Goal: Check status: Check status

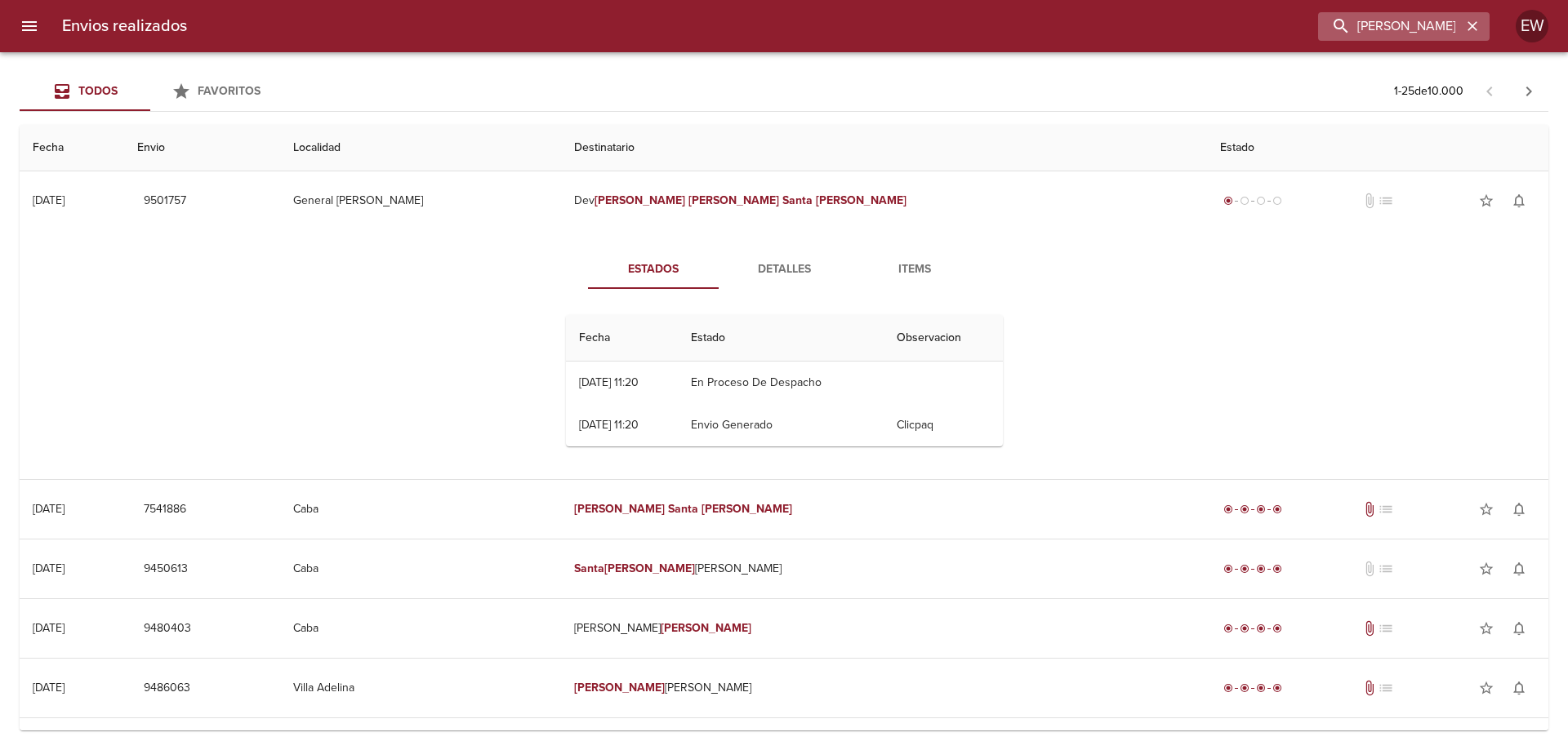
click at [1479, 29] on icon "button" at bounding box center [1472, 26] width 17 height 17
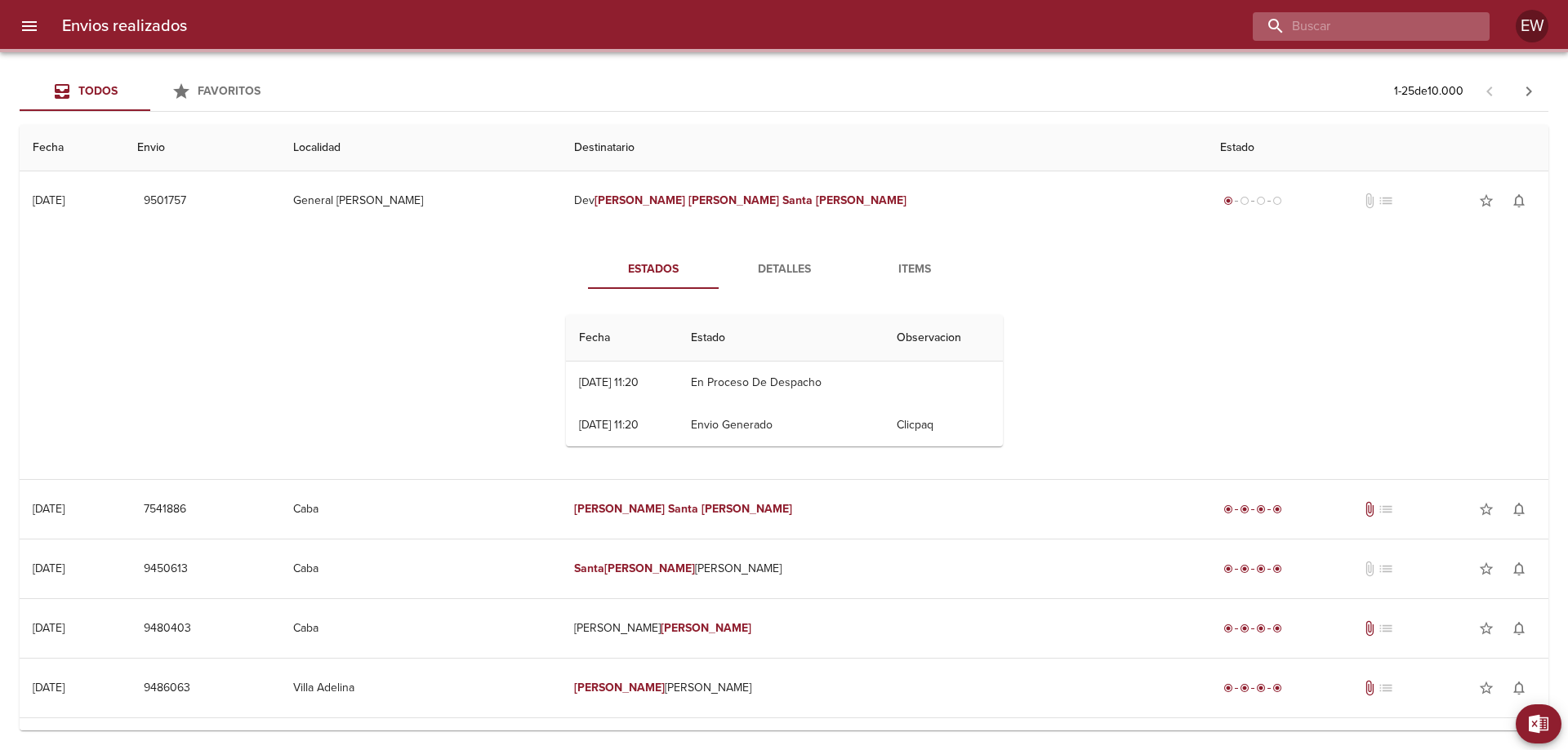
paste input "[PERSON_NAME]"
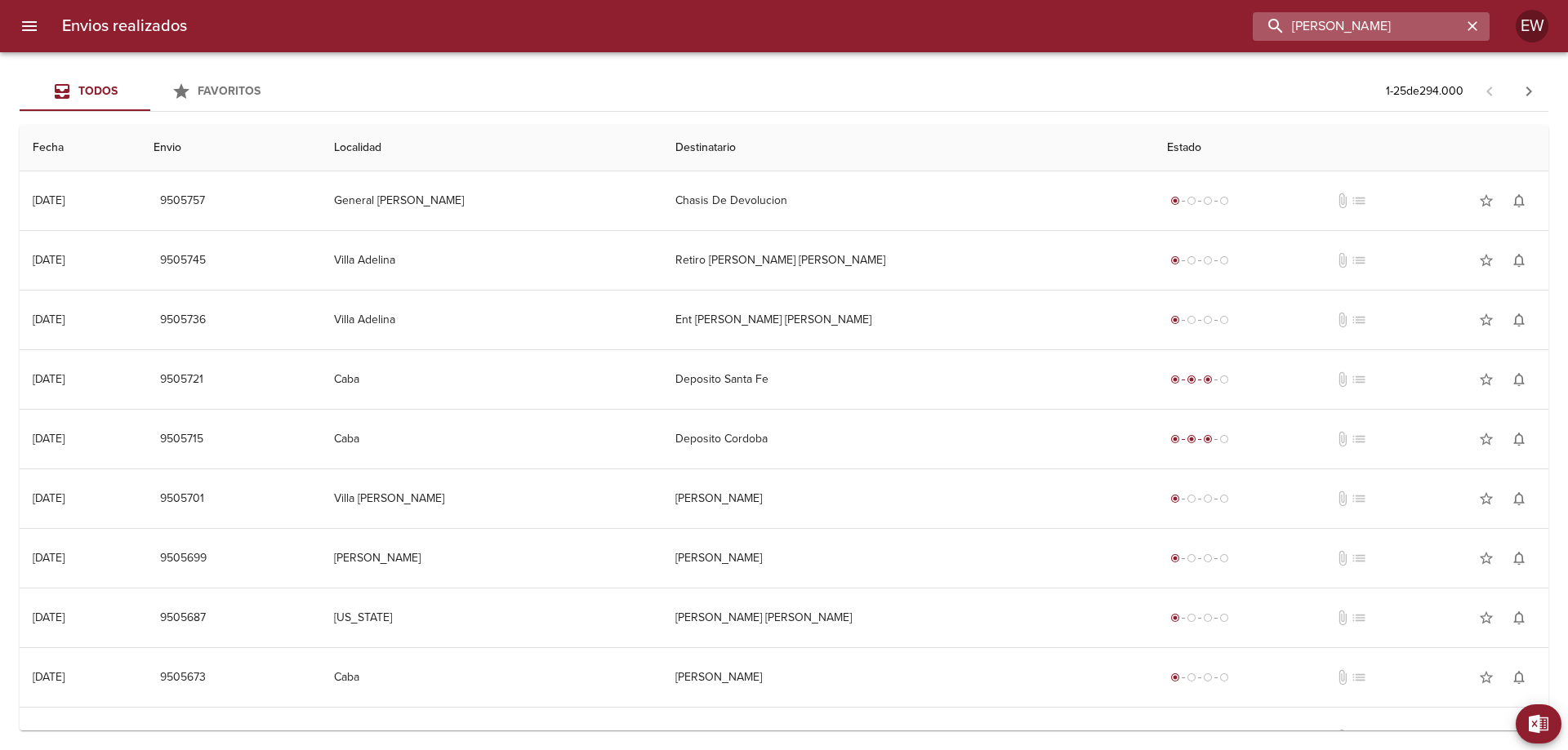
click at [1393, 25] on input "[PERSON_NAME]" at bounding box center [1357, 26] width 209 height 29
type input "[PERSON_NAME]"
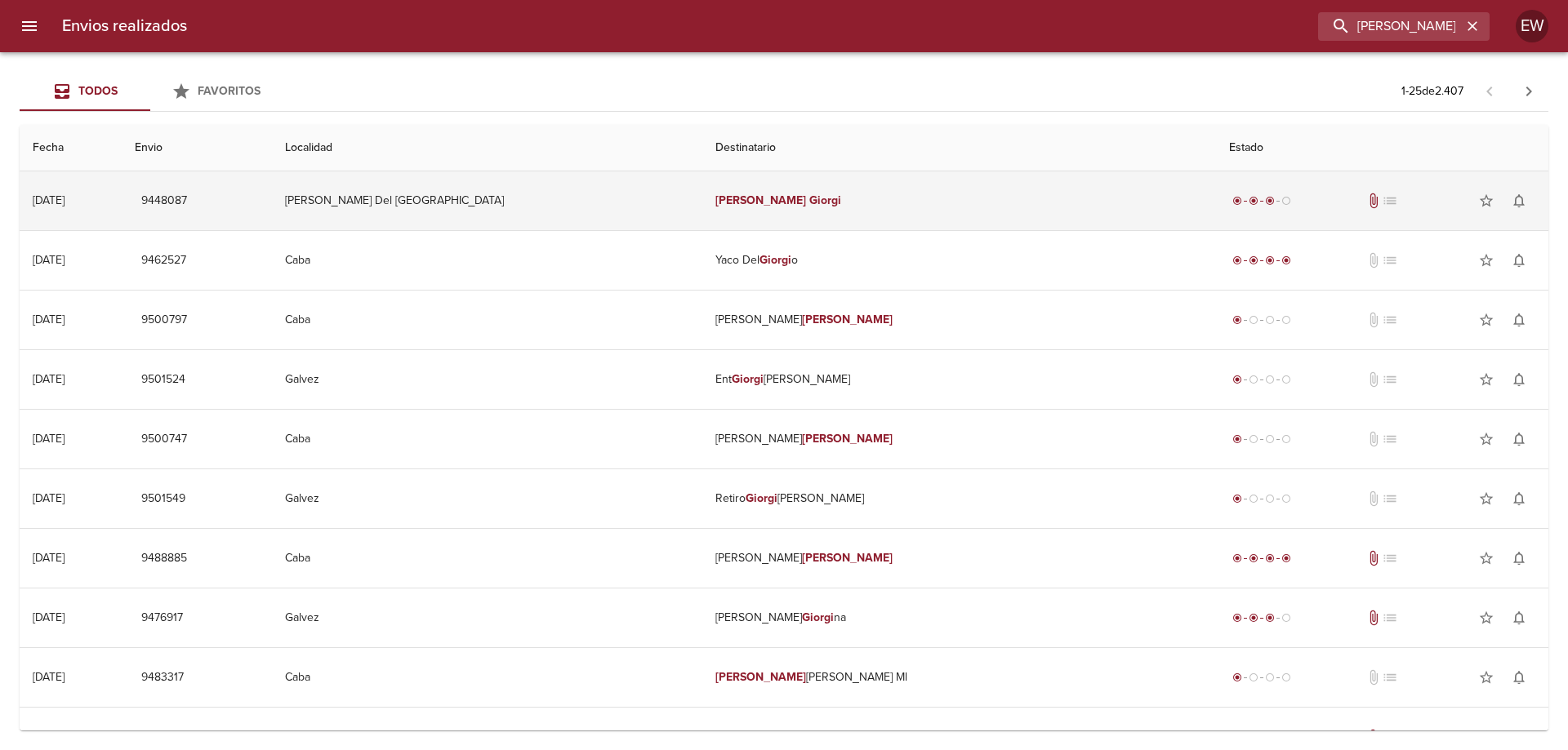
click at [844, 197] on td "[PERSON_NAME]" at bounding box center [959, 200] width 514 height 58
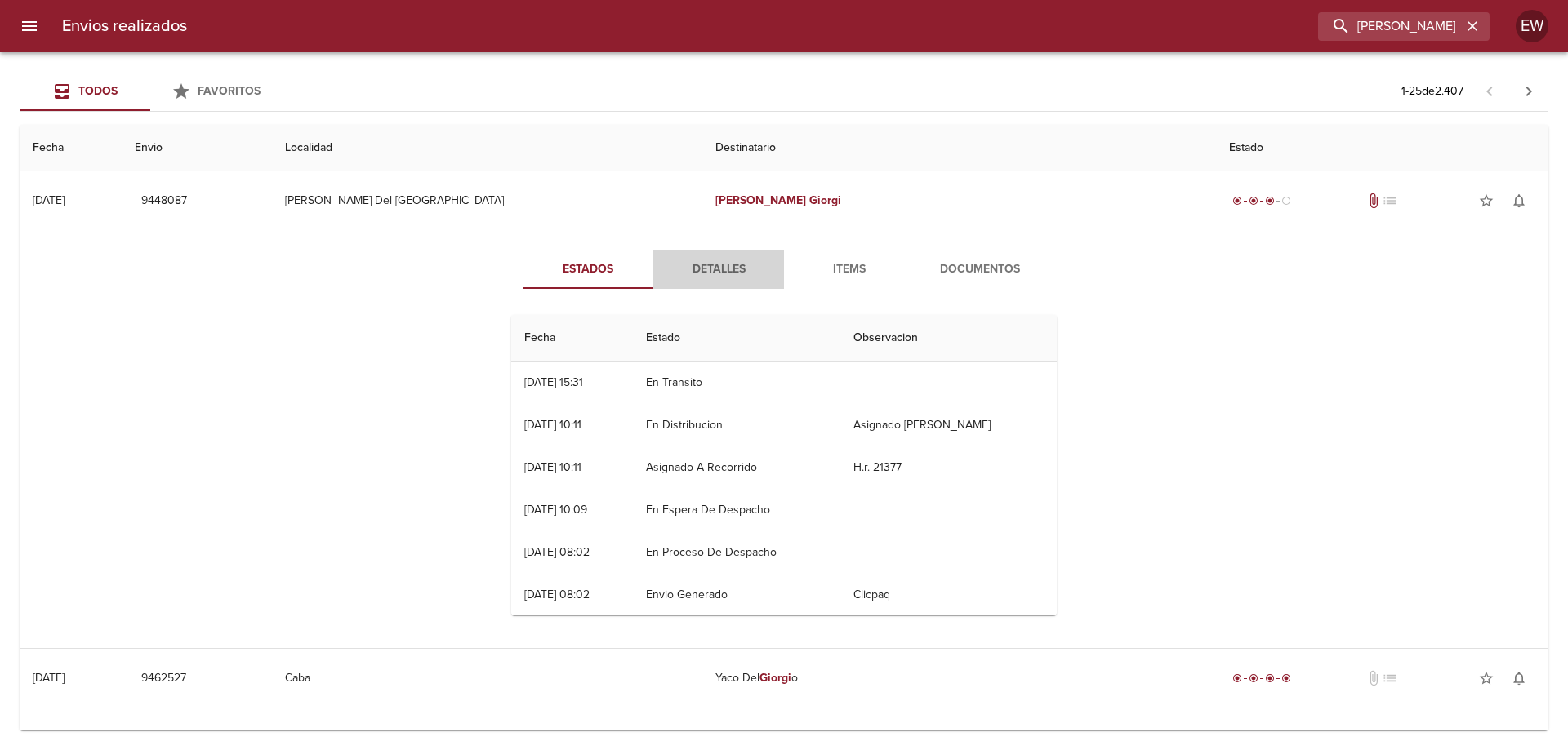
click at [715, 263] on span "Detalles" at bounding box center [718, 269] width 111 height 20
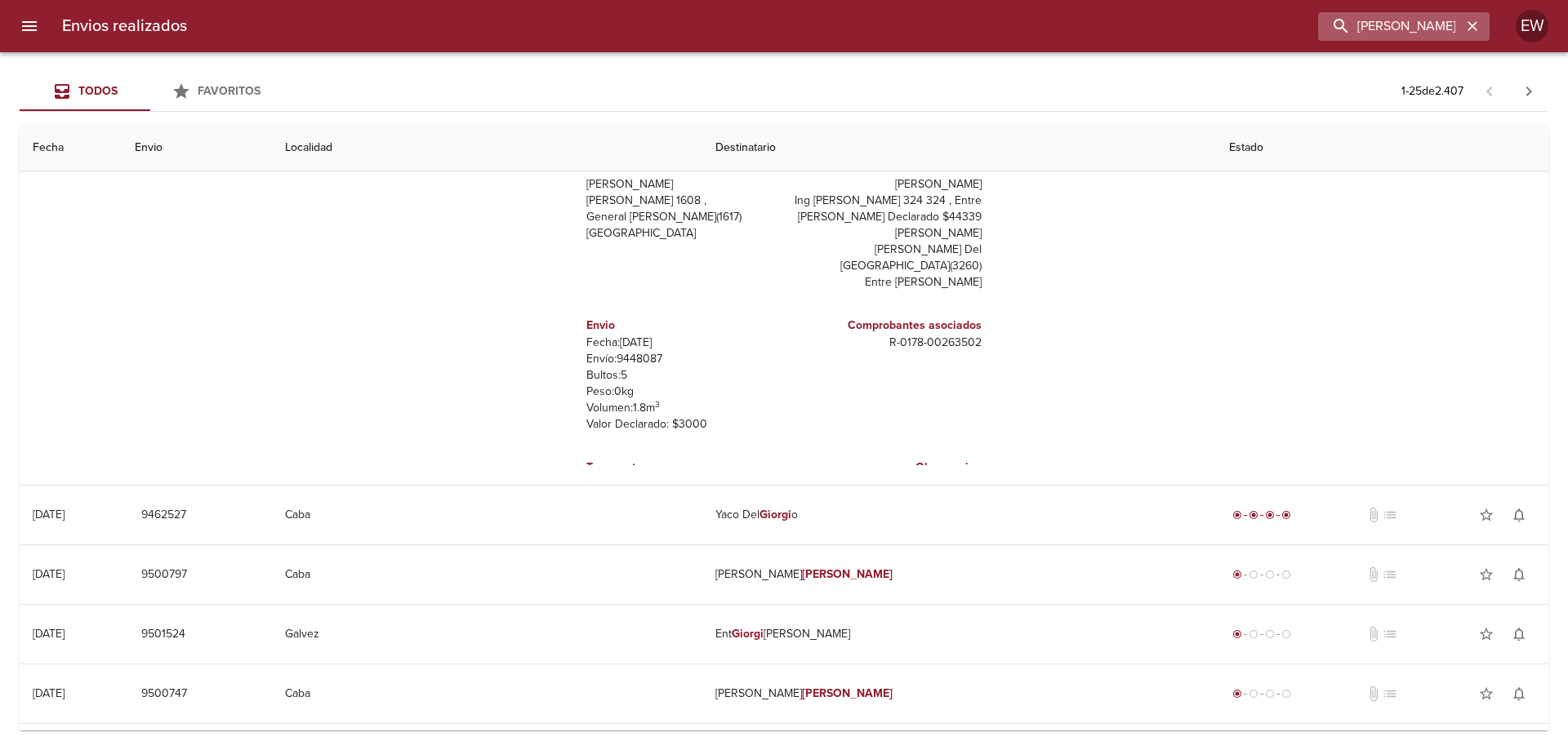
click at [1476, 25] on icon "button" at bounding box center [1472, 26] width 17 height 17
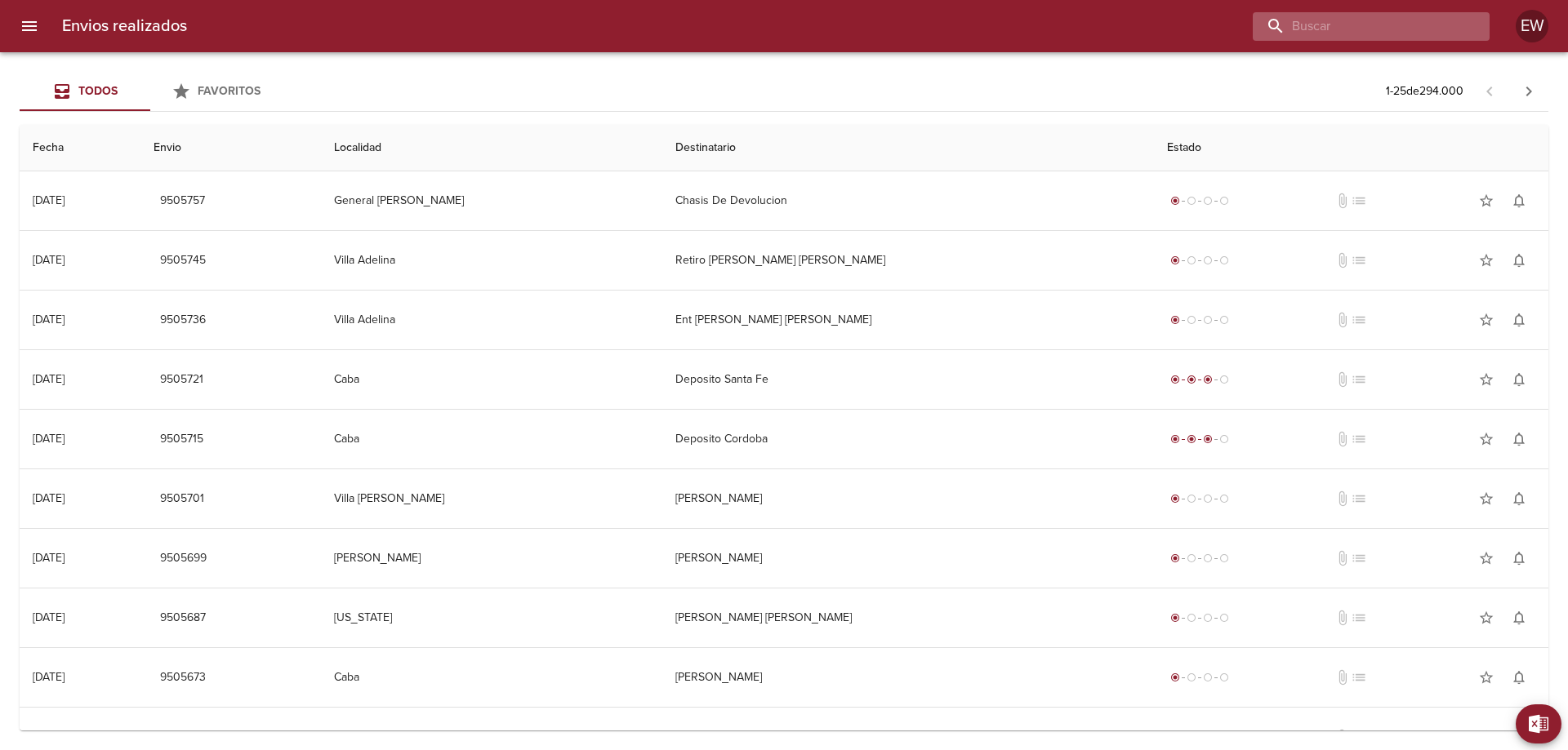
paste input "[PERSON_NAME] VT"
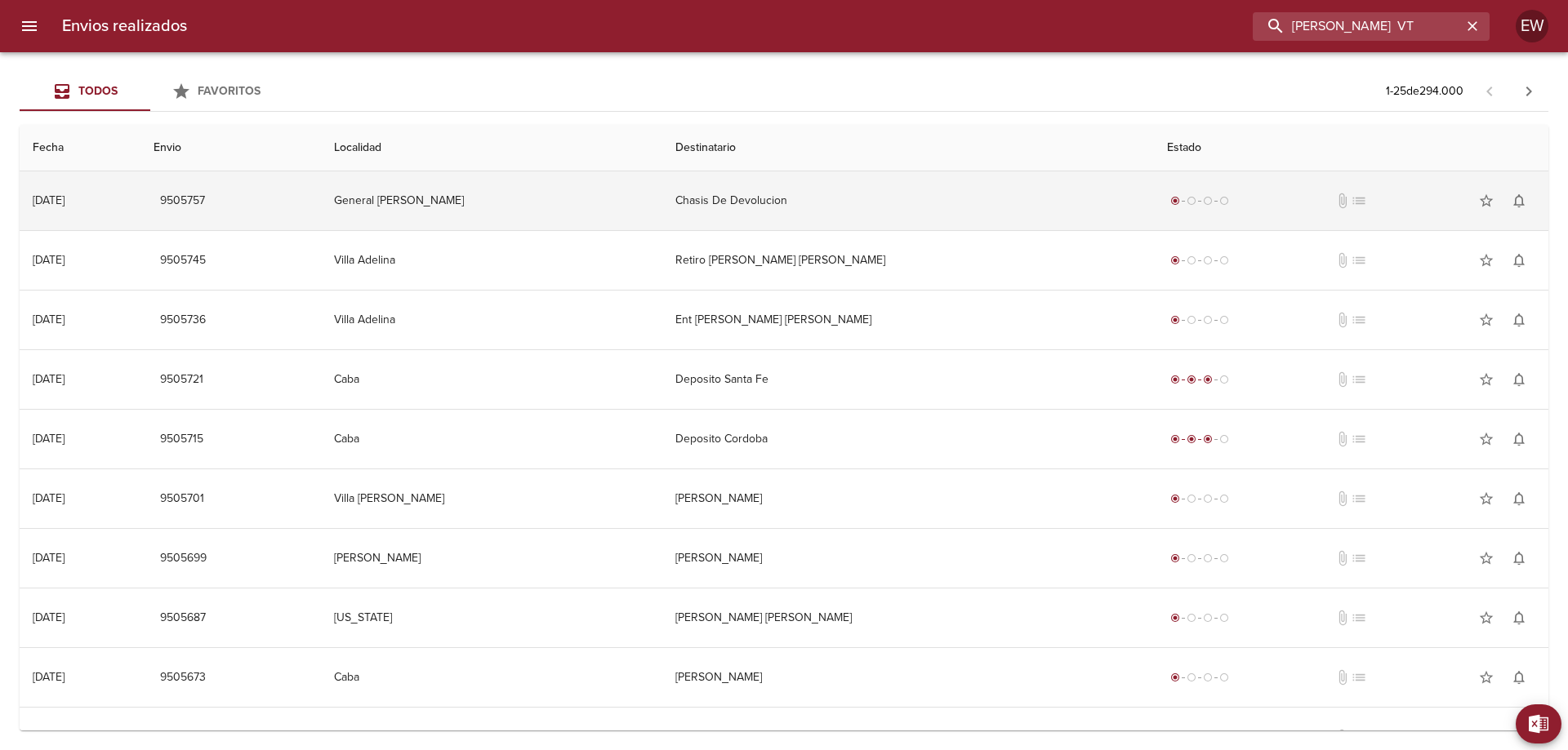
type input "[PERSON_NAME] VT"
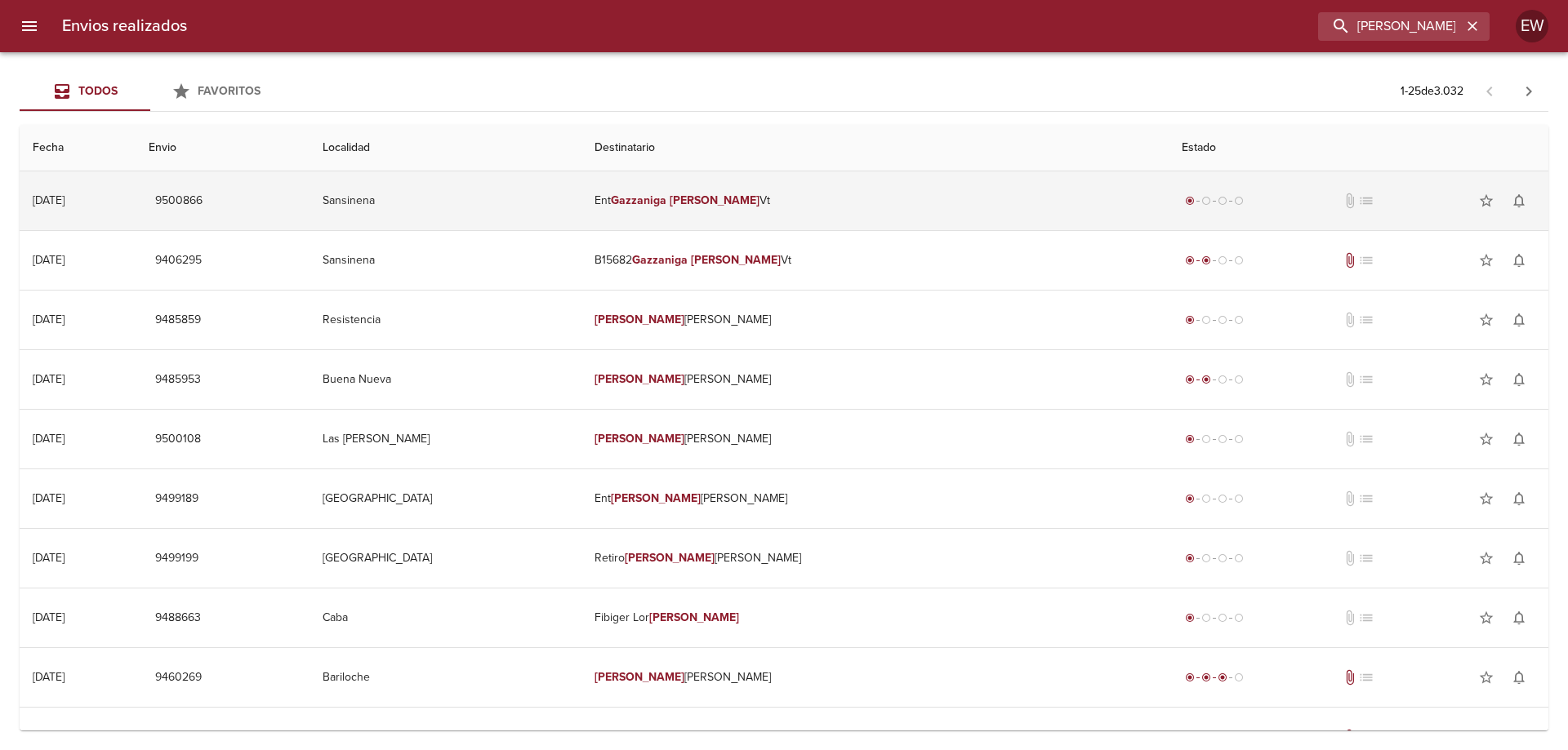
click at [750, 211] on td "Ent [PERSON_NAME]" at bounding box center [874, 200] width 587 height 58
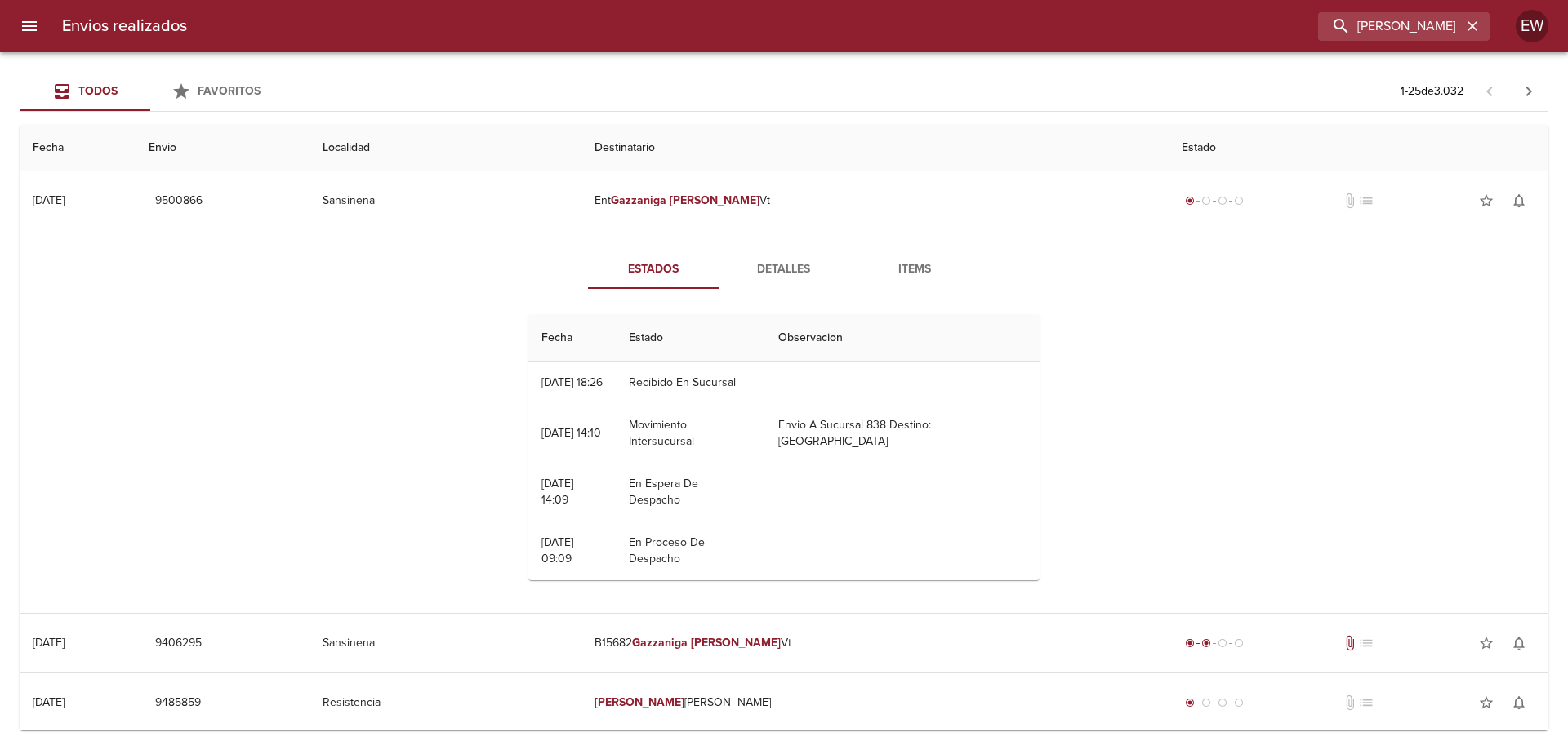
click at [780, 270] on span "Detalles" at bounding box center [784, 269] width 111 height 20
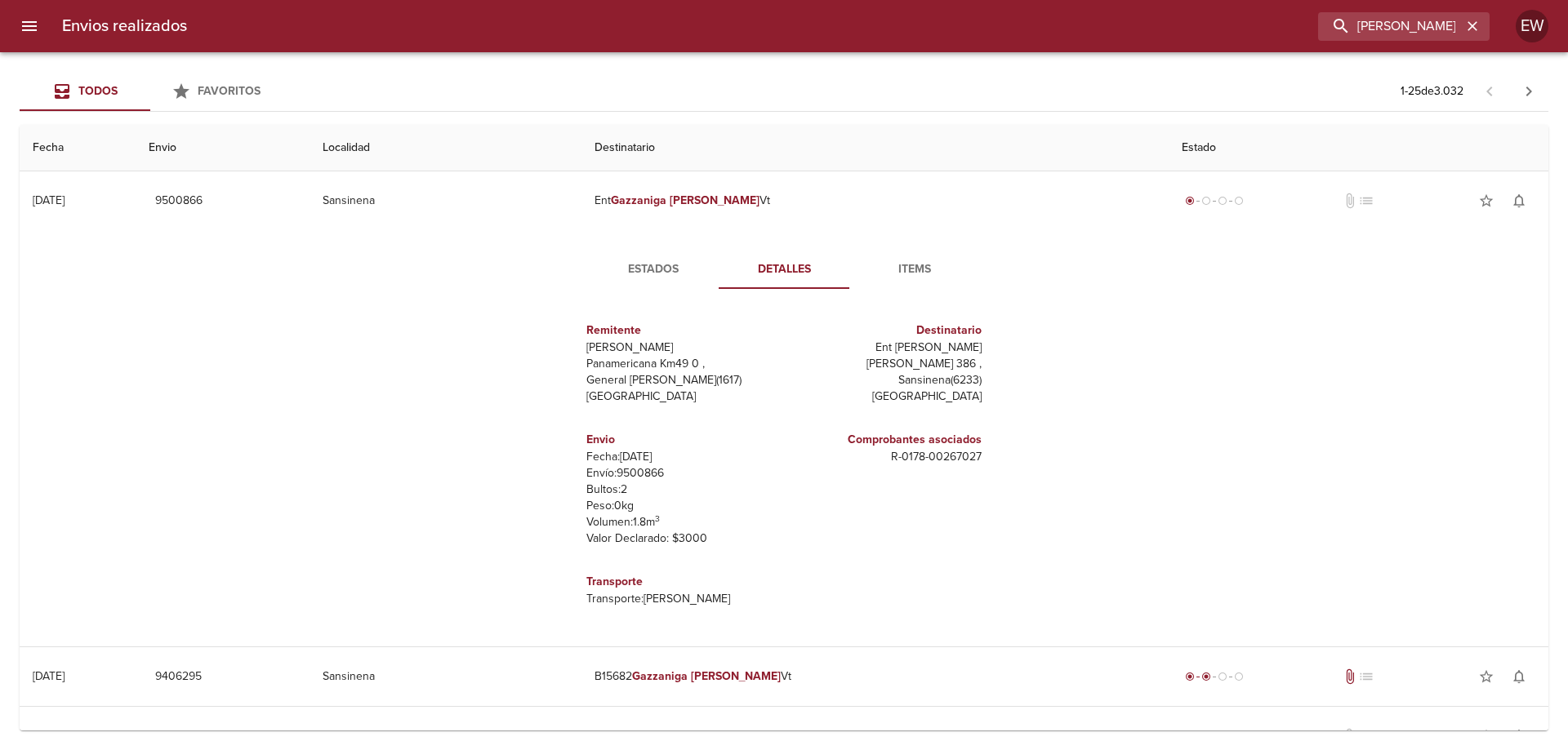
click at [637, 263] on span "Estados" at bounding box center [653, 269] width 111 height 20
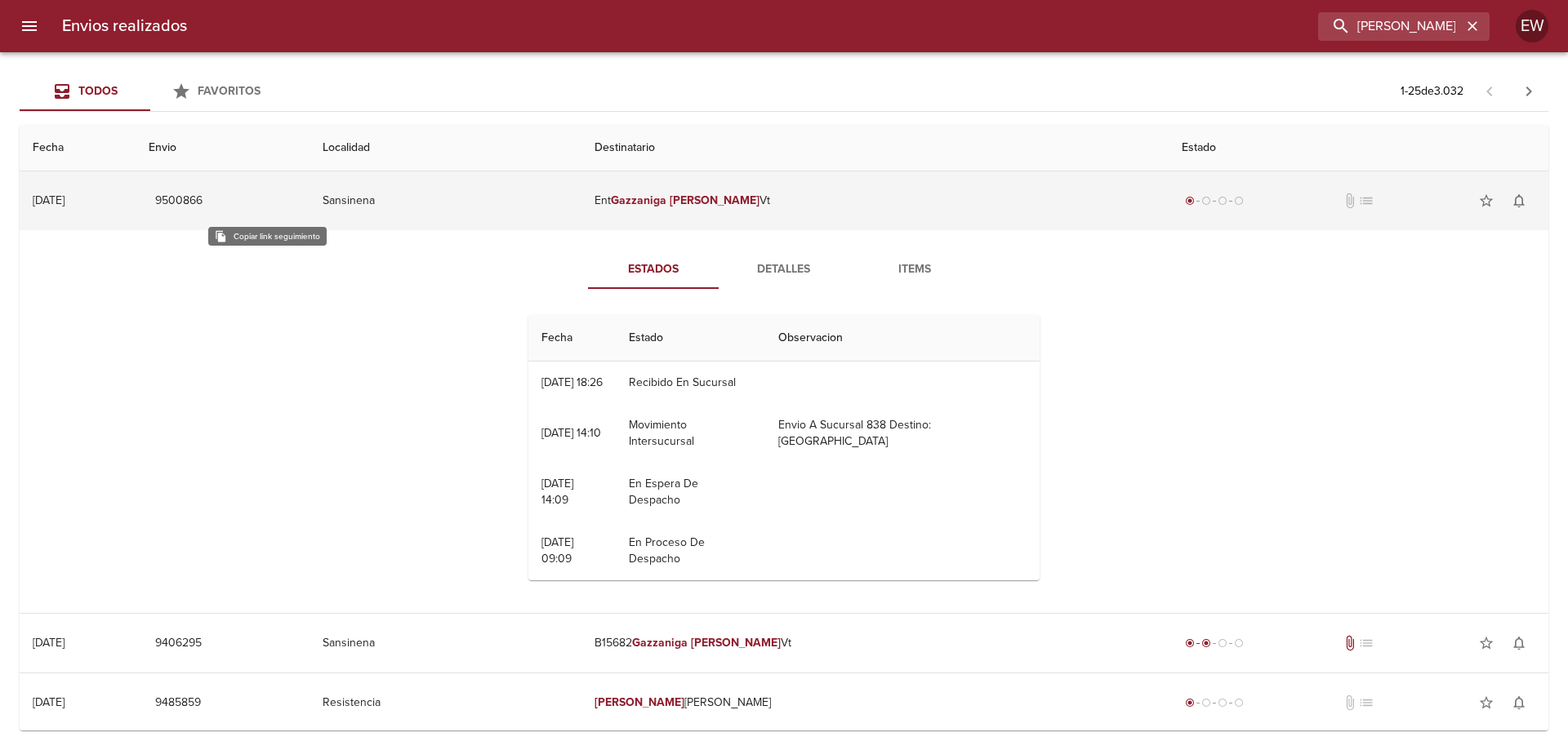
click at [202, 204] on span "9500866" at bounding box center [179, 201] width 47 height 20
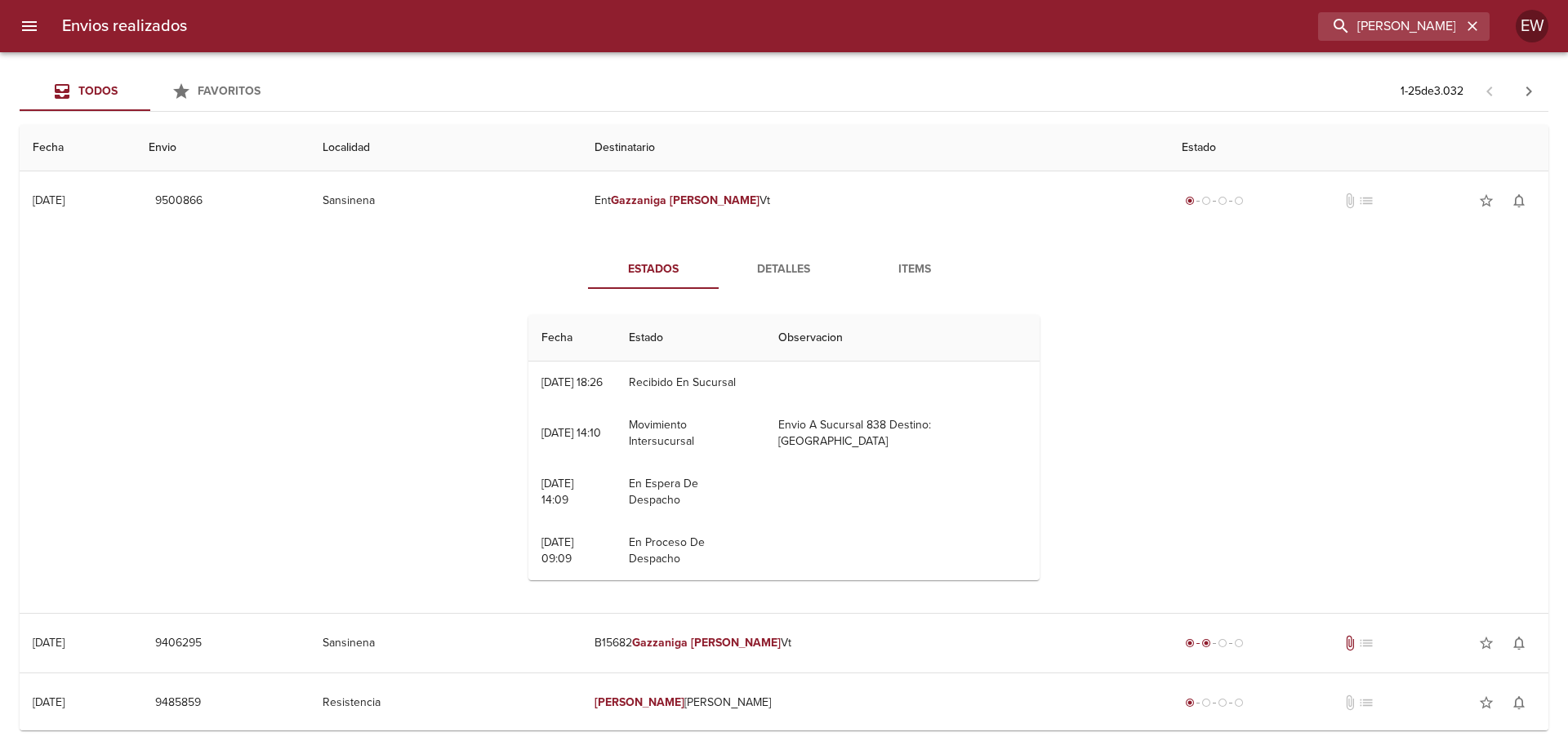
click at [779, 271] on span "Detalles" at bounding box center [784, 269] width 111 height 20
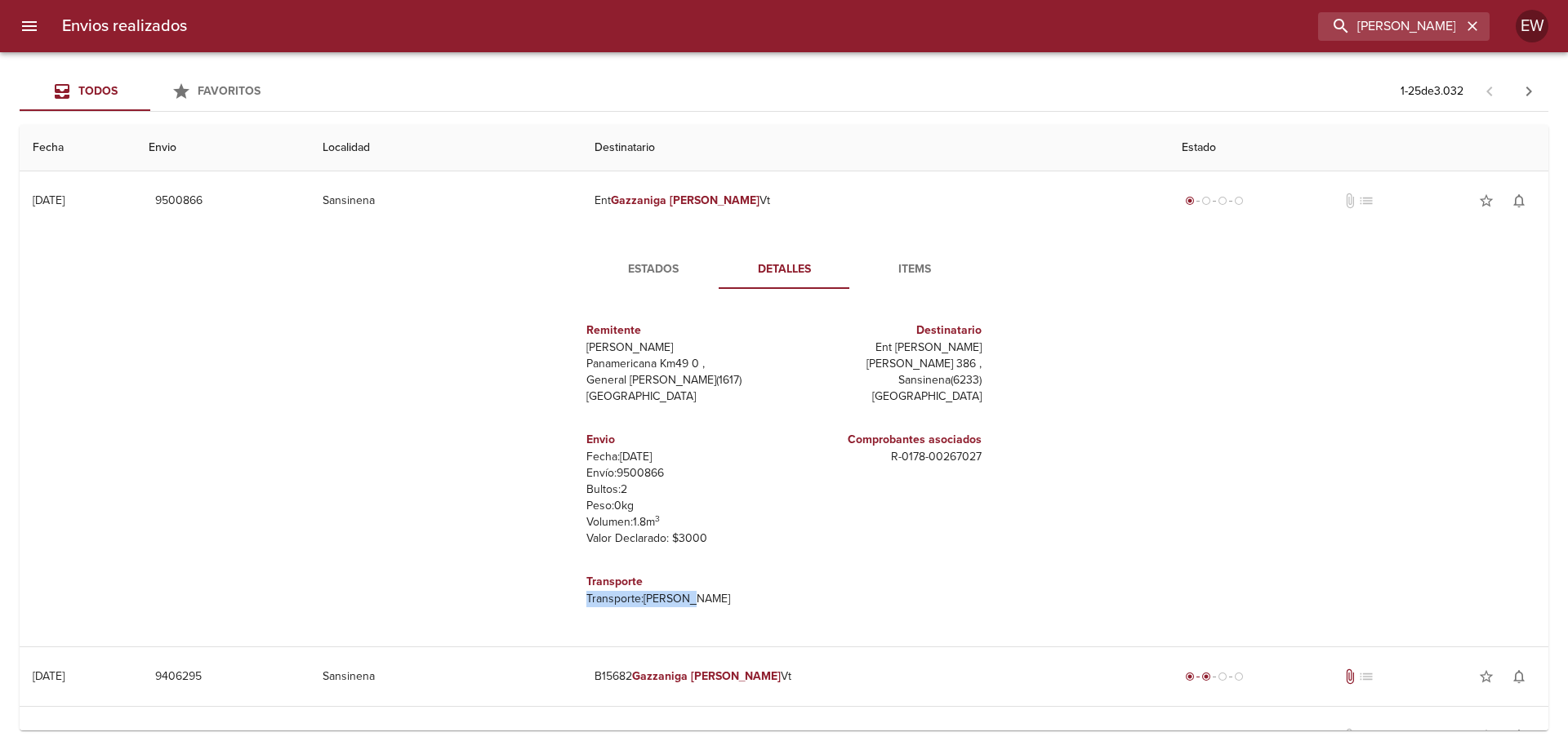
drag, startPoint x: 699, startPoint y: 601, endPoint x: 584, endPoint y: 594, distance: 115.2
click at [579, 595] on div "Transporte Transporte: [PERSON_NAME]" at bounding box center [681, 590] width 204 height 60
copy p "Transporte: [PERSON_NAME]"
click at [782, 274] on span "Detalles" at bounding box center [784, 269] width 111 height 20
click at [783, 270] on span "Detalles" at bounding box center [784, 269] width 111 height 20
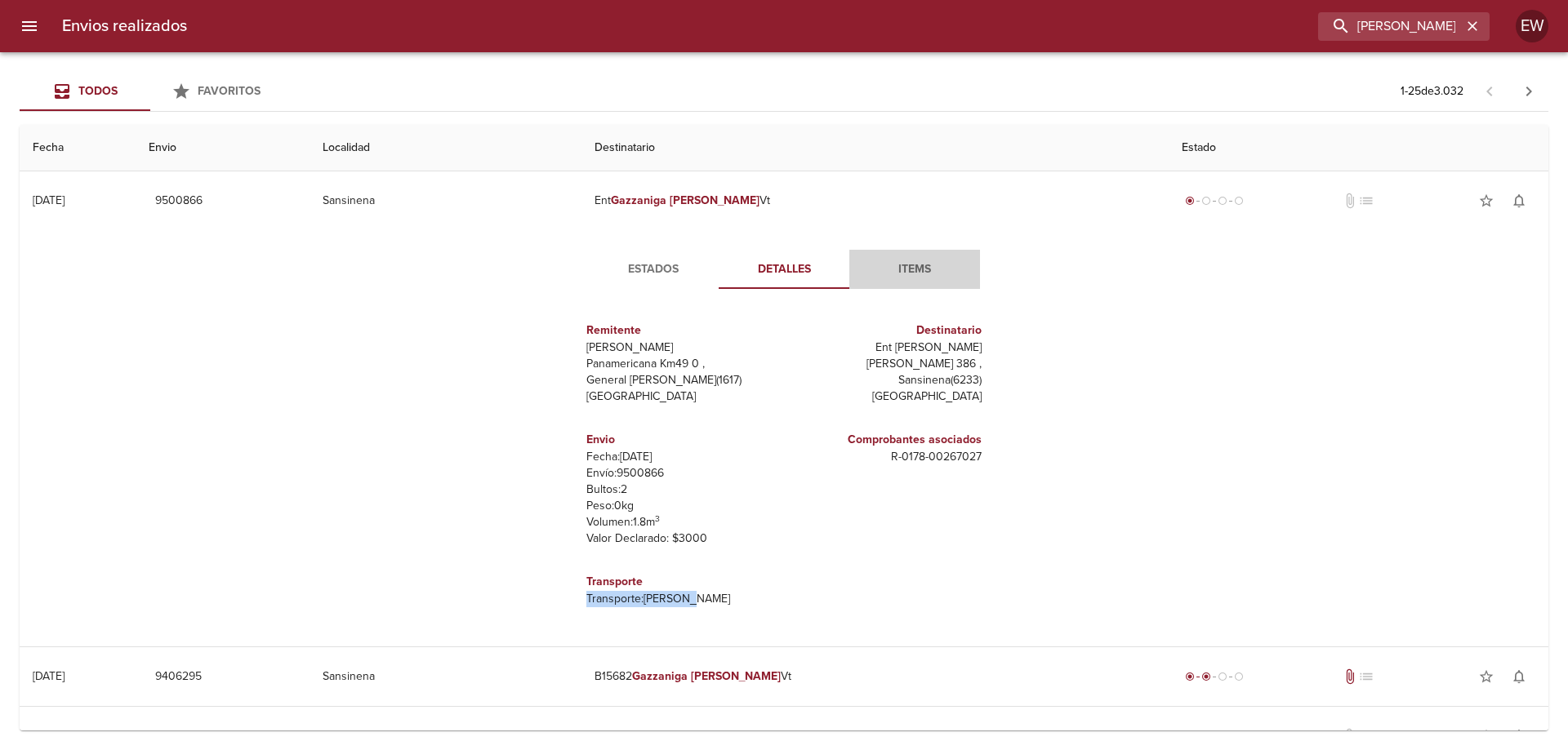
click at [899, 269] on span "Items" at bounding box center [914, 269] width 111 height 20
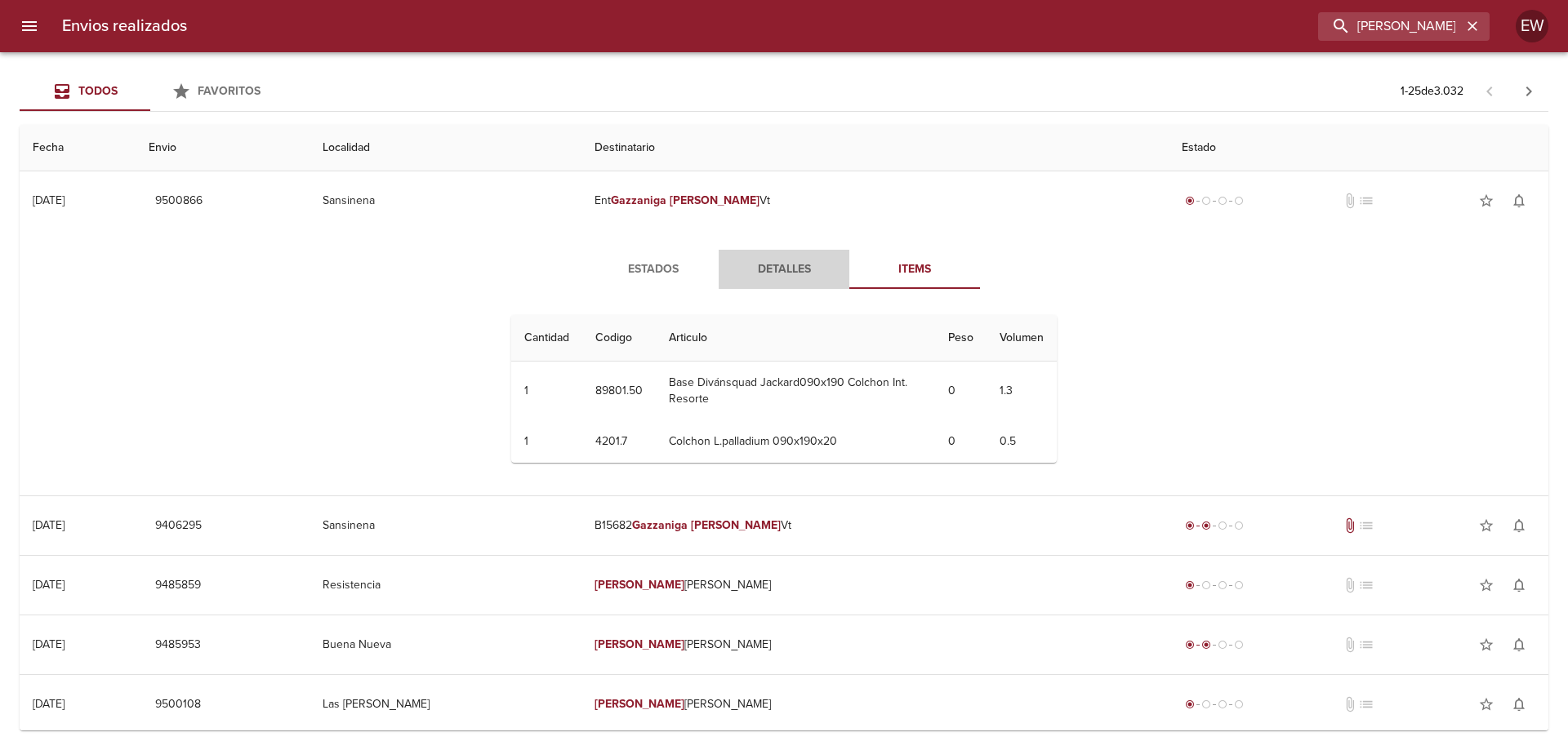
click at [788, 261] on span "Detalles" at bounding box center [784, 269] width 111 height 20
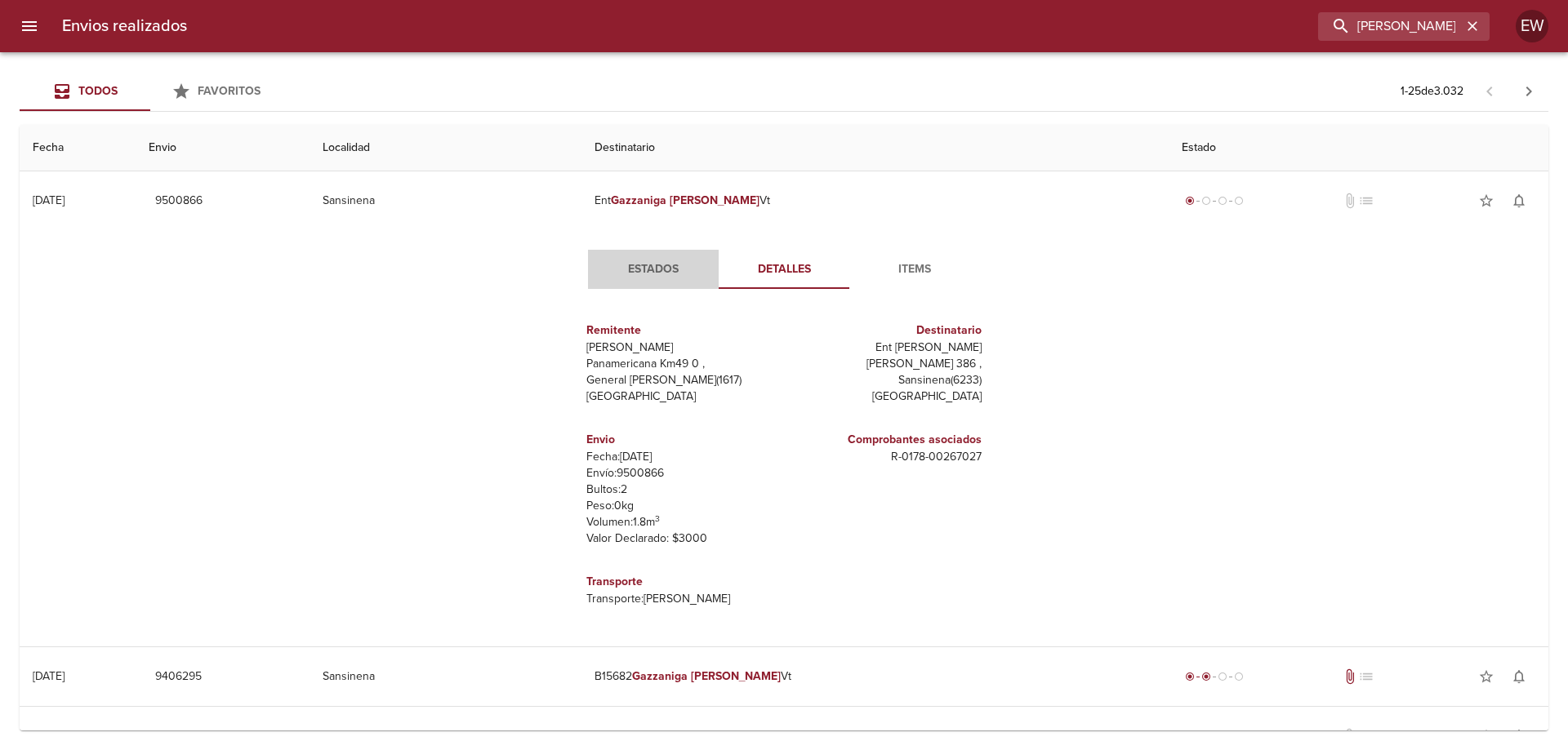
click at [652, 265] on span "Estados" at bounding box center [653, 269] width 111 height 20
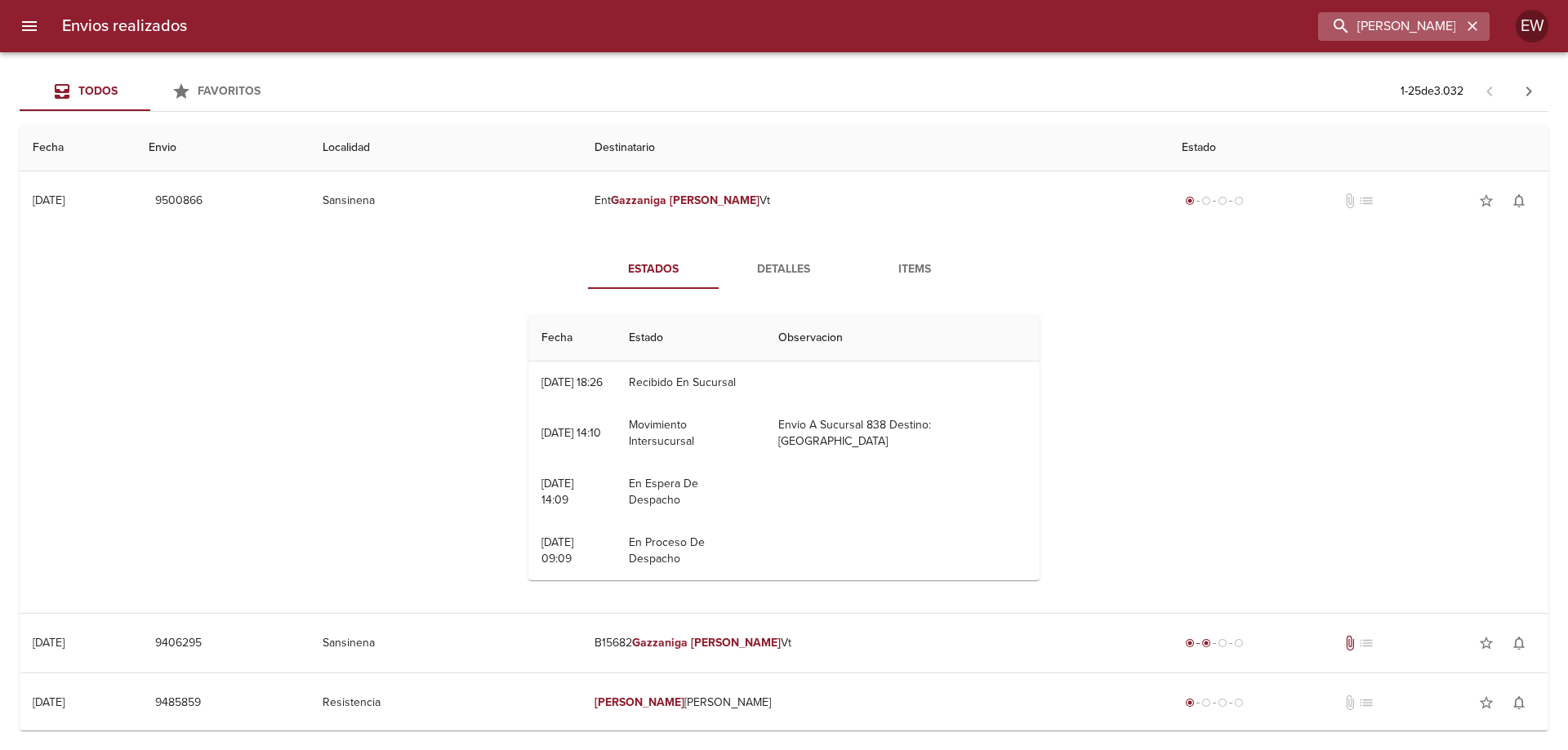
click at [1471, 24] on icon "button" at bounding box center [1471, 25] width 10 height 10
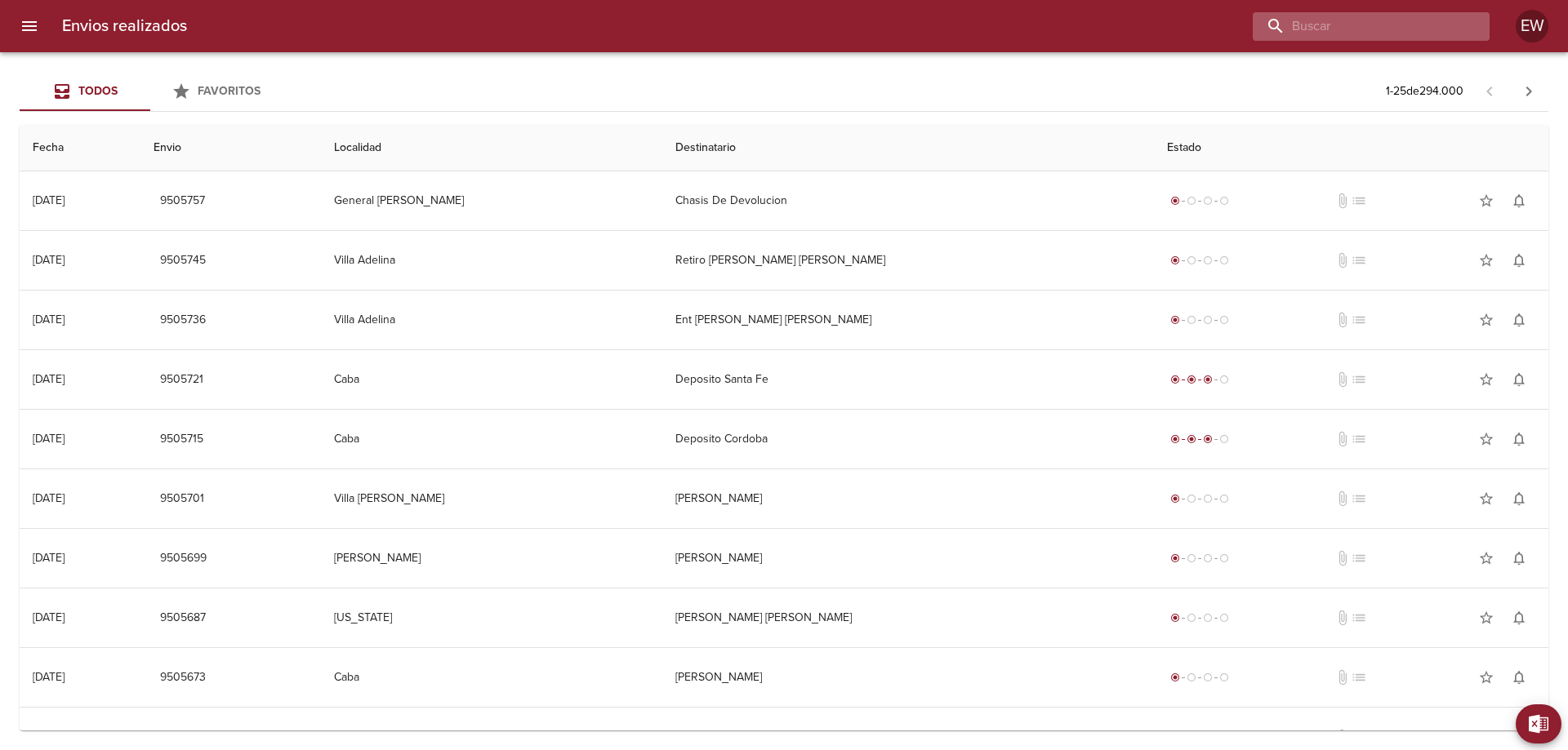
paste input "[PERSON_NAME]"
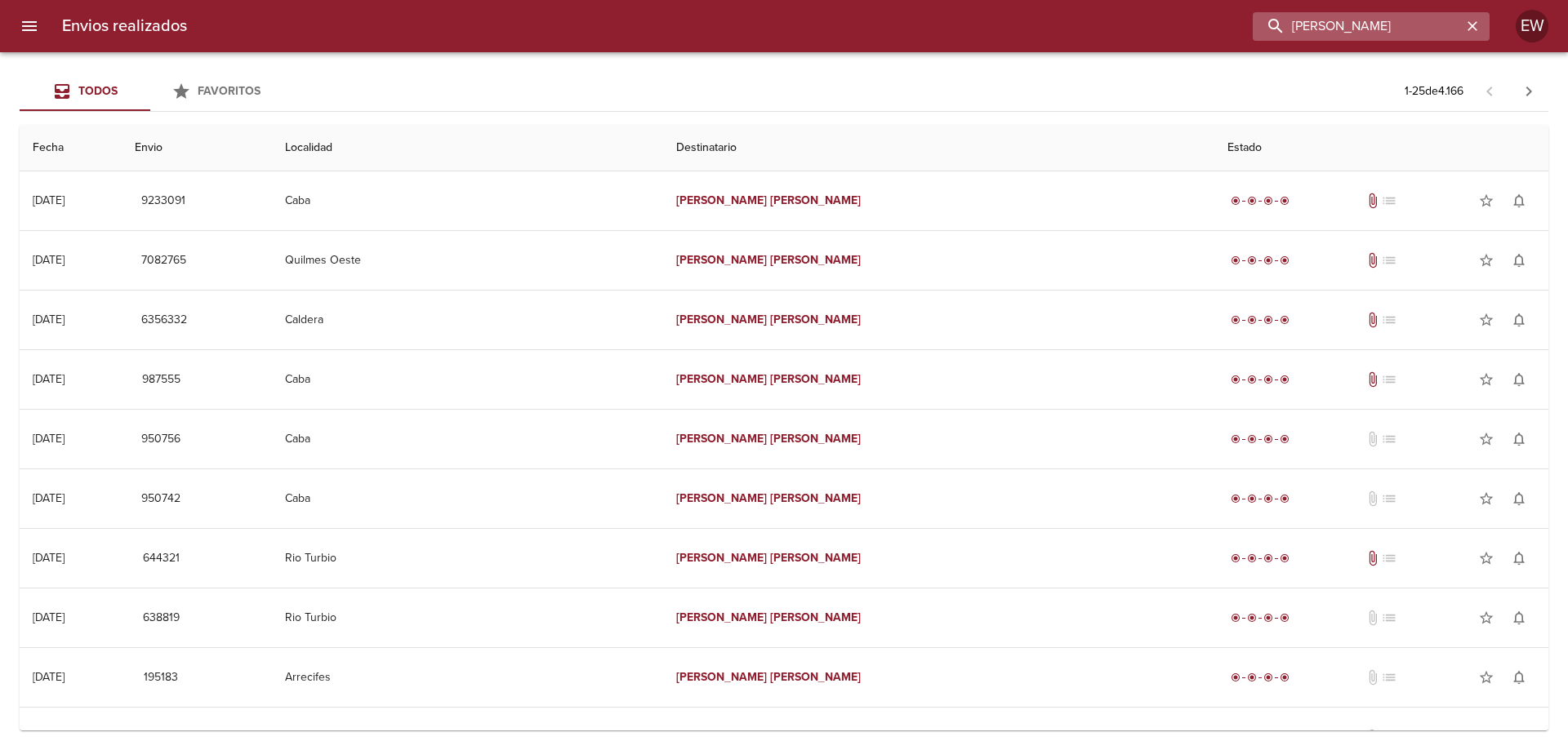
click at [1419, 24] on input "[PERSON_NAME]" at bounding box center [1357, 26] width 209 height 29
type input "M"
paste input "RAR 011400920299"
click at [1325, 24] on input "RAR 011400920299" at bounding box center [1357, 26] width 209 height 29
click at [1427, 19] on input "RAR011400920299" at bounding box center [1357, 26] width 209 height 29
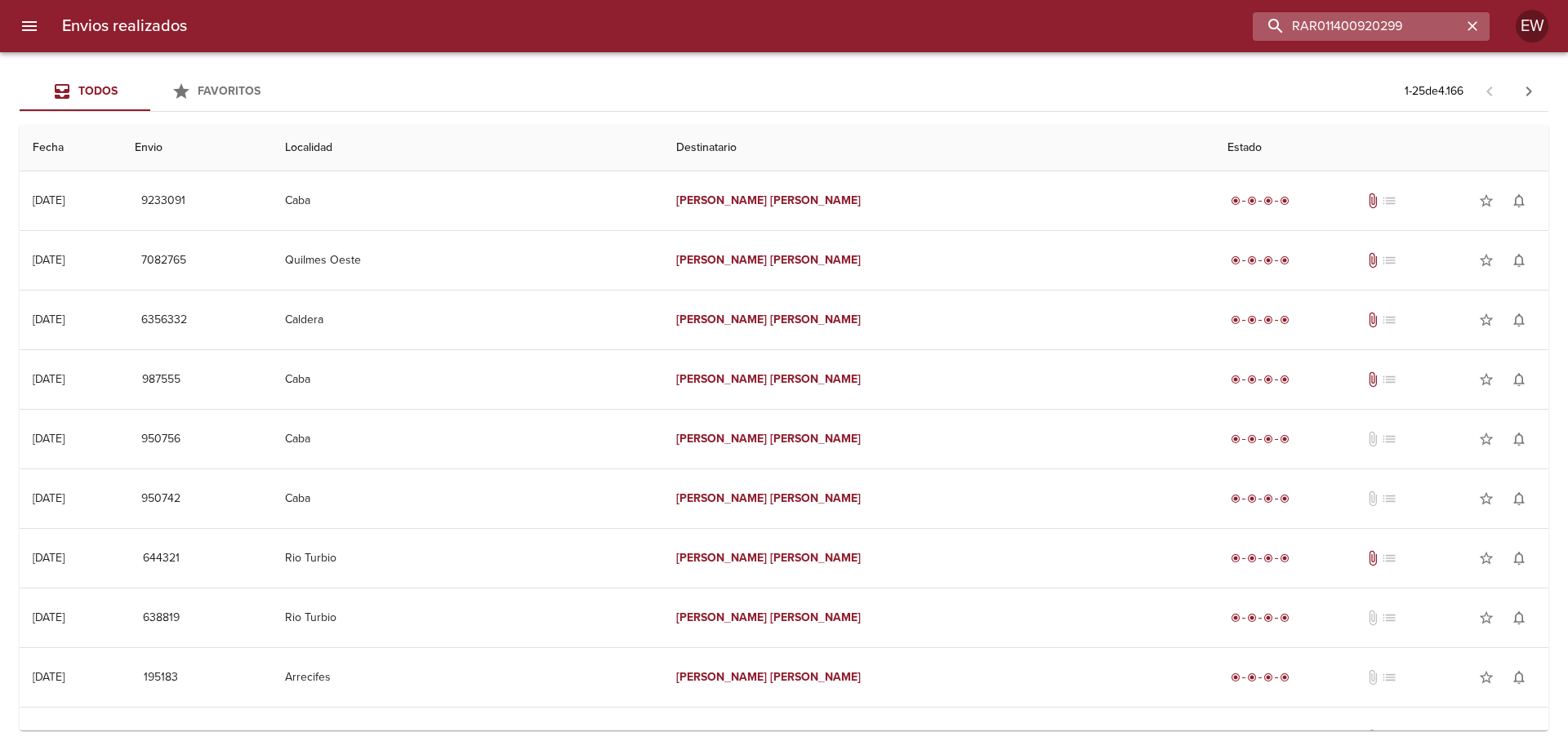
type input "RAR011400920299"
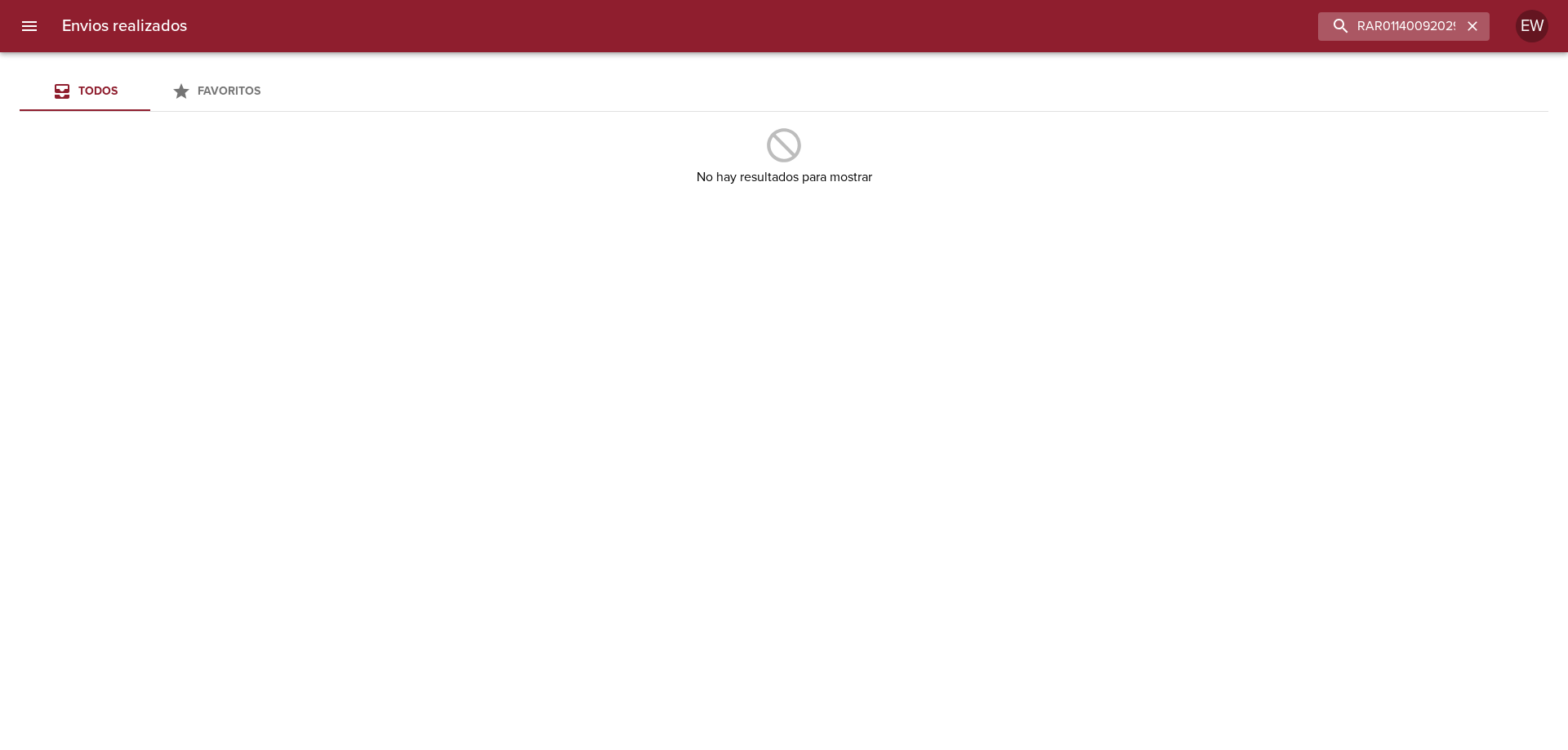
click at [1474, 24] on icon "button" at bounding box center [1471, 25] width 10 height 10
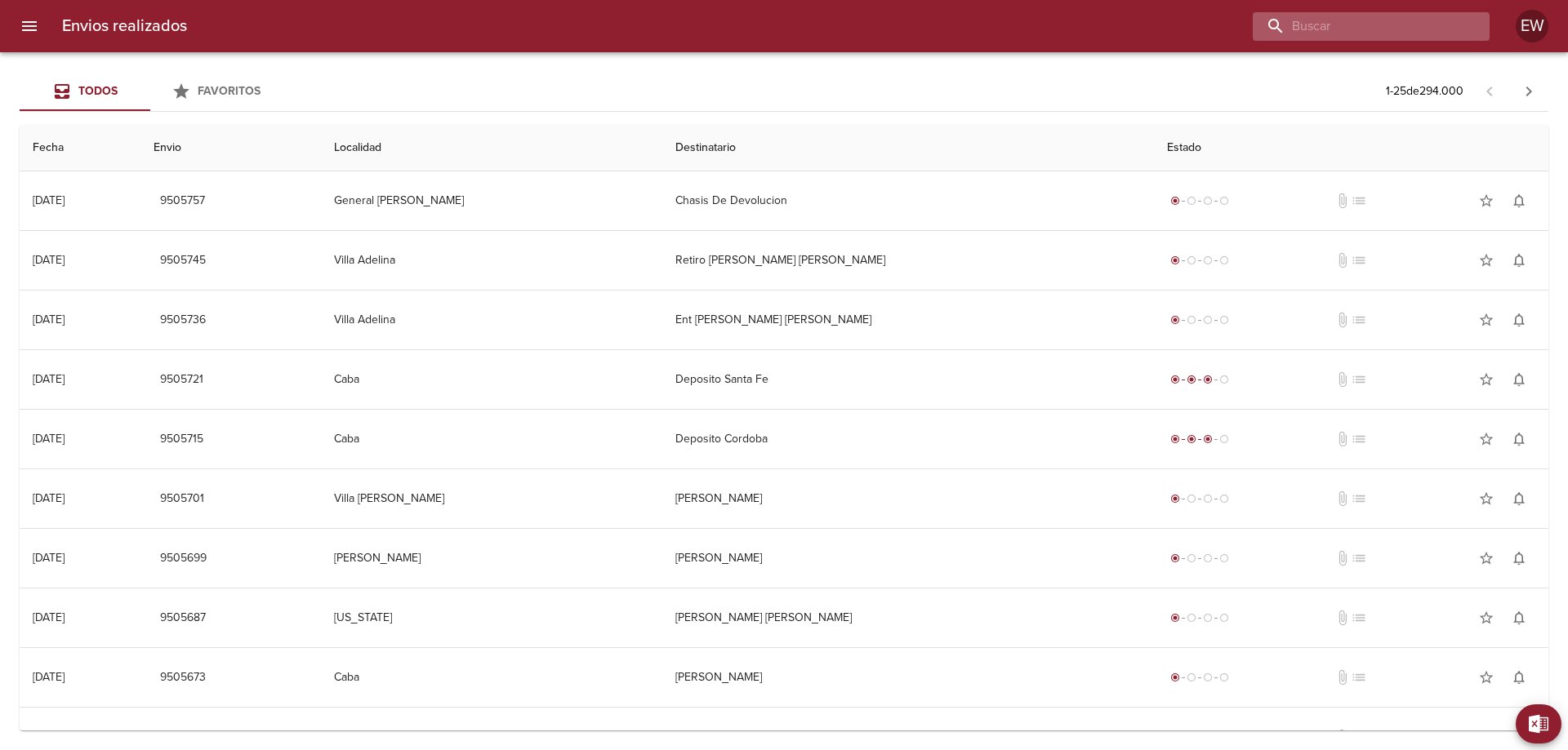
paste input "BARRIO NTRA [GEOGRAPHIC_DATA][PERSON_NAME]. [PERSON_NAME] 4265"
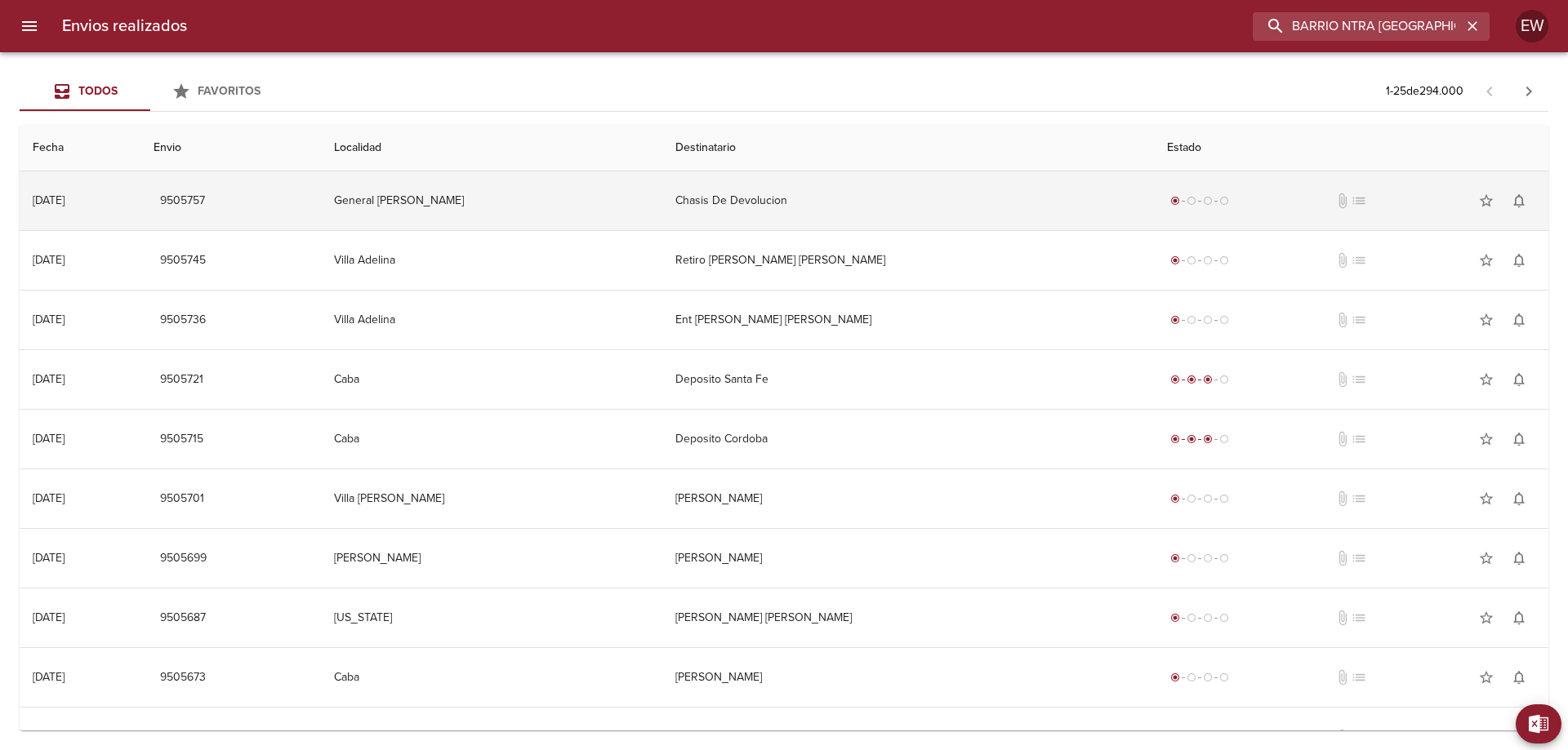
scroll to position [0, 174]
type input "BARRIO NTRA [GEOGRAPHIC_DATA][PERSON_NAME]. [PERSON_NAME] 4265"
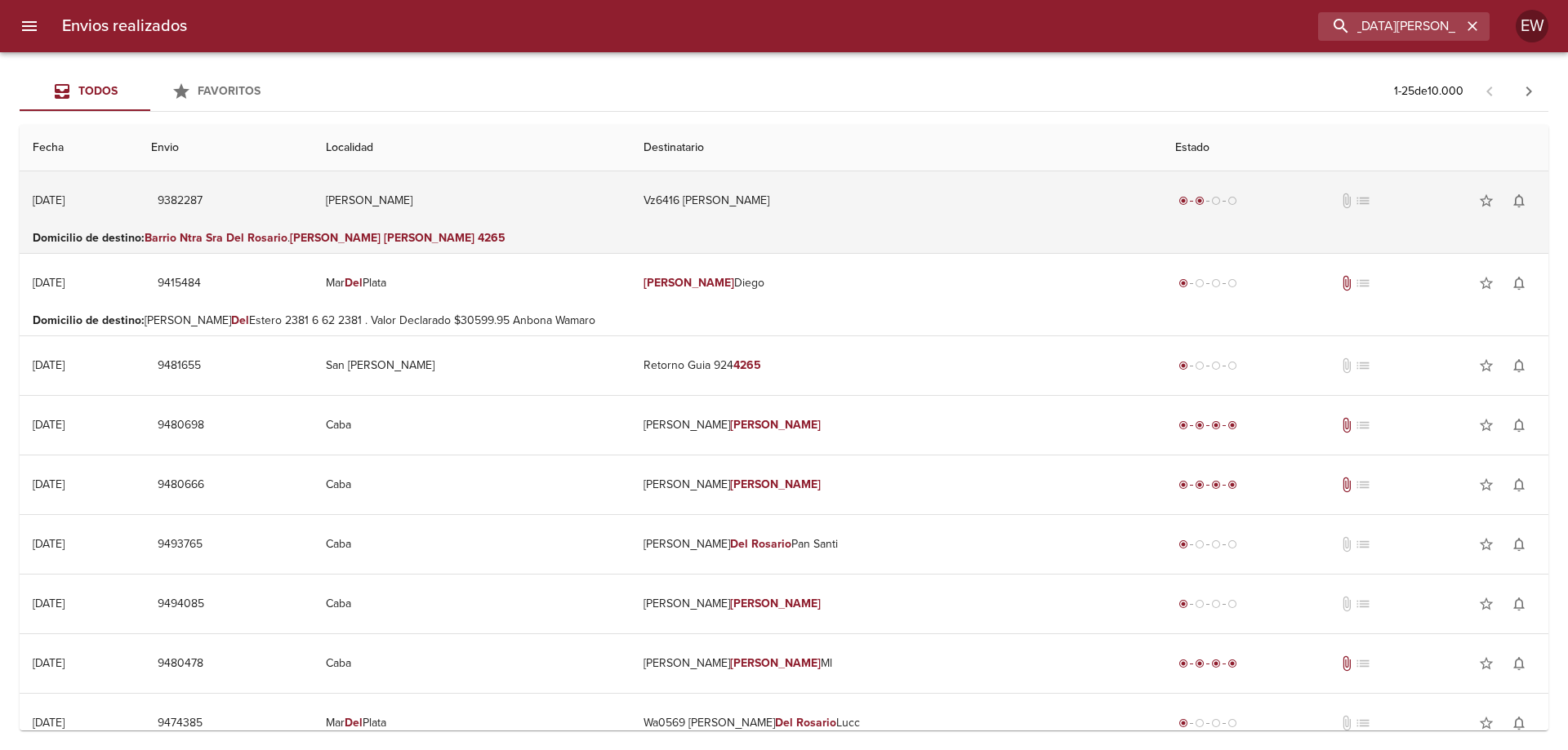
scroll to position [0, 0]
click at [724, 199] on td "Vz6416 [PERSON_NAME]" at bounding box center [895, 200] width 531 height 58
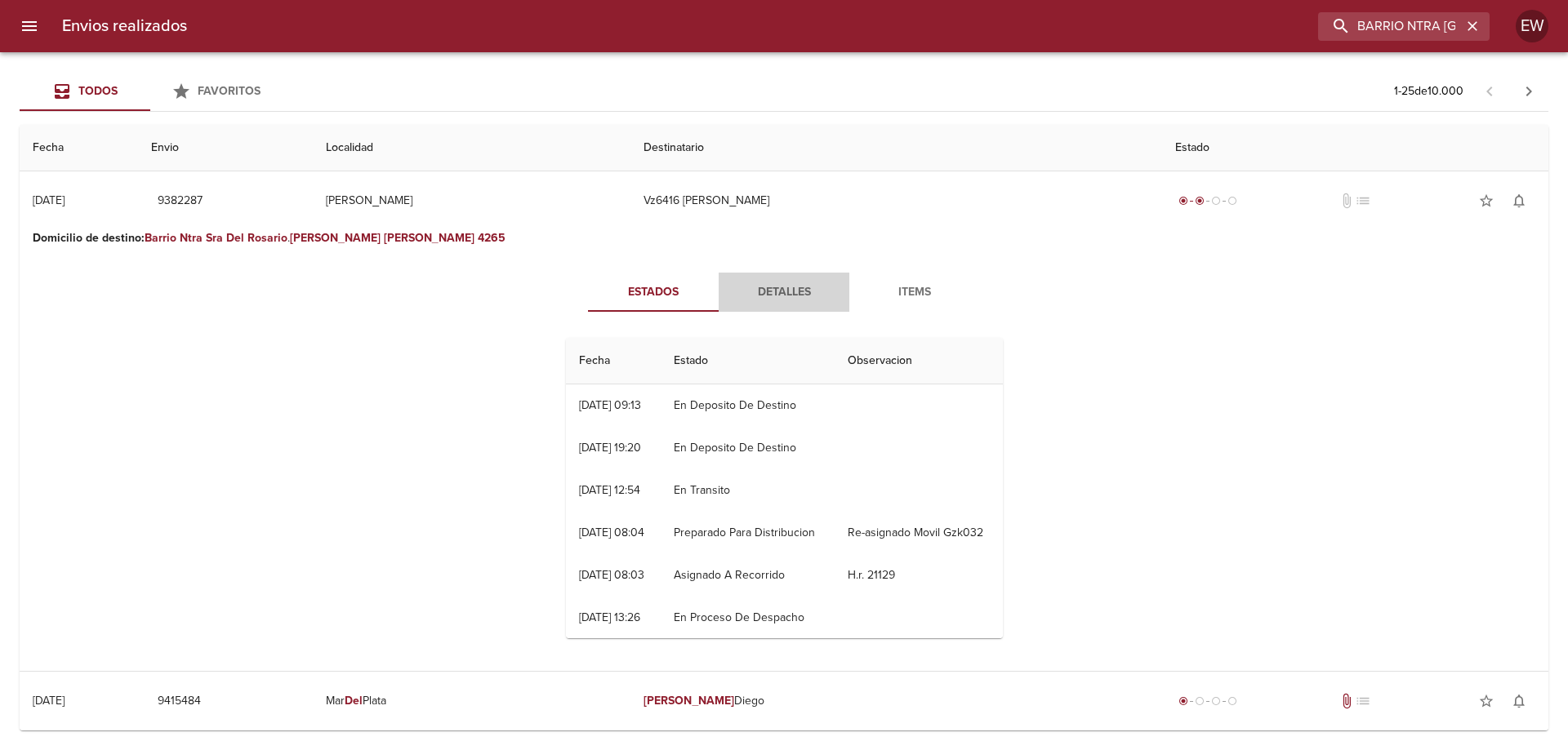
click at [768, 295] on span "Detalles" at bounding box center [784, 292] width 111 height 20
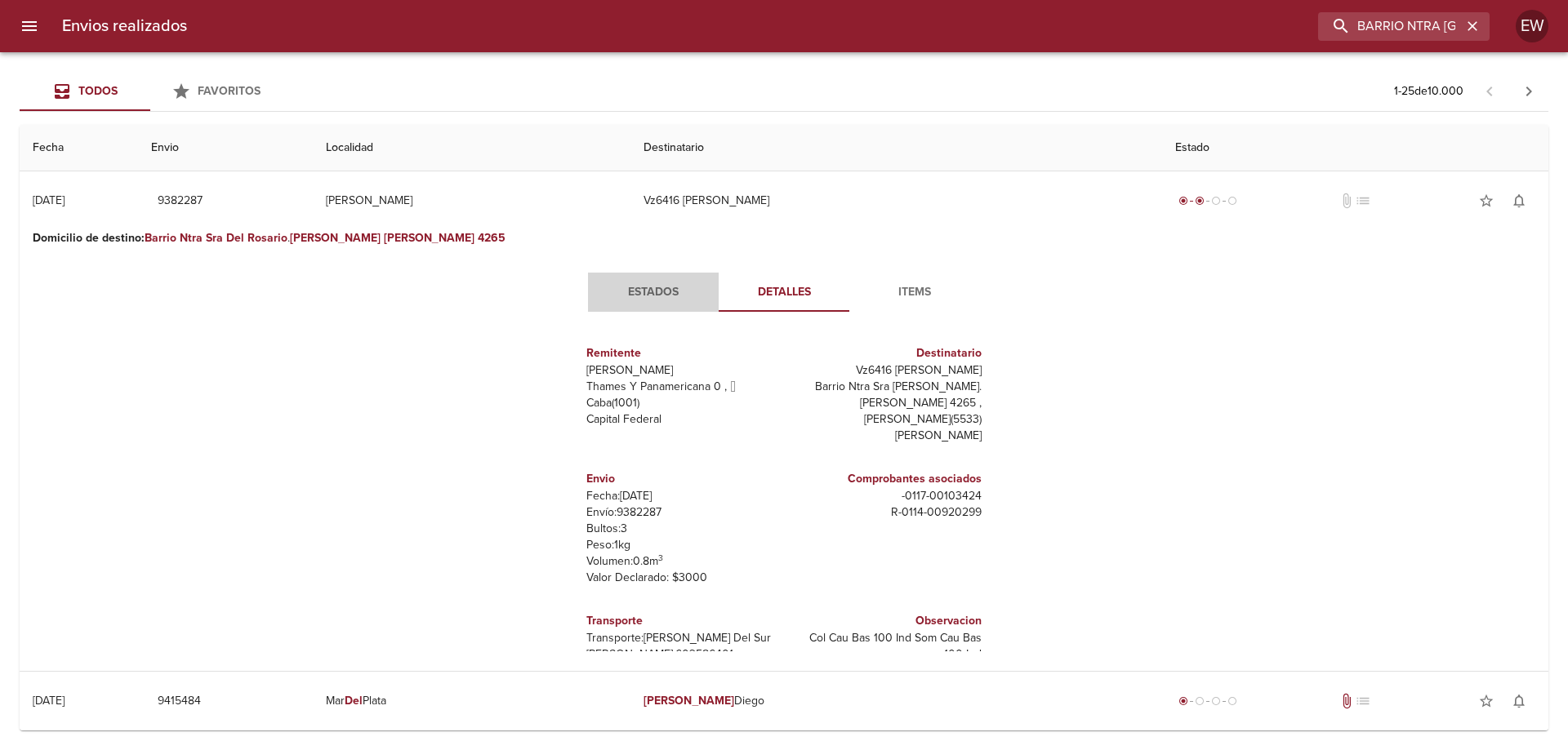
click at [641, 290] on span "Estados" at bounding box center [653, 292] width 111 height 20
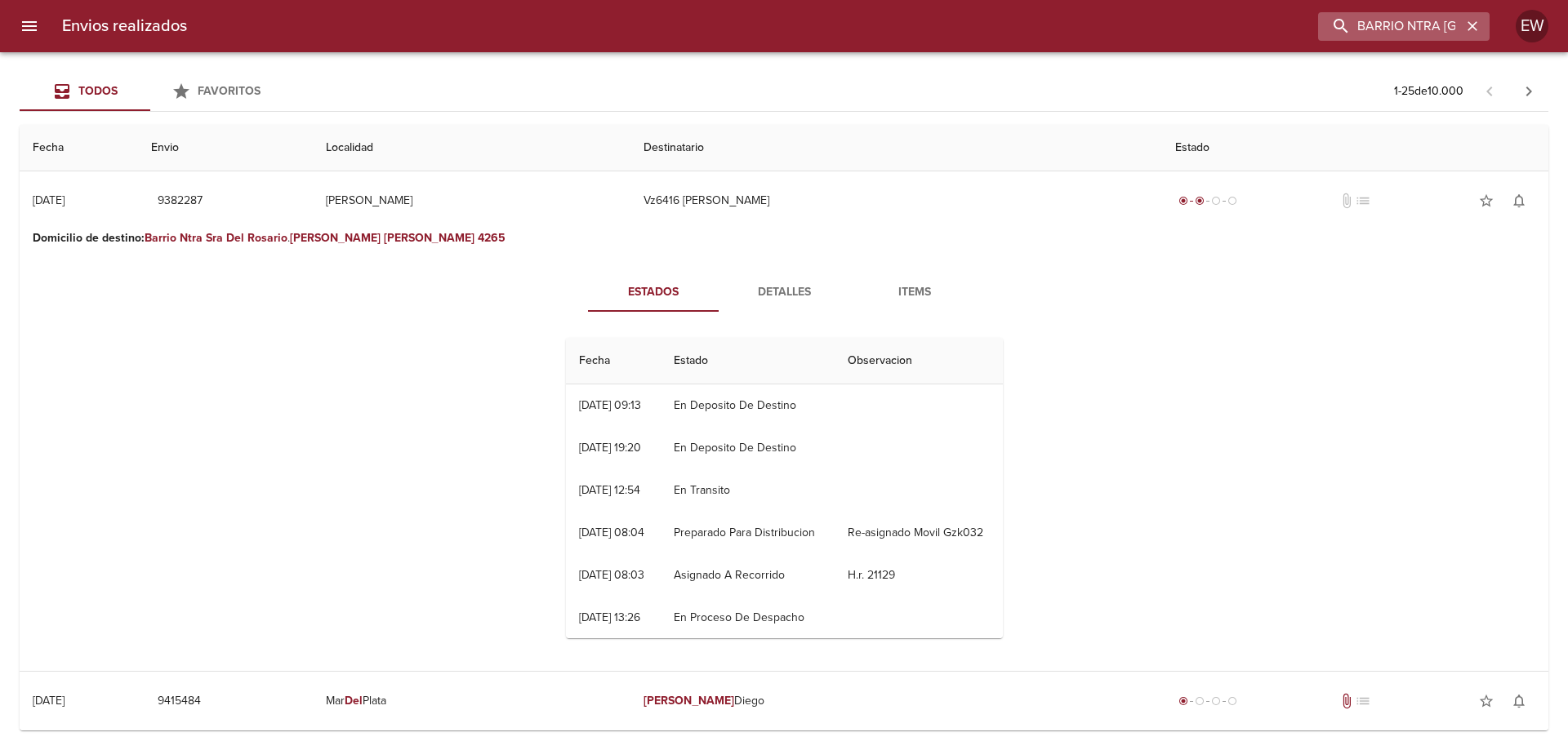
click at [1479, 30] on icon "button" at bounding box center [1472, 26] width 17 height 17
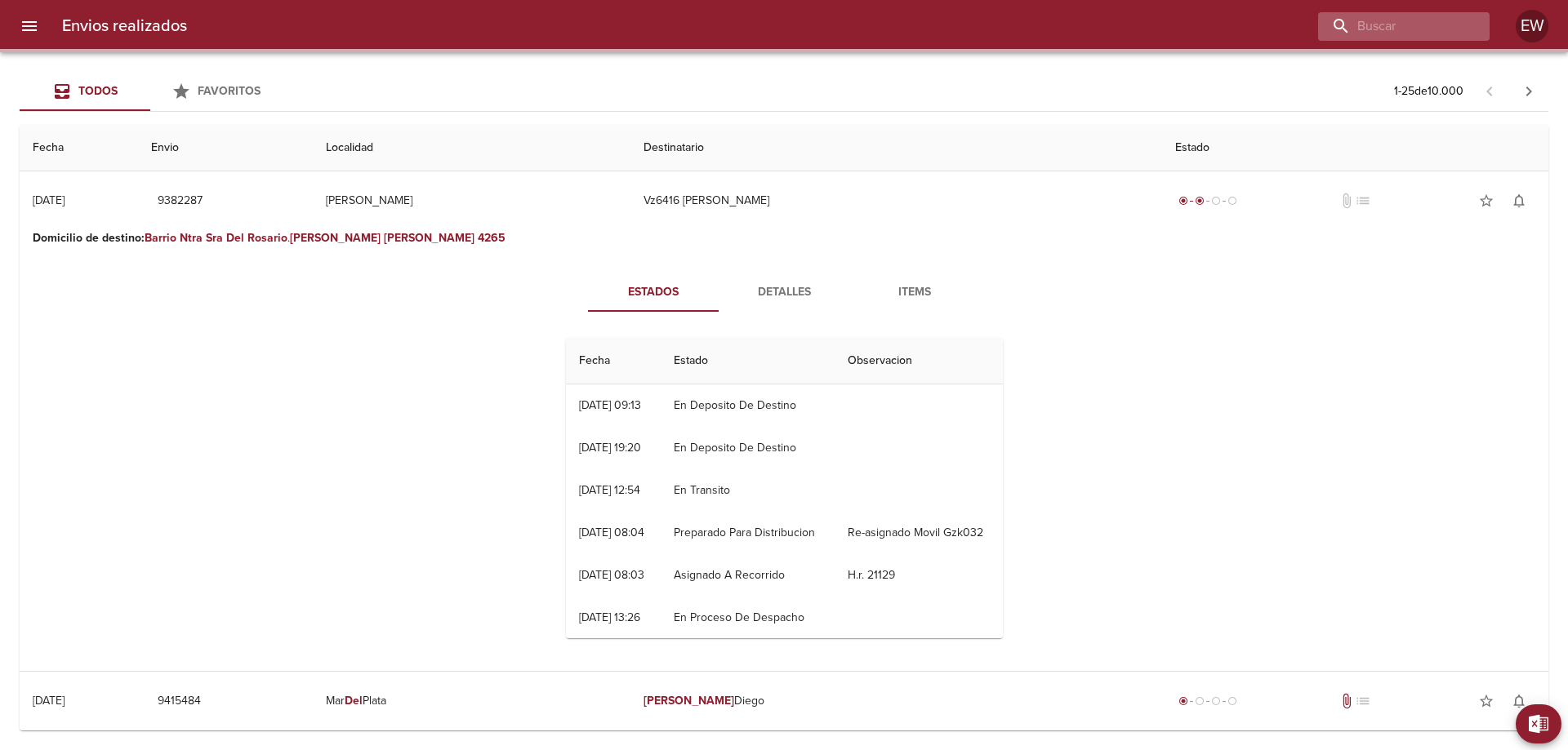
click at [1472, 24] on div at bounding box center [1403, 26] width 171 height 29
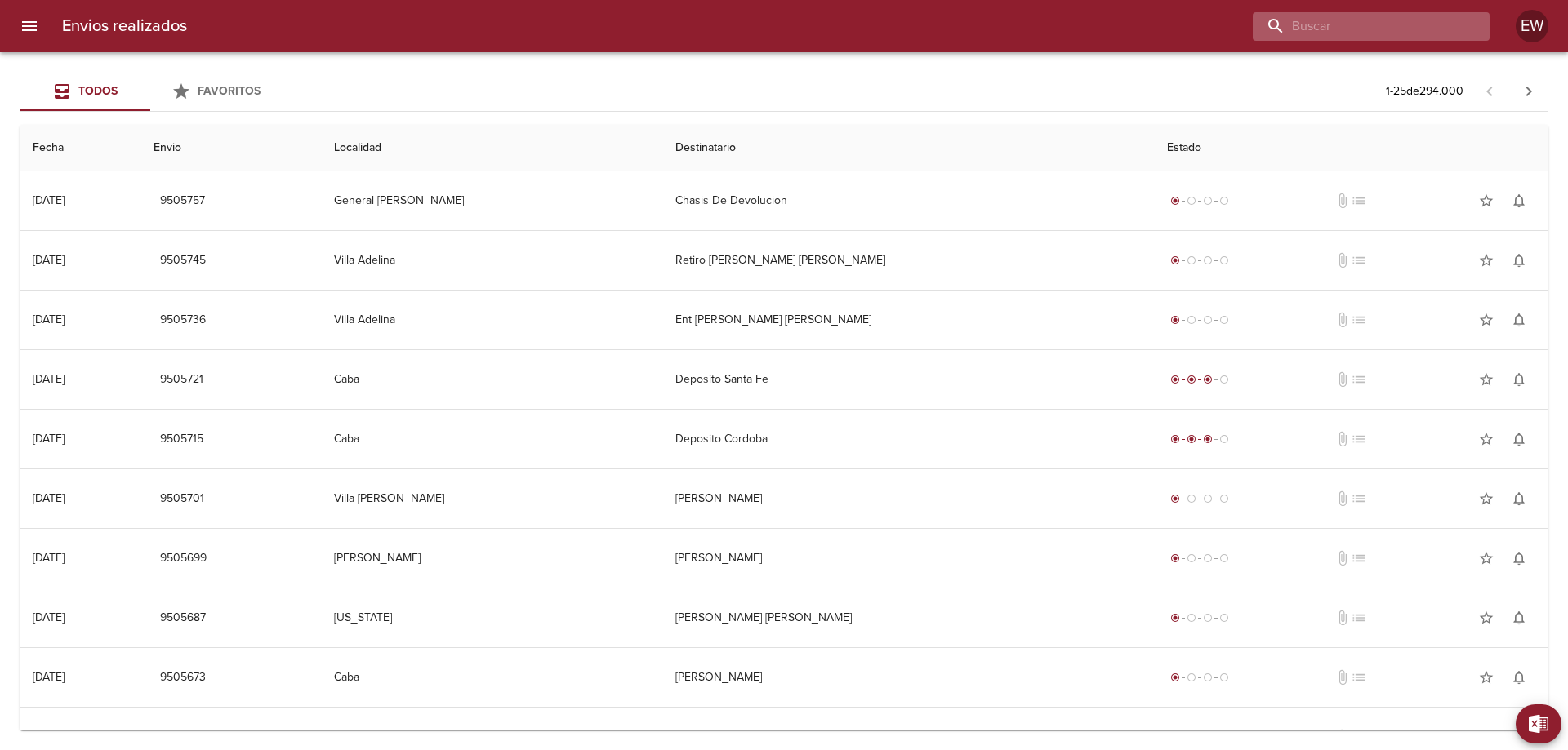
paste input "ASOCIACION DEL PERSONAL DE CONDUCCION SUPERVISION"
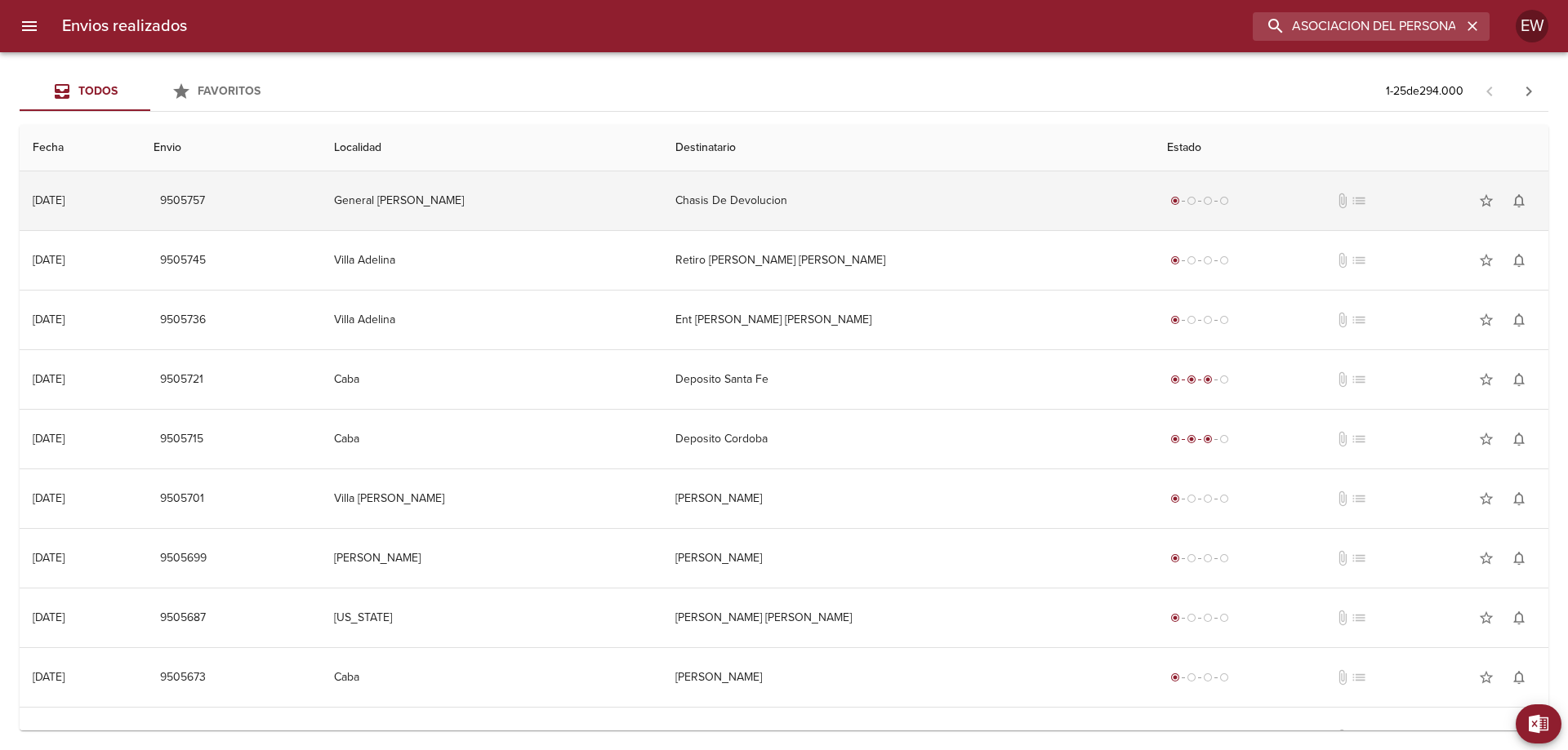
scroll to position [0, 210]
type input "ASOCIACION DEL PERSONAL DE CONDUCCION SUPERVISION"
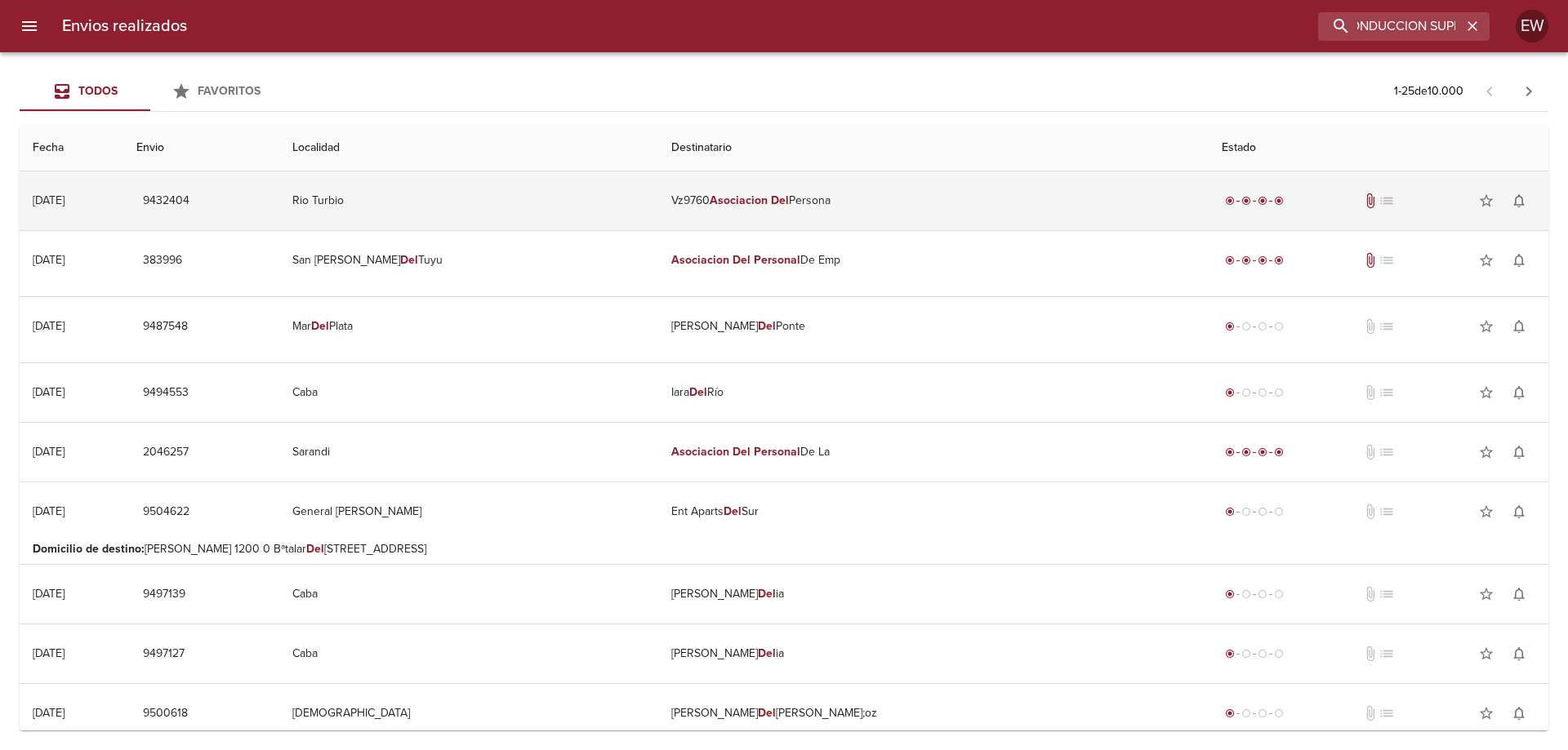
scroll to position [0, 0]
click at [812, 209] on td "Vz9760 Asociacion Del Persona" at bounding box center [933, 200] width 551 height 58
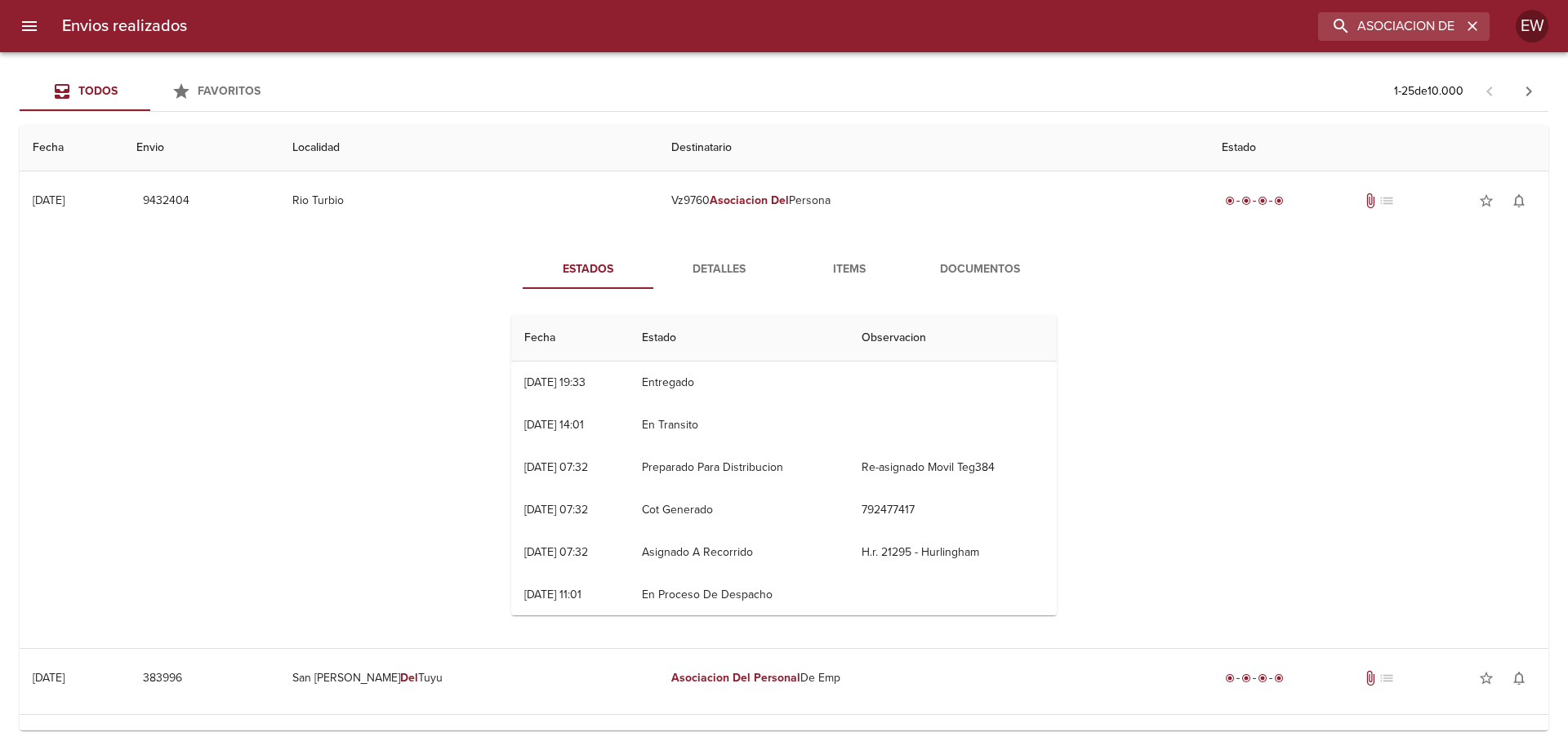
click at [738, 269] on span "Detalles" at bounding box center [718, 269] width 111 height 20
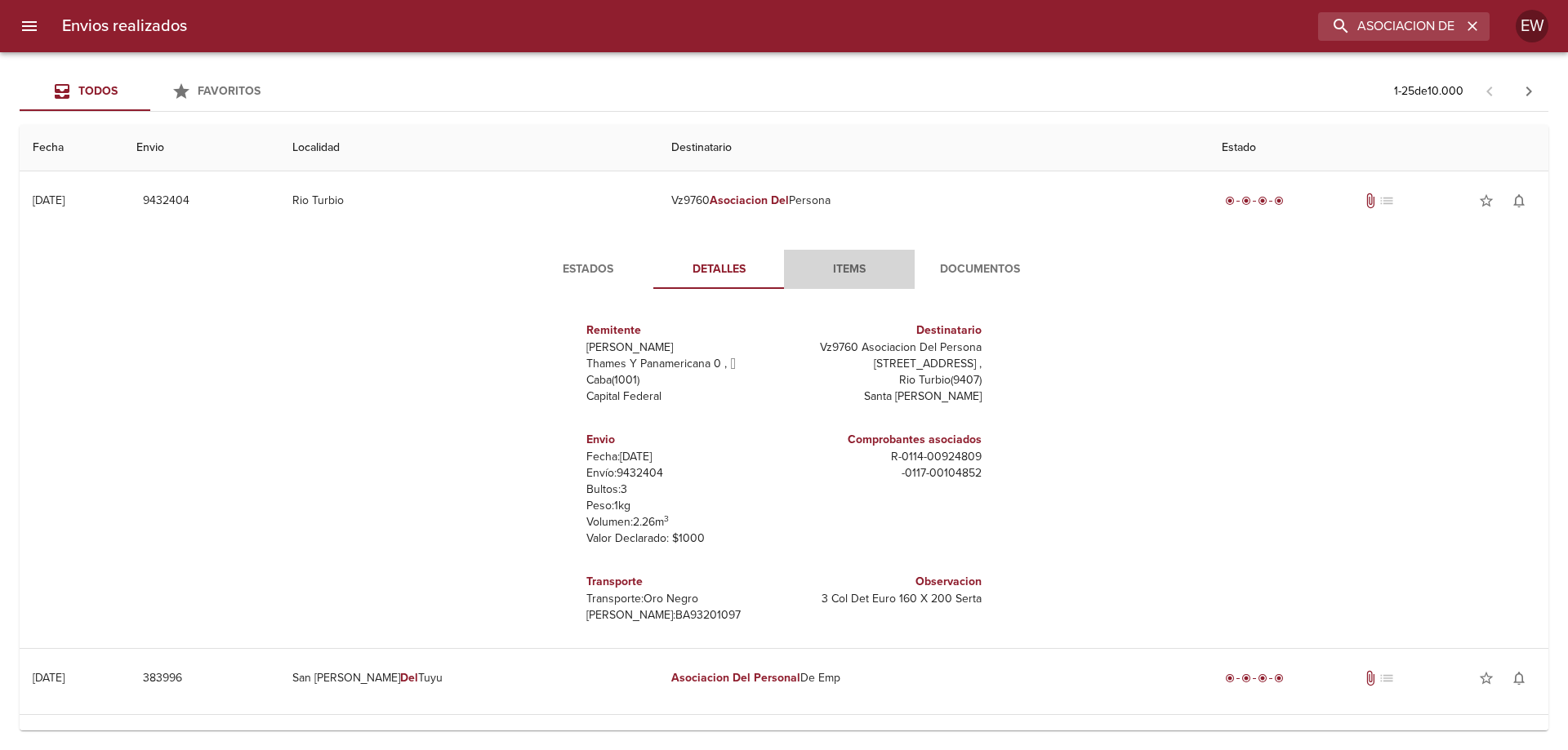
click at [847, 271] on span "Items" at bounding box center [848, 269] width 111 height 20
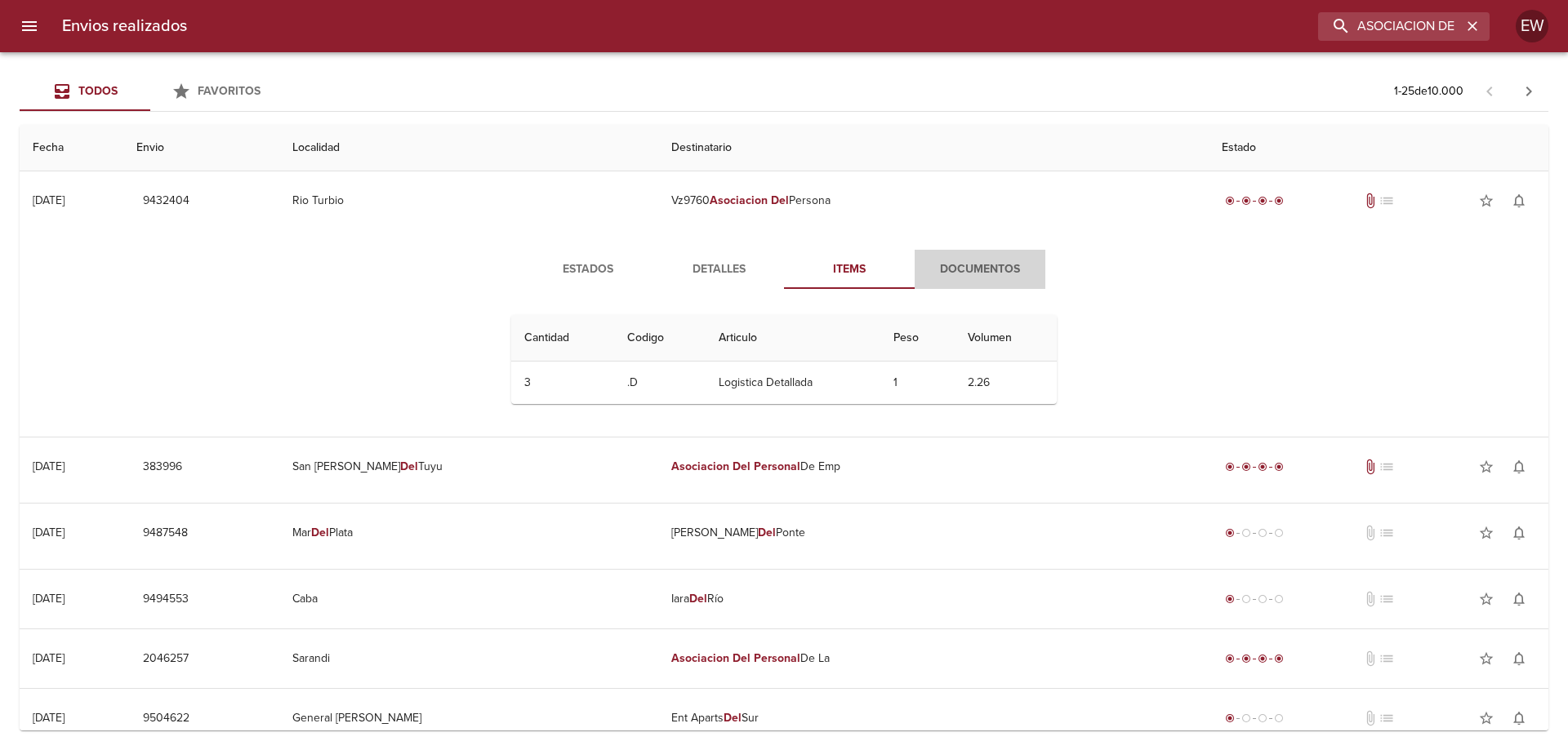
click at [958, 270] on span "Documentos" at bounding box center [979, 269] width 111 height 20
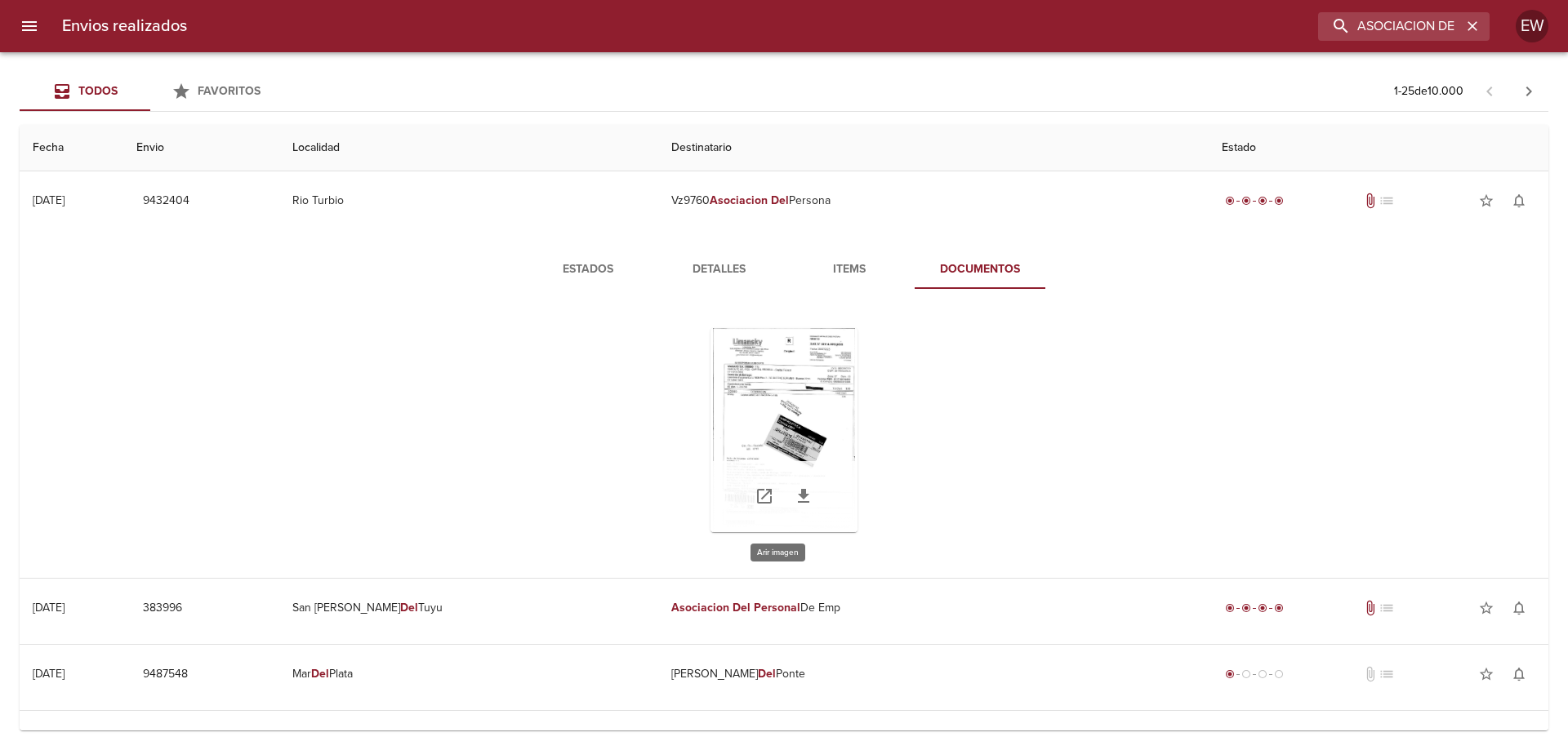
click at [804, 374] on div "Tabla de envíos del cliente" at bounding box center [784, 430] width 147 height 204
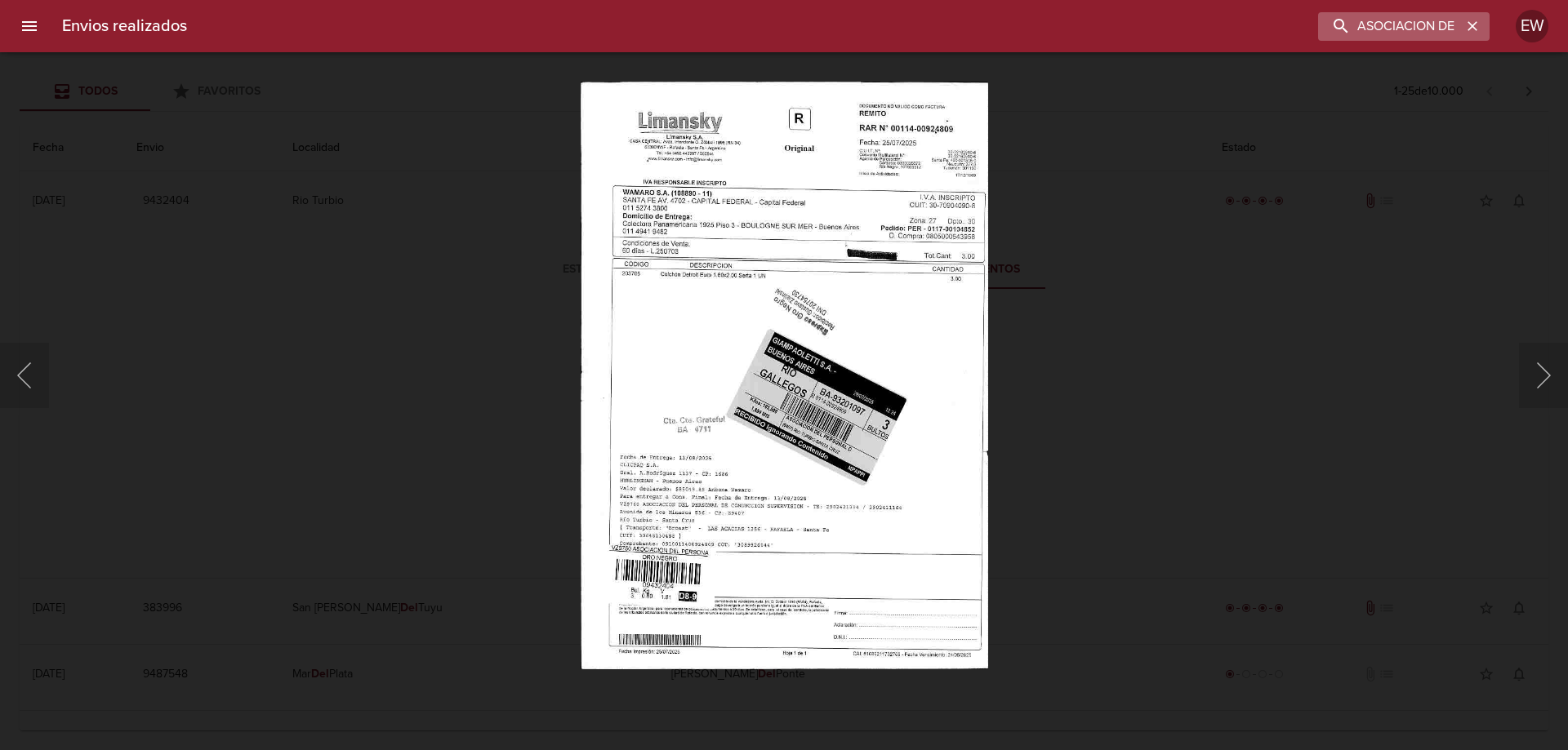
click at [1472, 26] on icon "button" at bounding box center [1471, 25] width 10 height 10
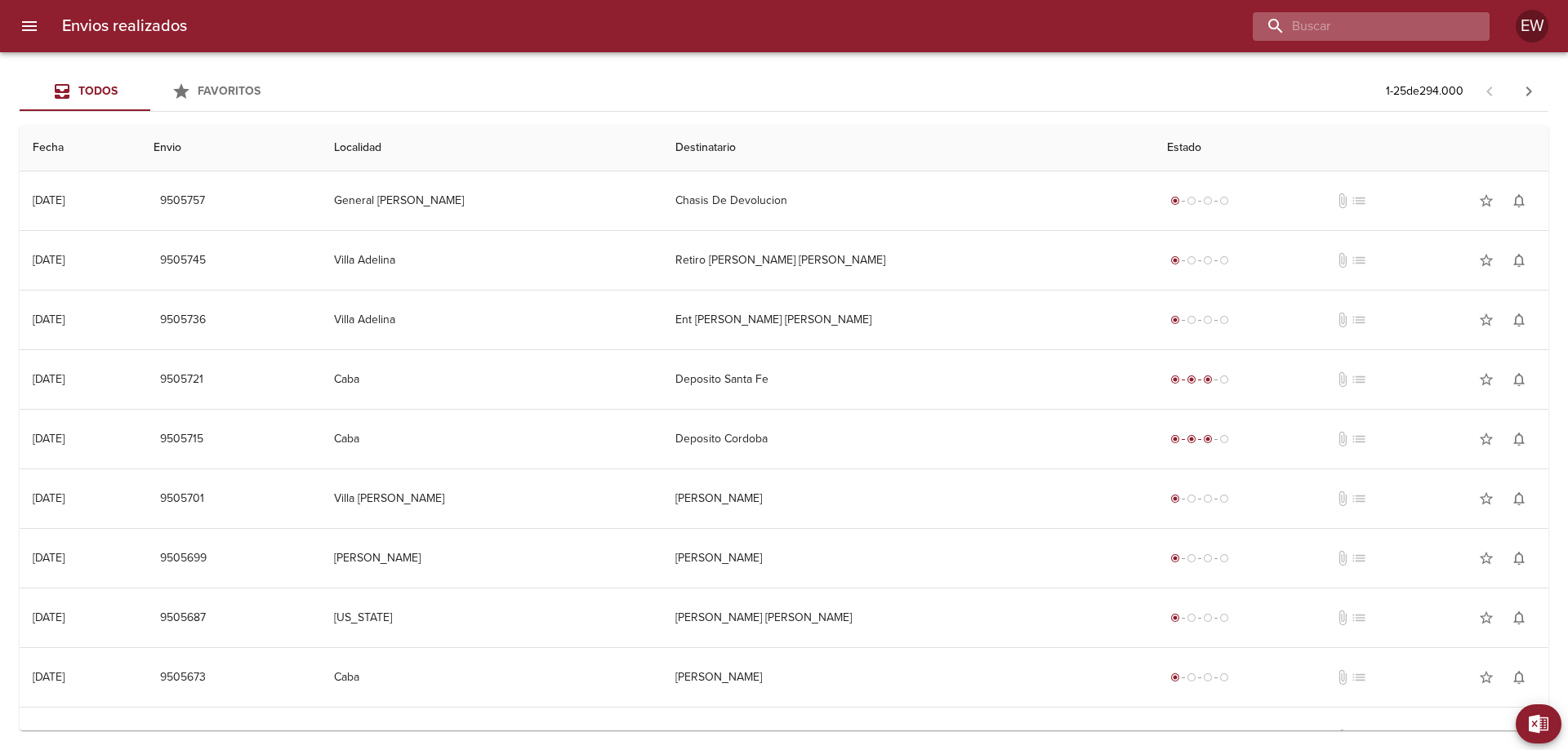
paste input "[PERSON_NAME] BP"
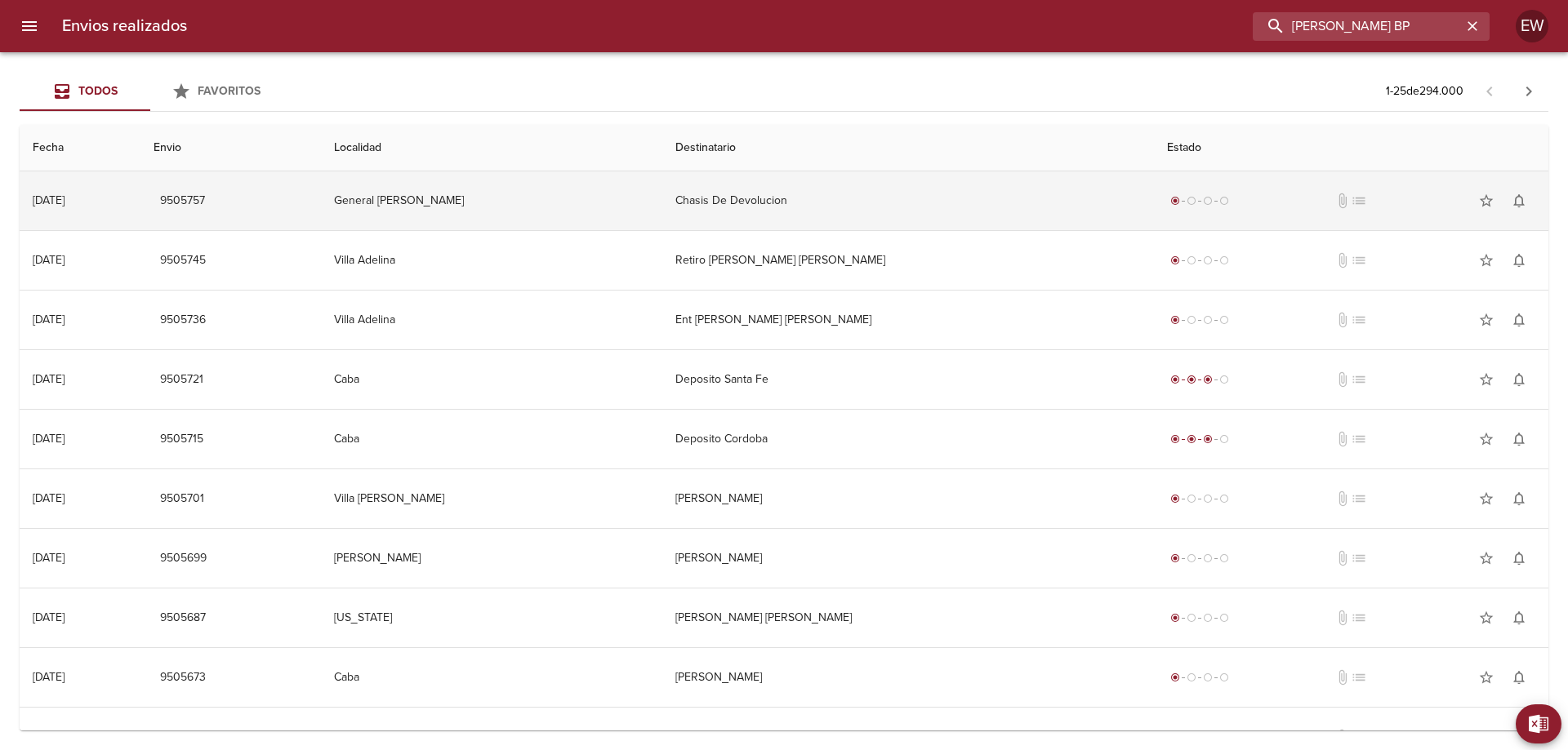
type input "[PERSON_NAME] BP"
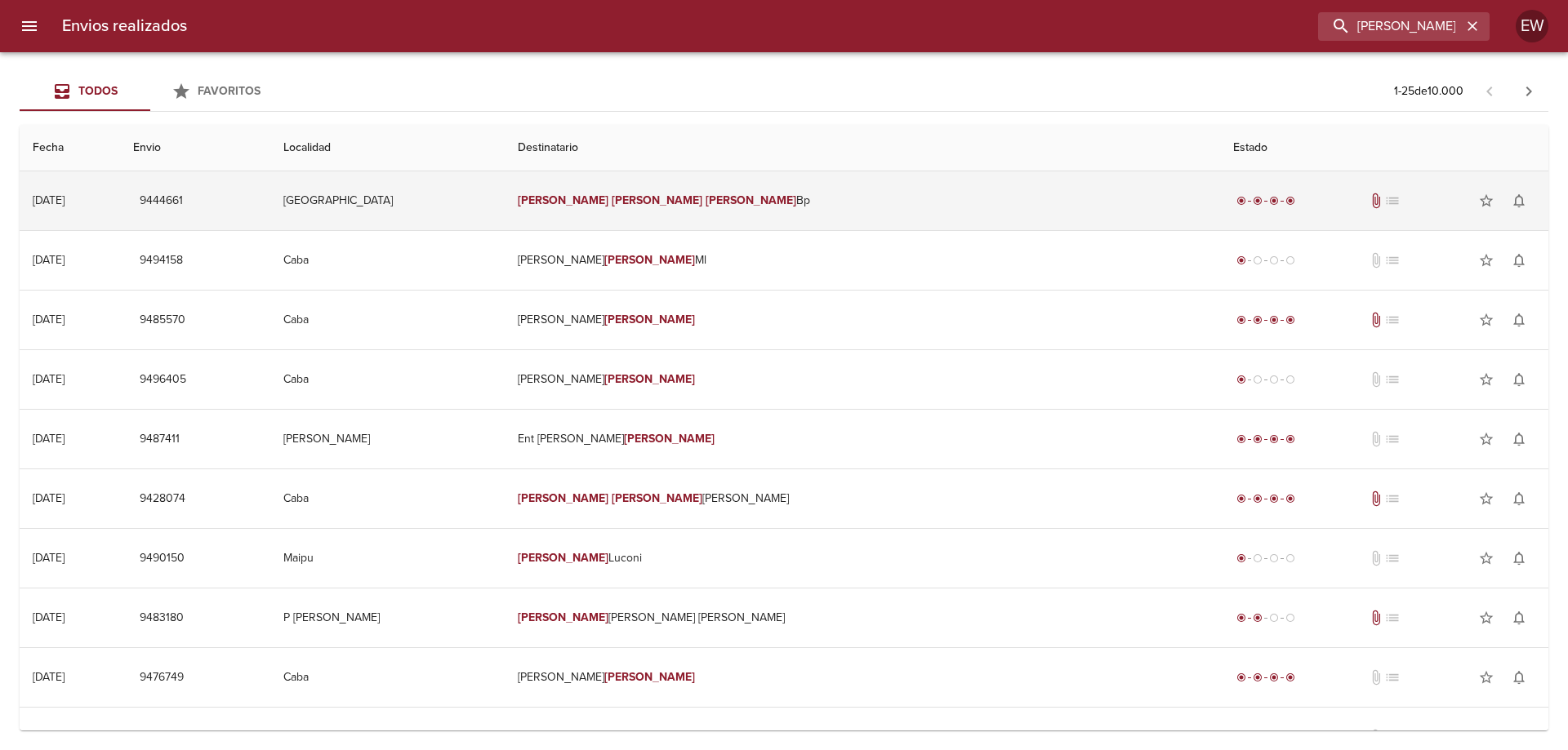
click at [780, 206] on td "[PERSON_NAME] Bp" at bounding box center [862, 200] width 716 height 58
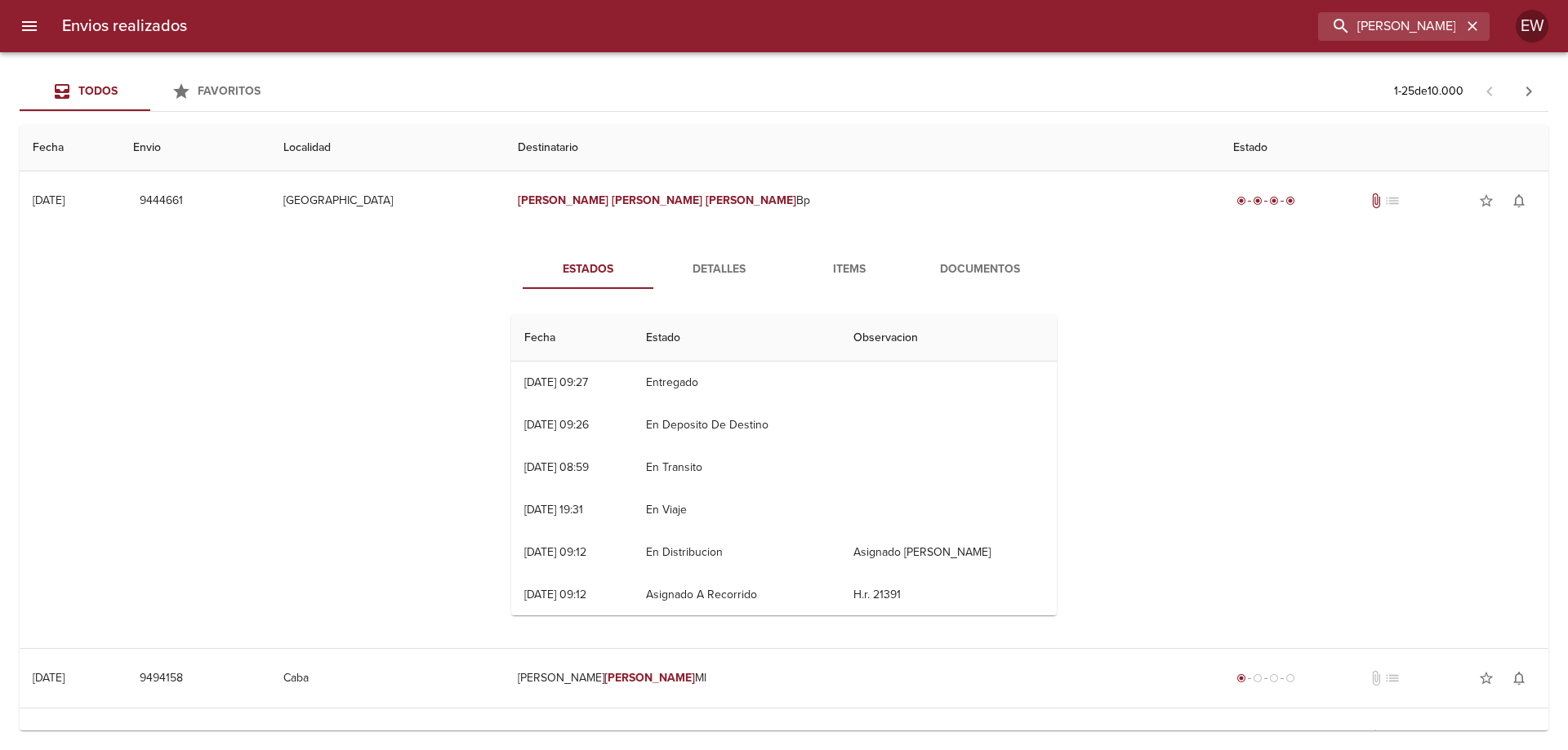
click at [704, 272] on span "Detalles" at bounding box center [718, 269] width 111 height 20
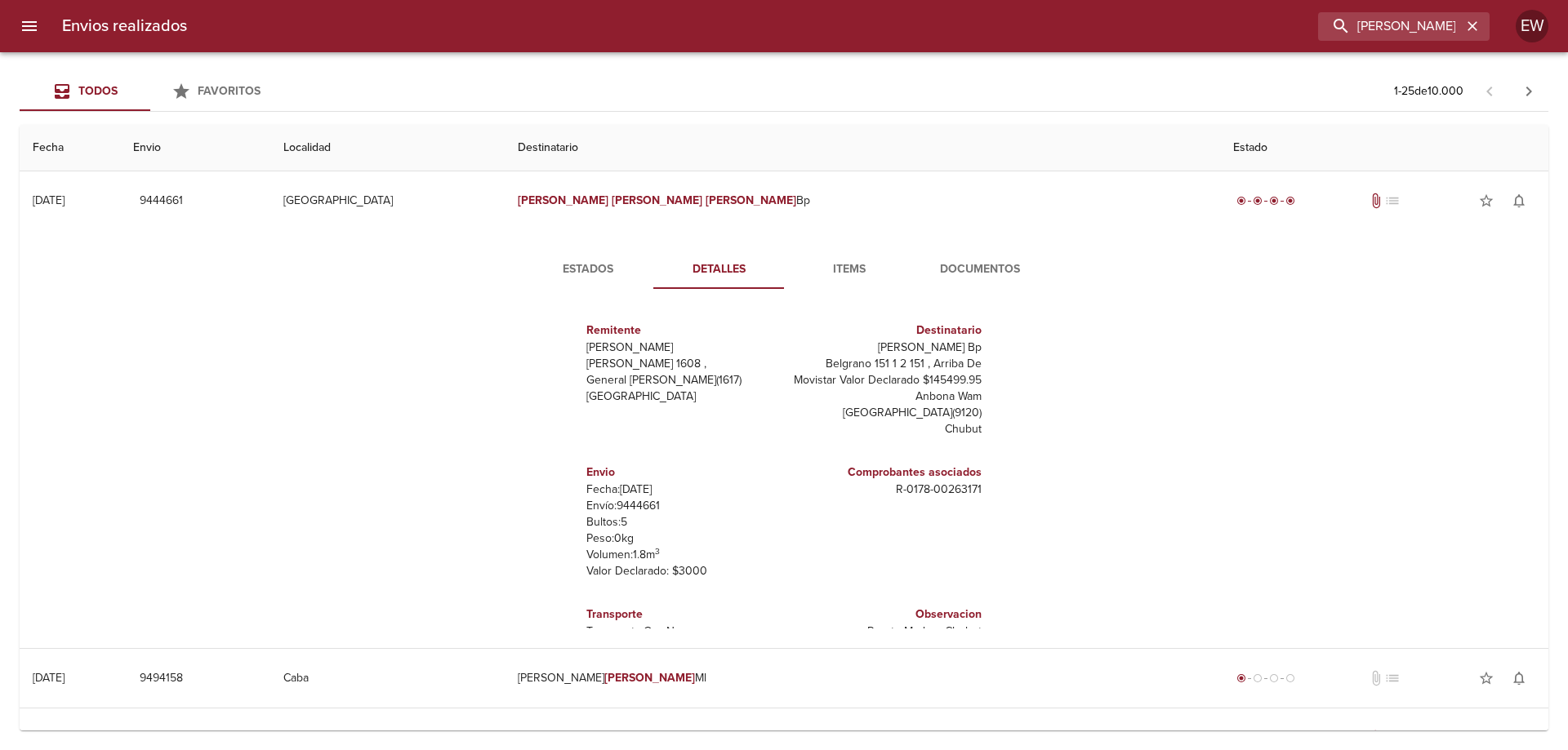
scroll to position [72, 0]
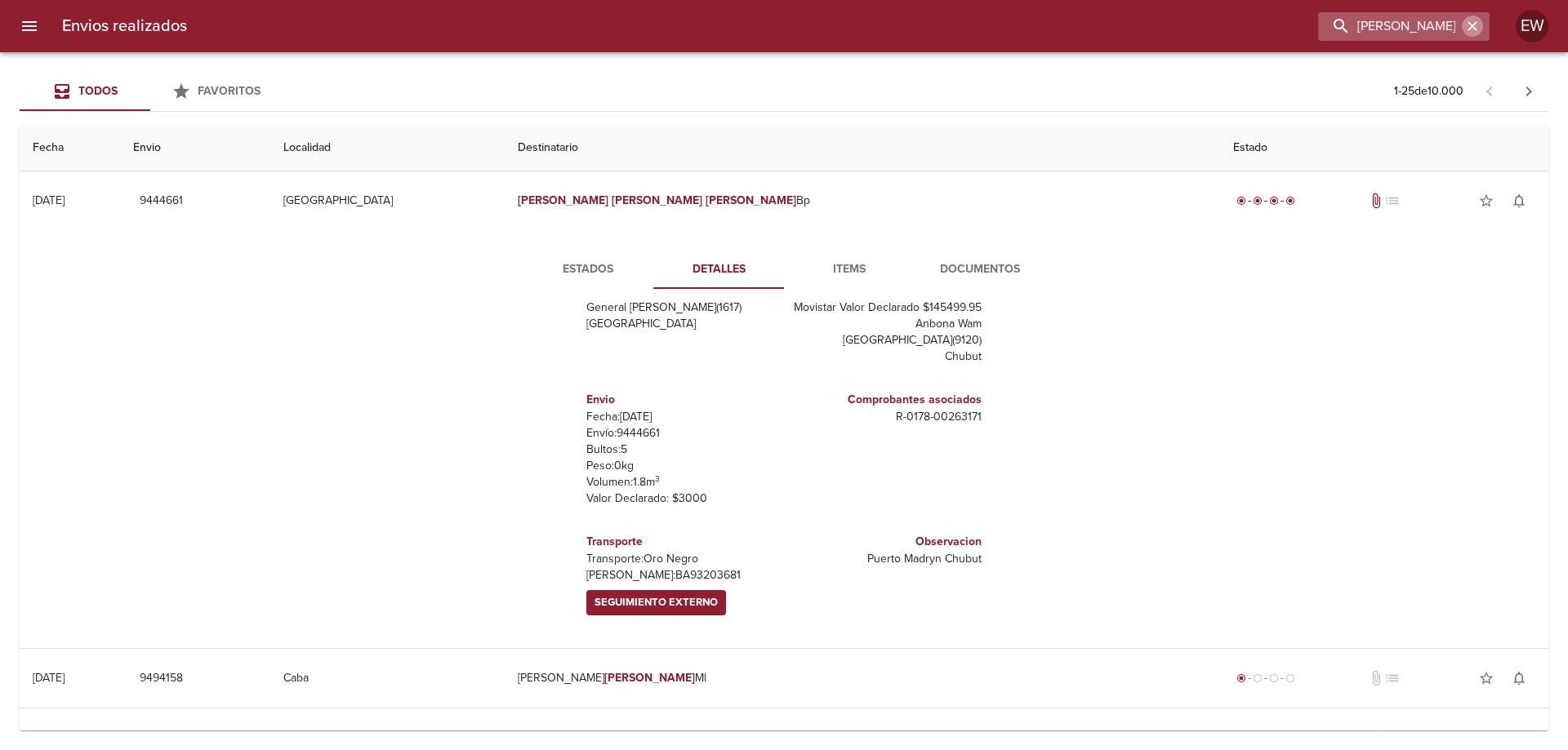
click at [1471, 26] on icon "button" at bounding box center [1471, 25] width 10 height 10
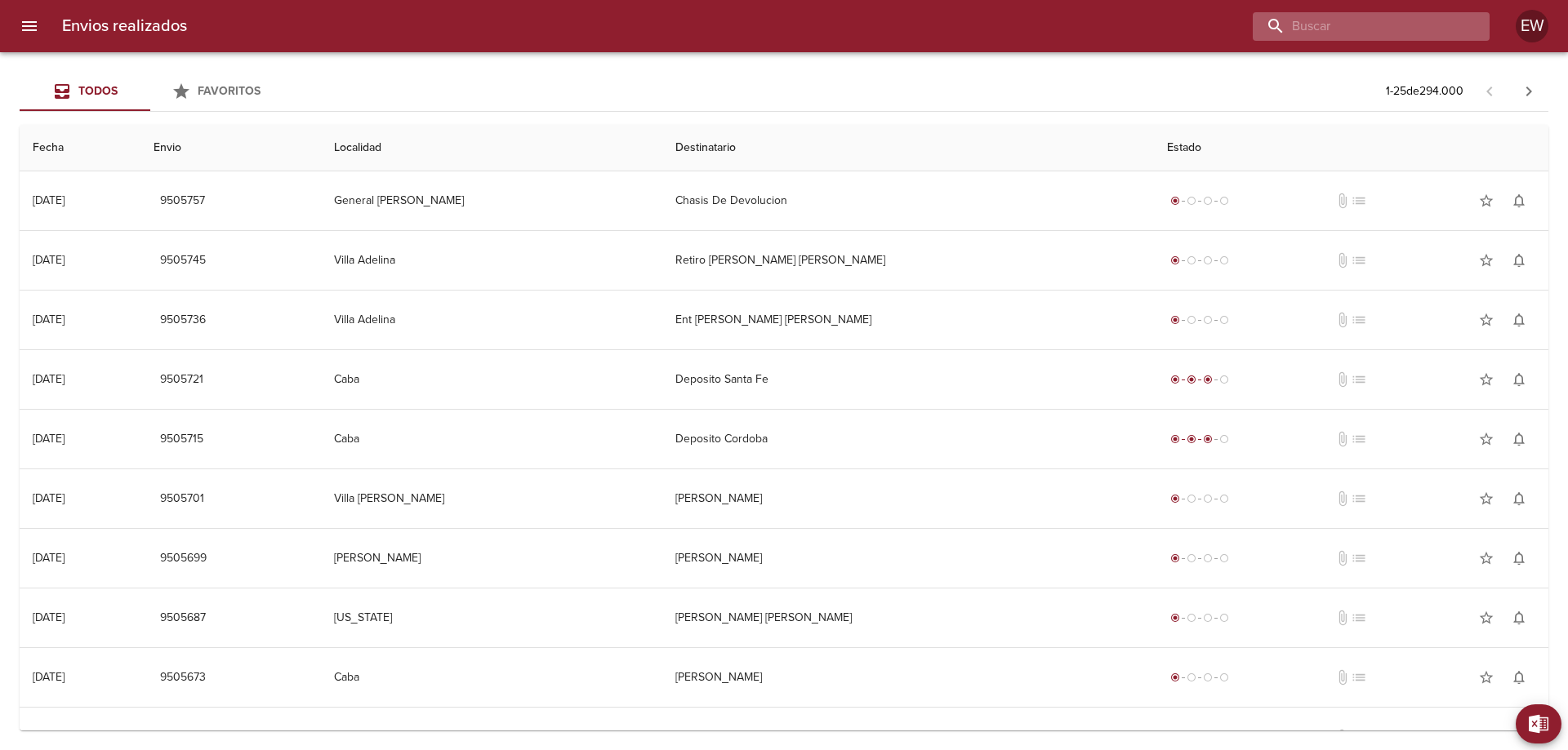
scroll to position [8, 0]
paste input "FERRARI CAROLINA BP WS"
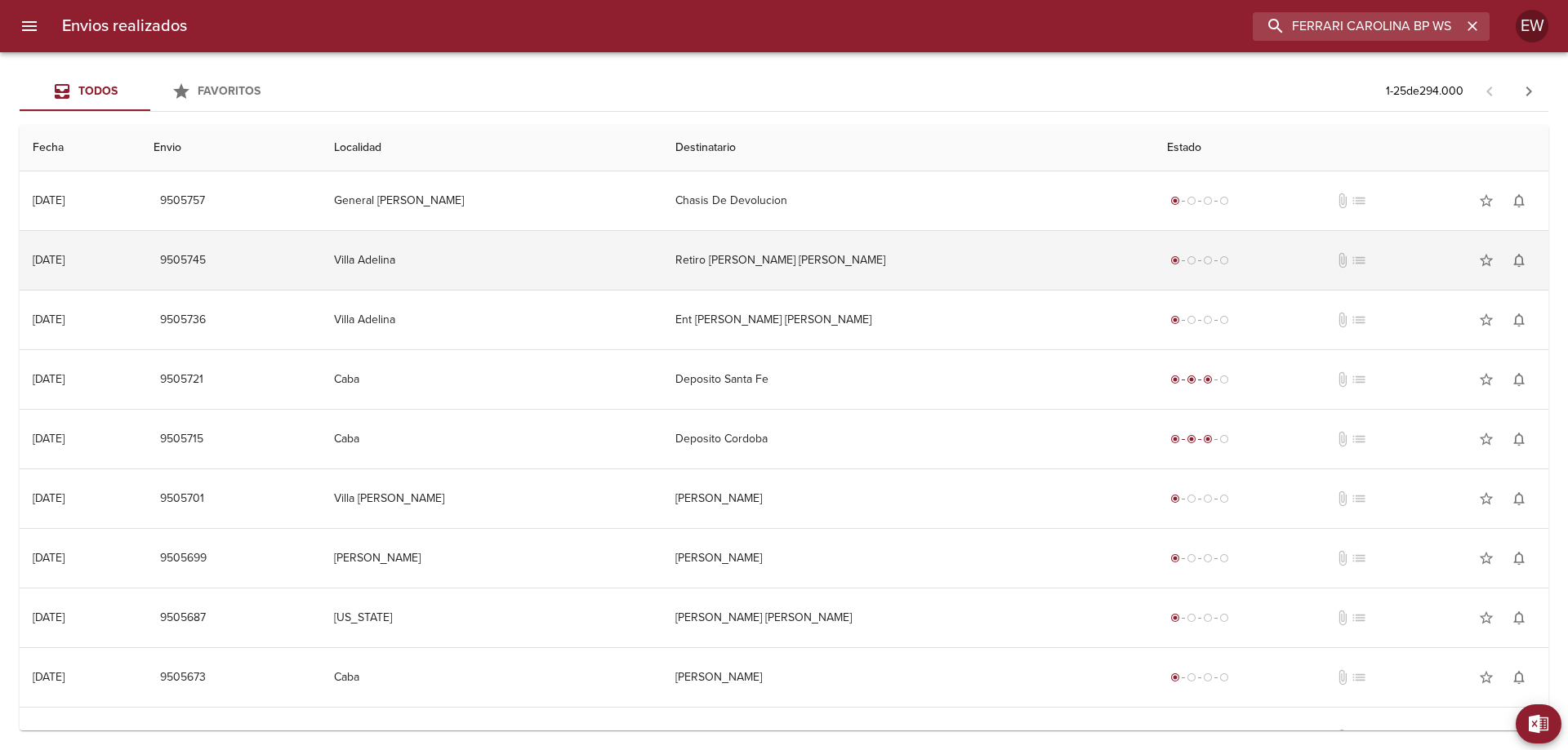
type input "FERRARI CAROLINA BP WS"
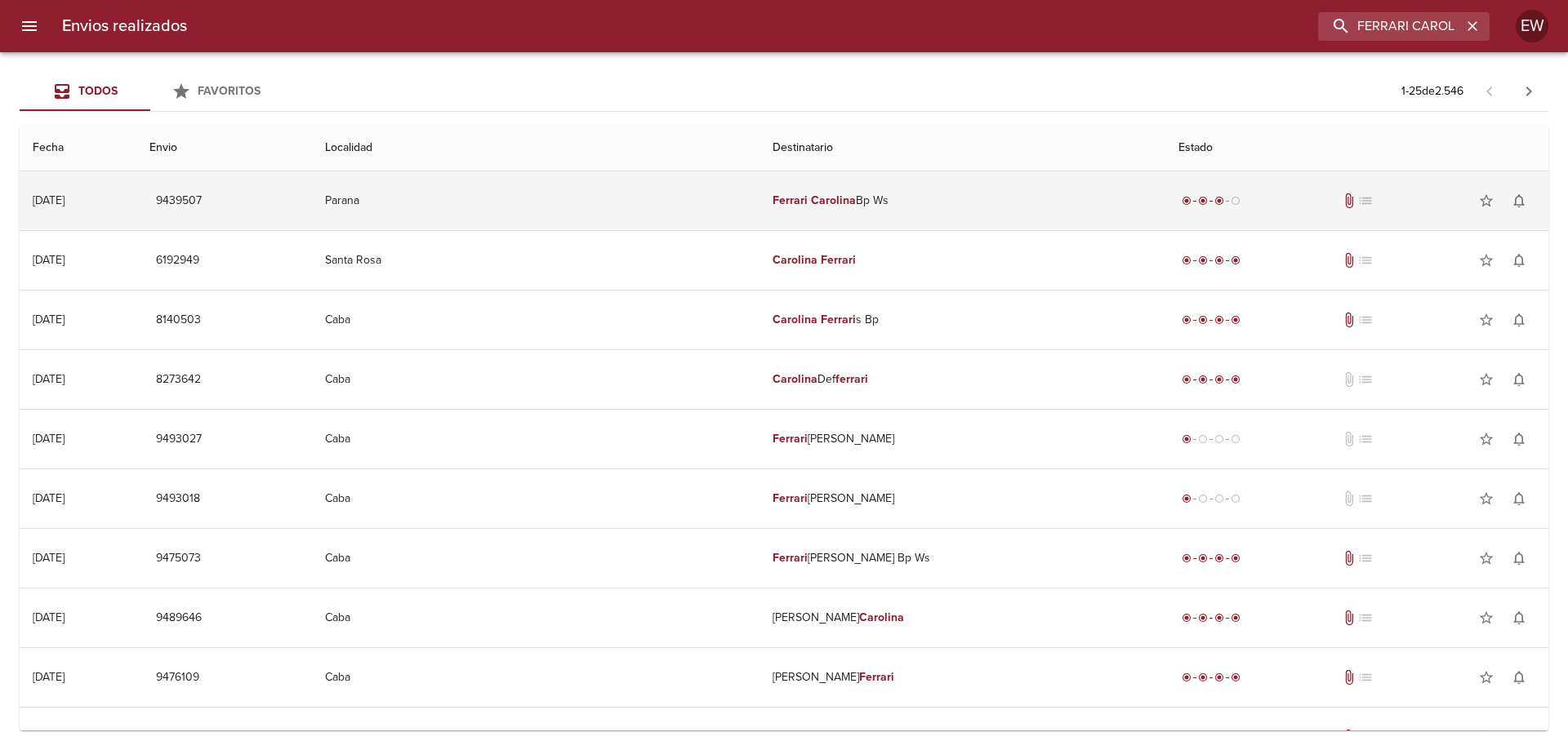
click at [810, 206] on td "Ferrari Carolina Bp Ws" at bounding box center [962, 200] width 406 height 58
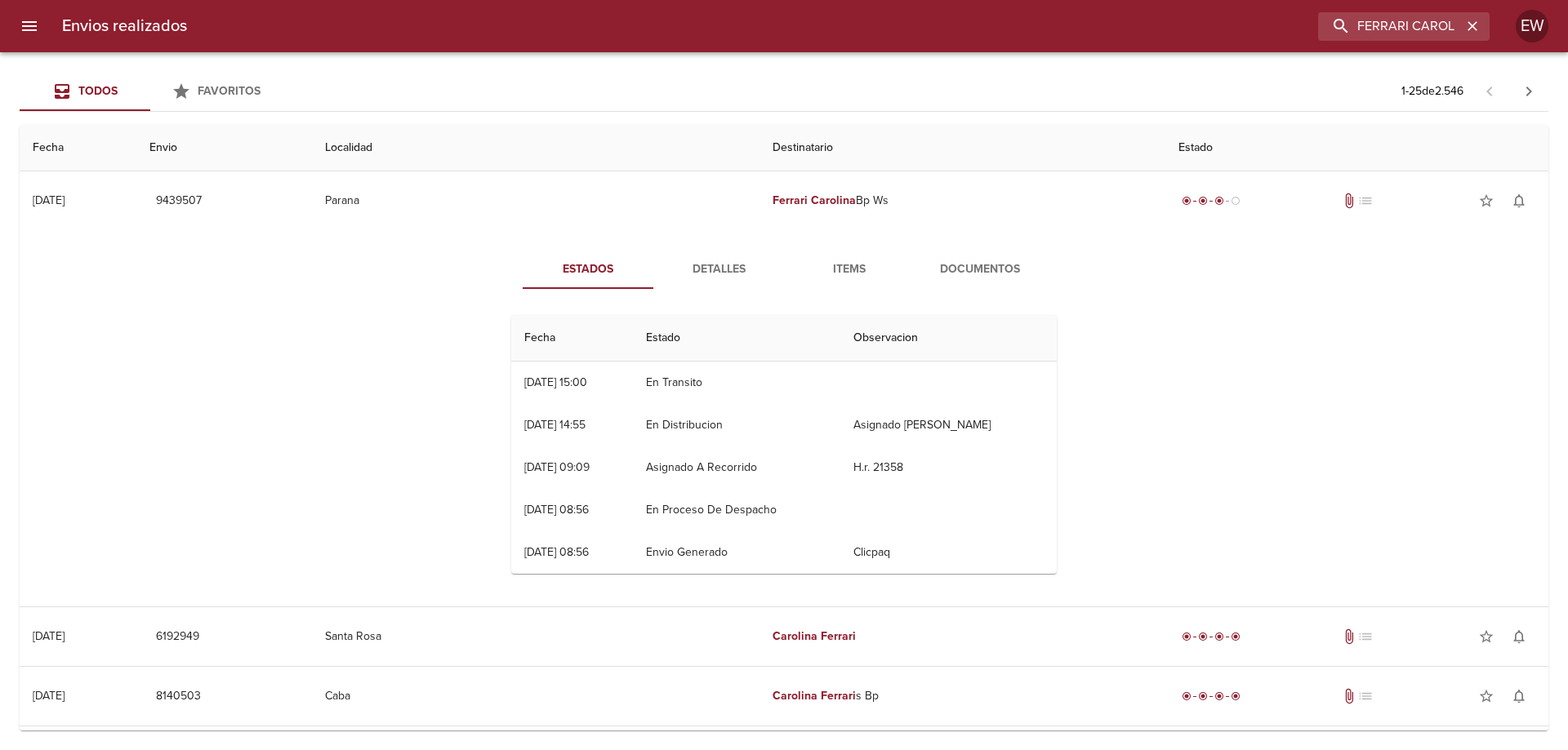
click at [731, 270] on span "Detalles" at bounding box center [718, 269] width 111 height 20
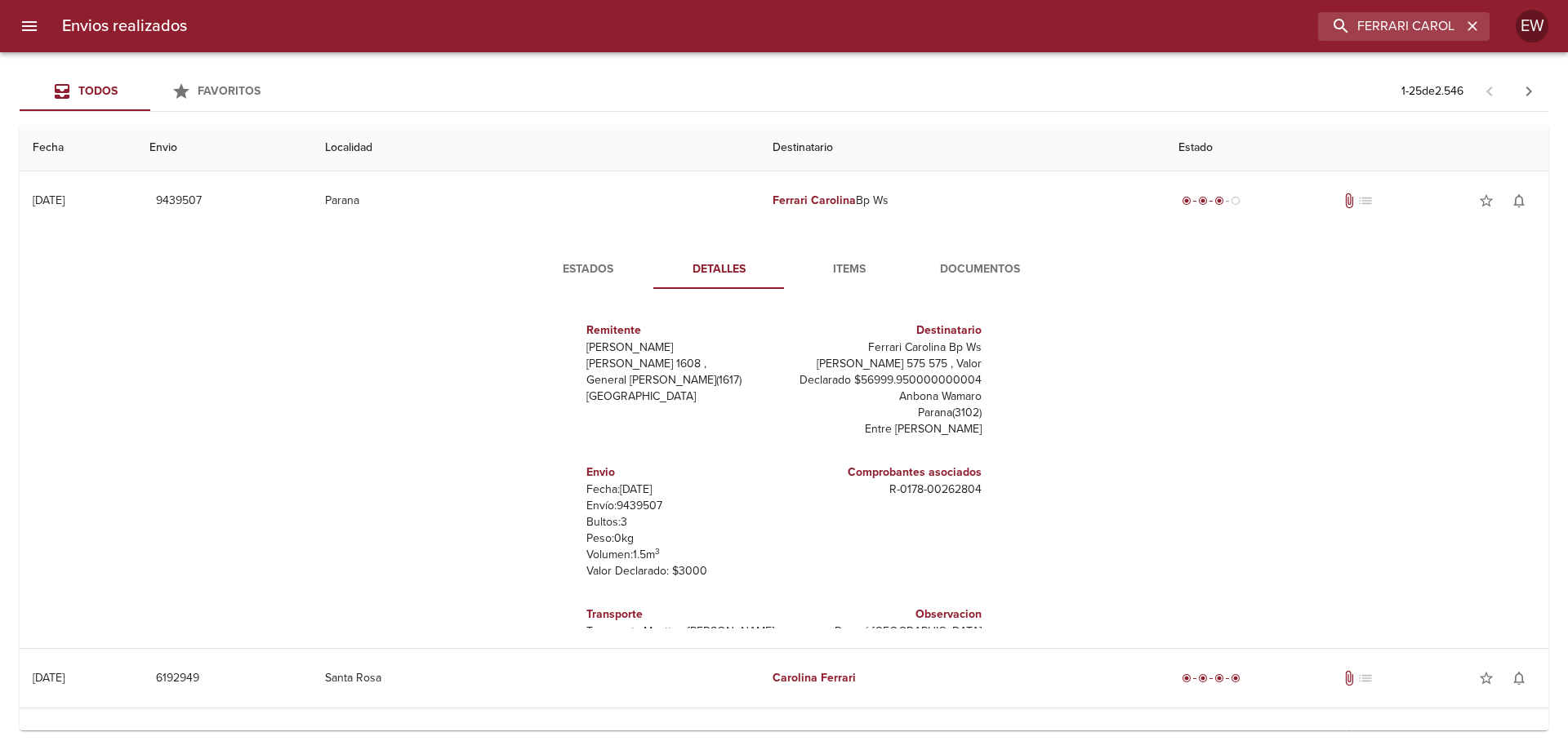
scroll to position [24, 0]
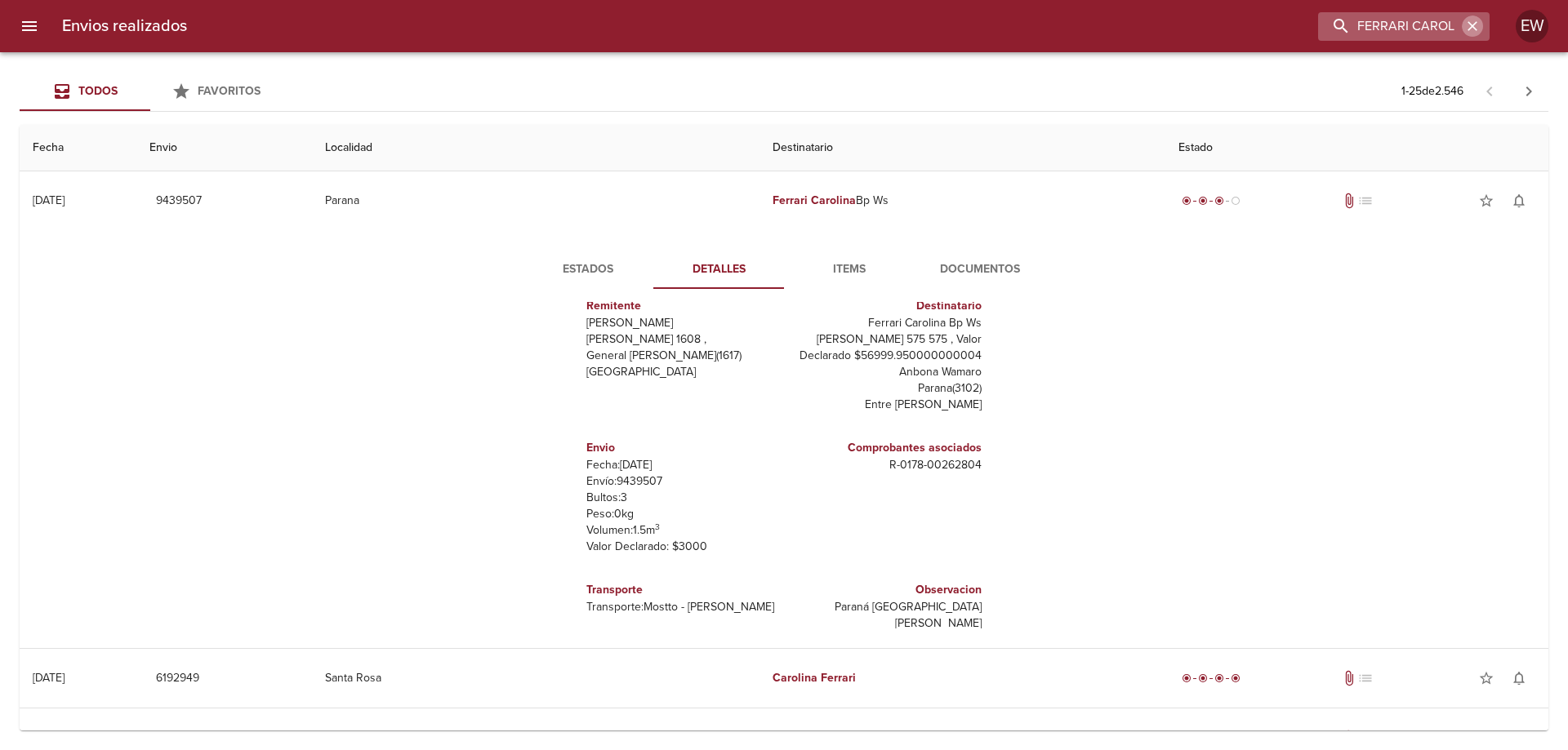
click at [1476, 30] on icon "button" at bounding box center [1471, 25] width 10 height 10
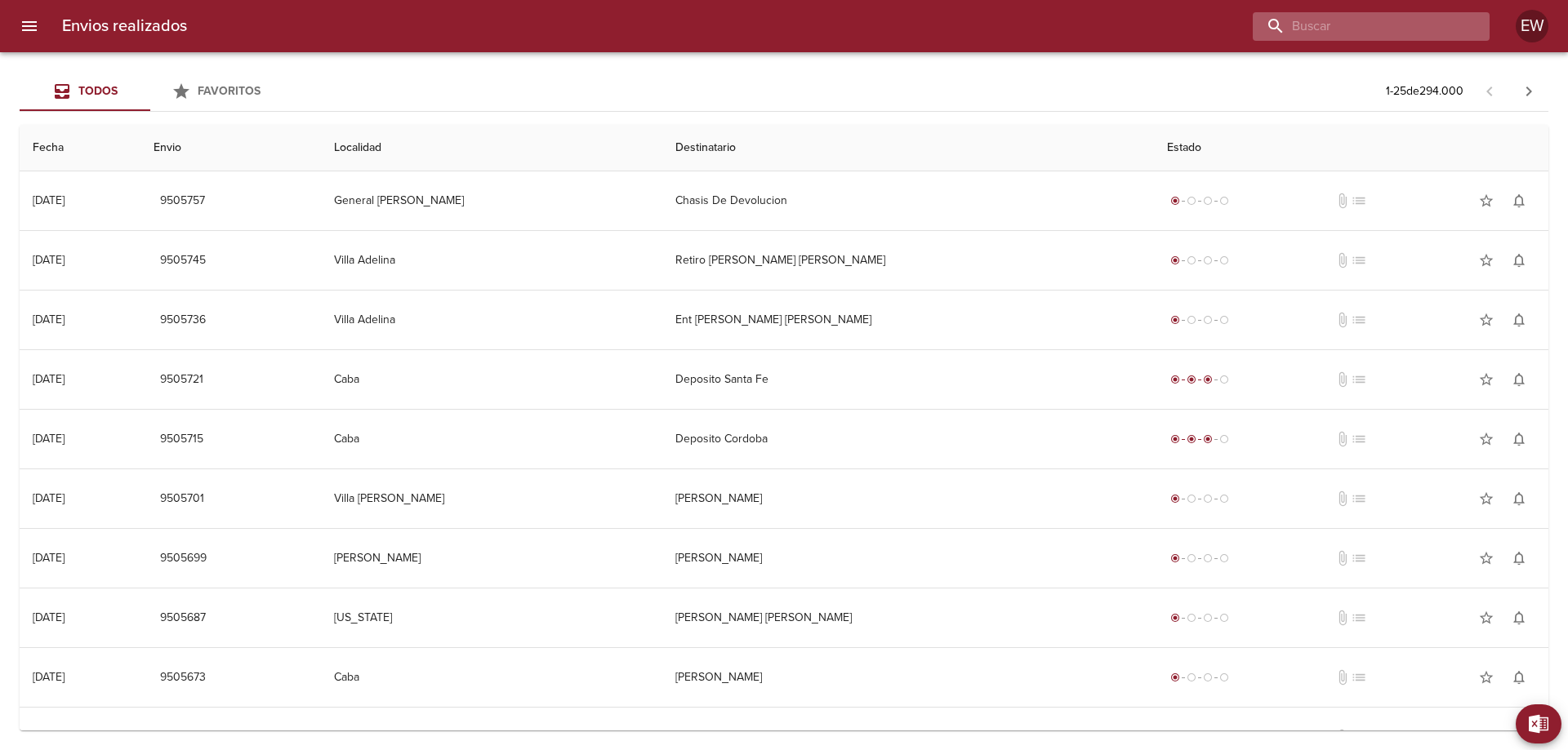
scroll to position [8, 0]
paste input "[PERSON_NAME]"
click at [1393, 19] on input "[PERSON_NAME]" at bounding box center [1357, 26] width 209 height 29
type input "[PERSON_NAME]"
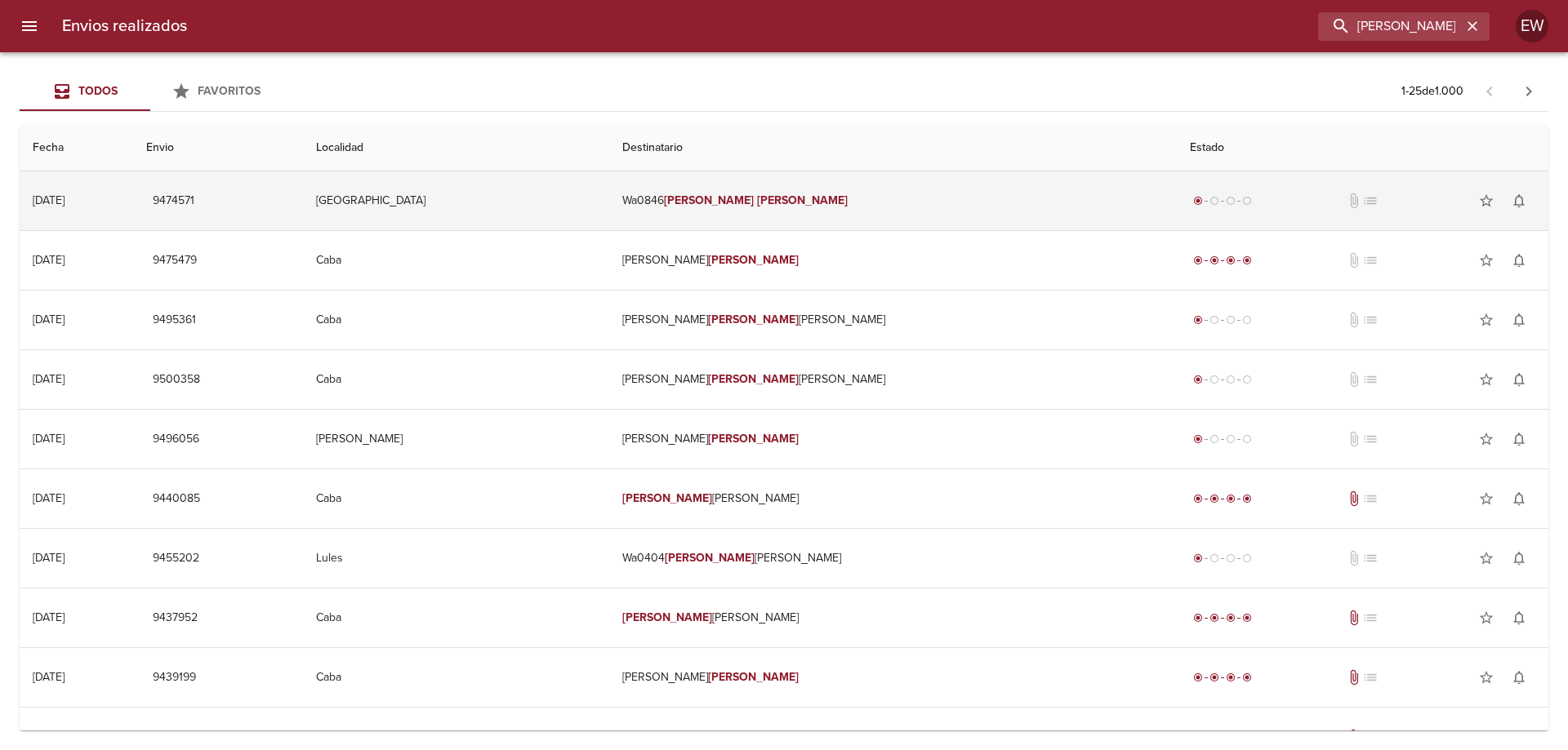
click at [854, 215] on td "Wa0846 [PERSON_NAME]" at bounding box center [893, 200] width 567 height 58
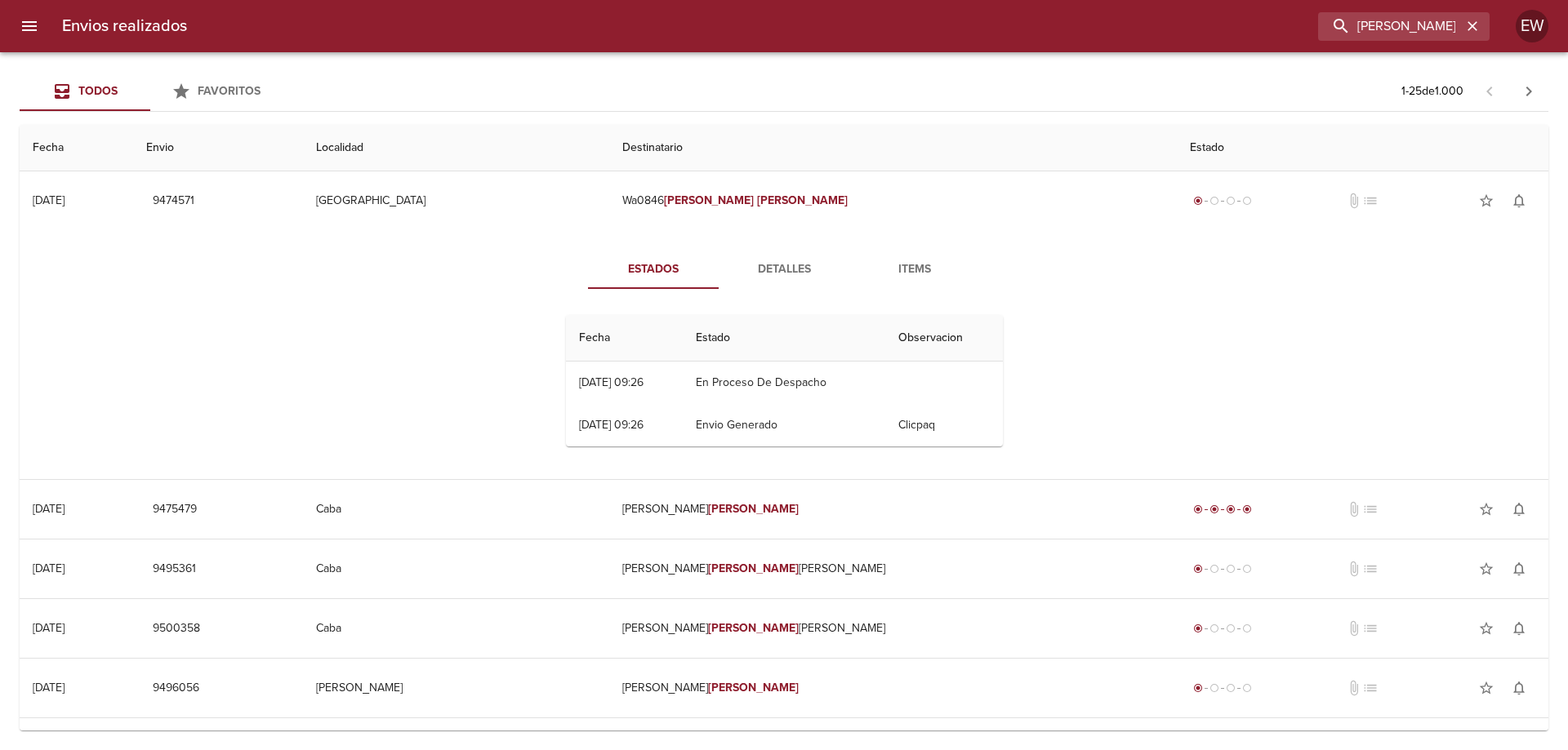
click at [795, 268] on span "Detalles" at bounding box center [784, 269] width 111 height 20
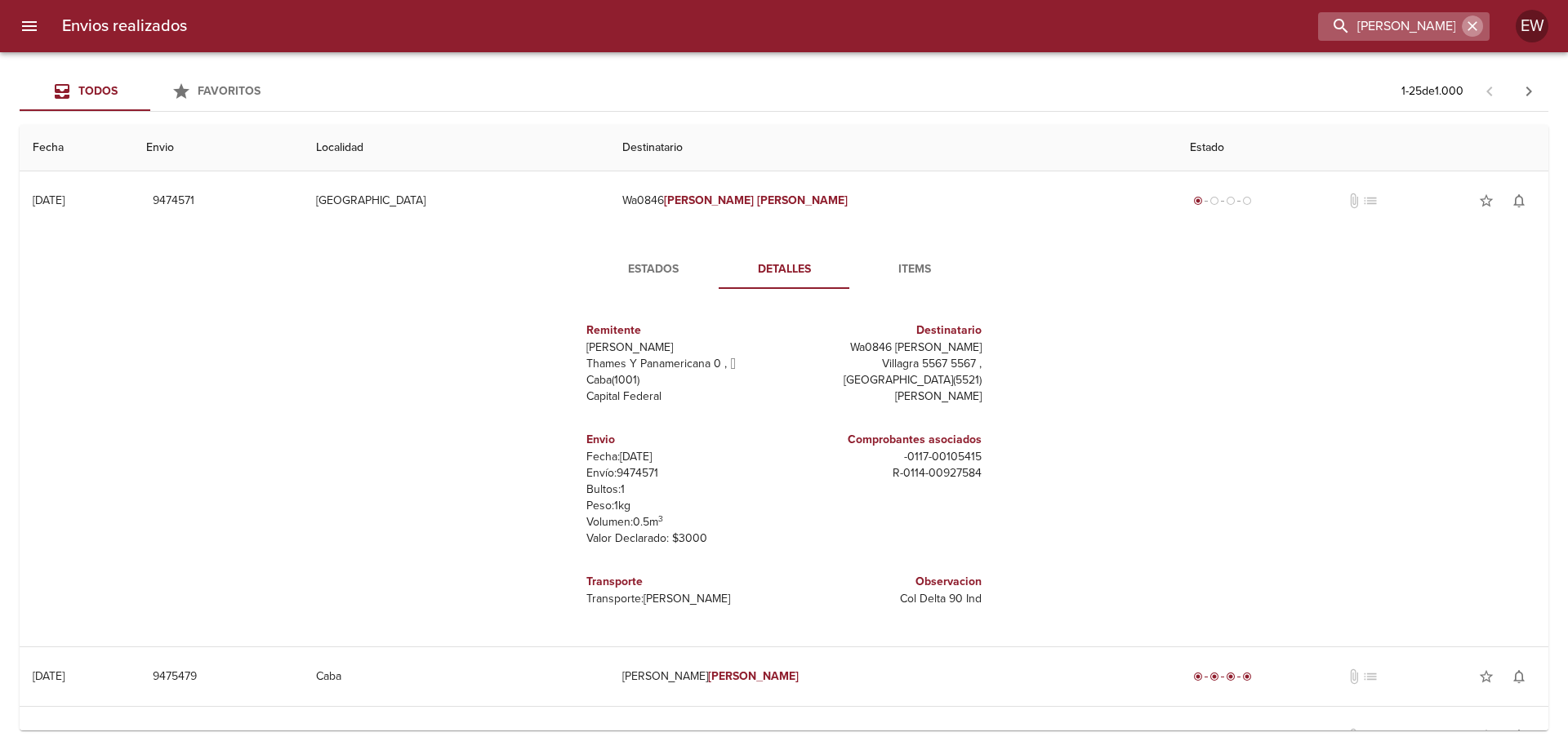
click at [1469, 28] on icon "button" at bounding box center [1471, 25] width 10 height 10
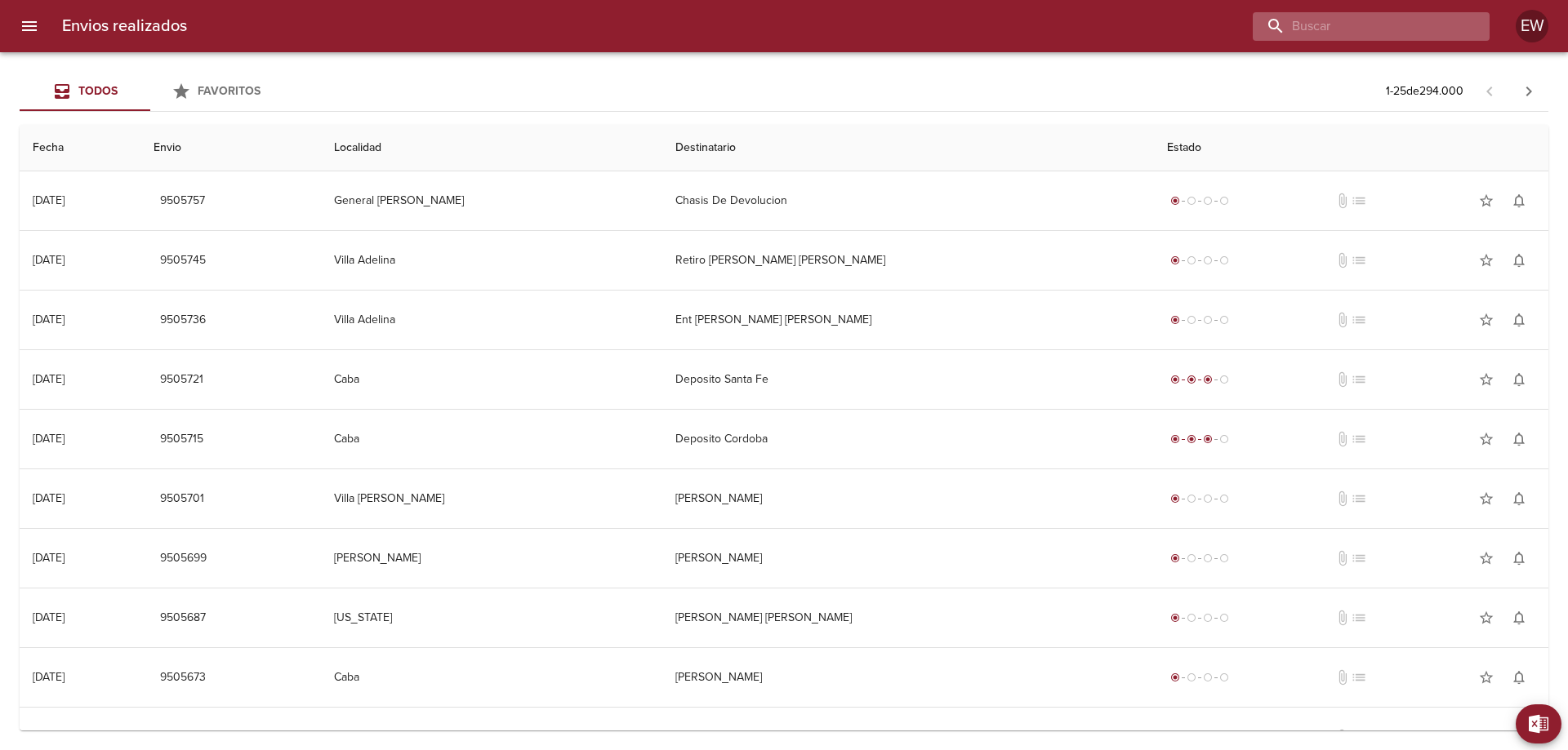
paste input "[PERSON_NAME]"
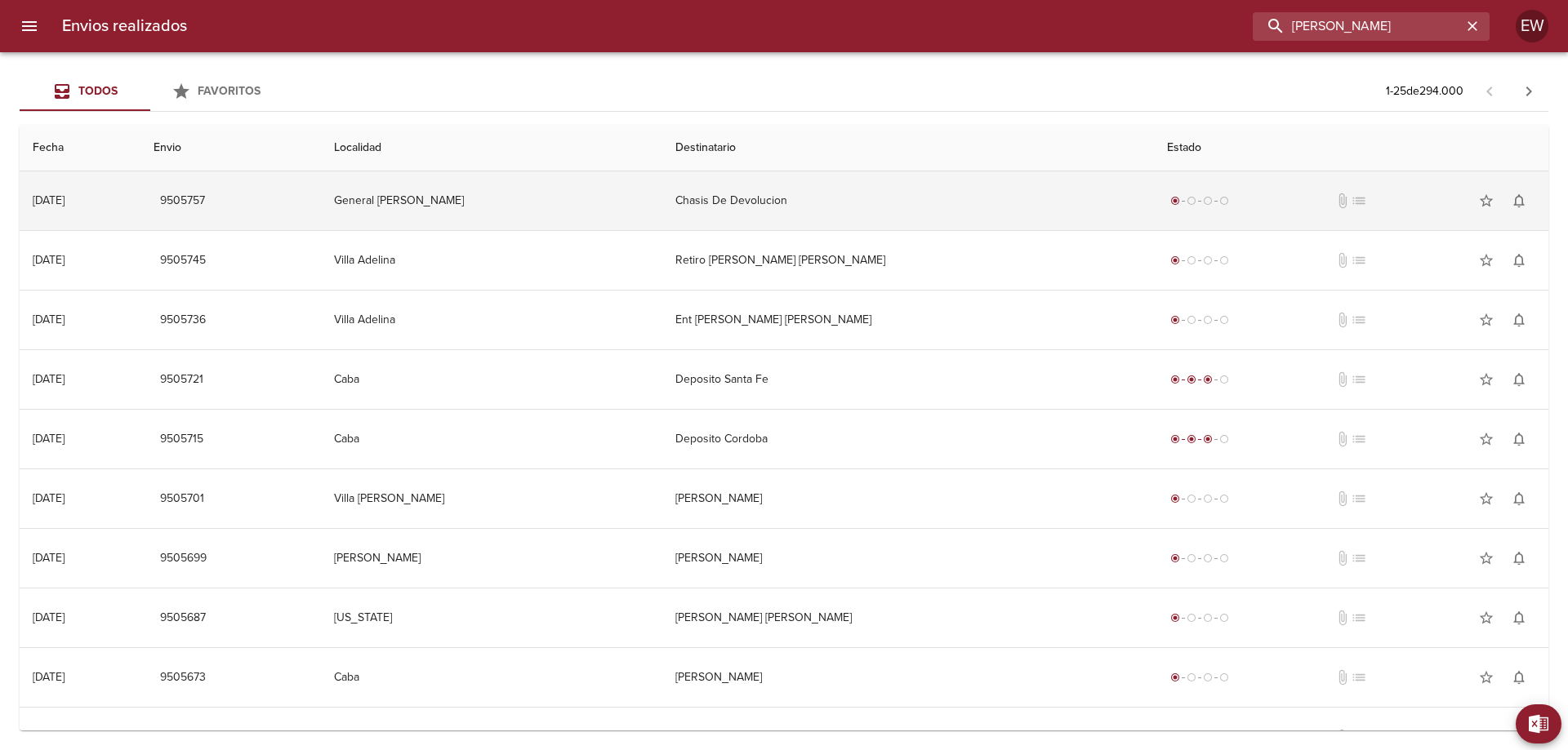
type input "[PERSON_NAME]"
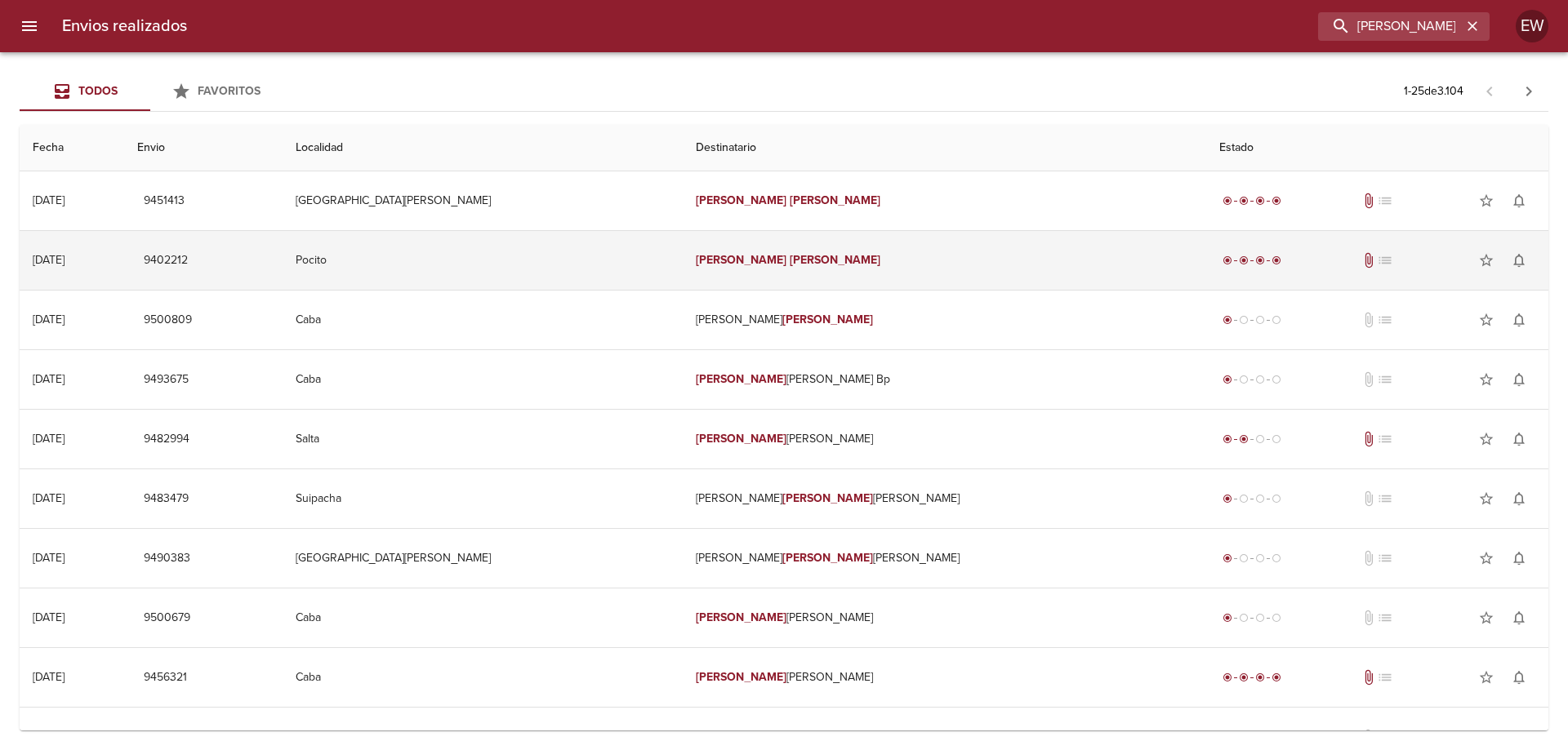
click at [790, 256] on em "[PERSON_NAME]" at bounding box center [835, 260] width 91 height 14
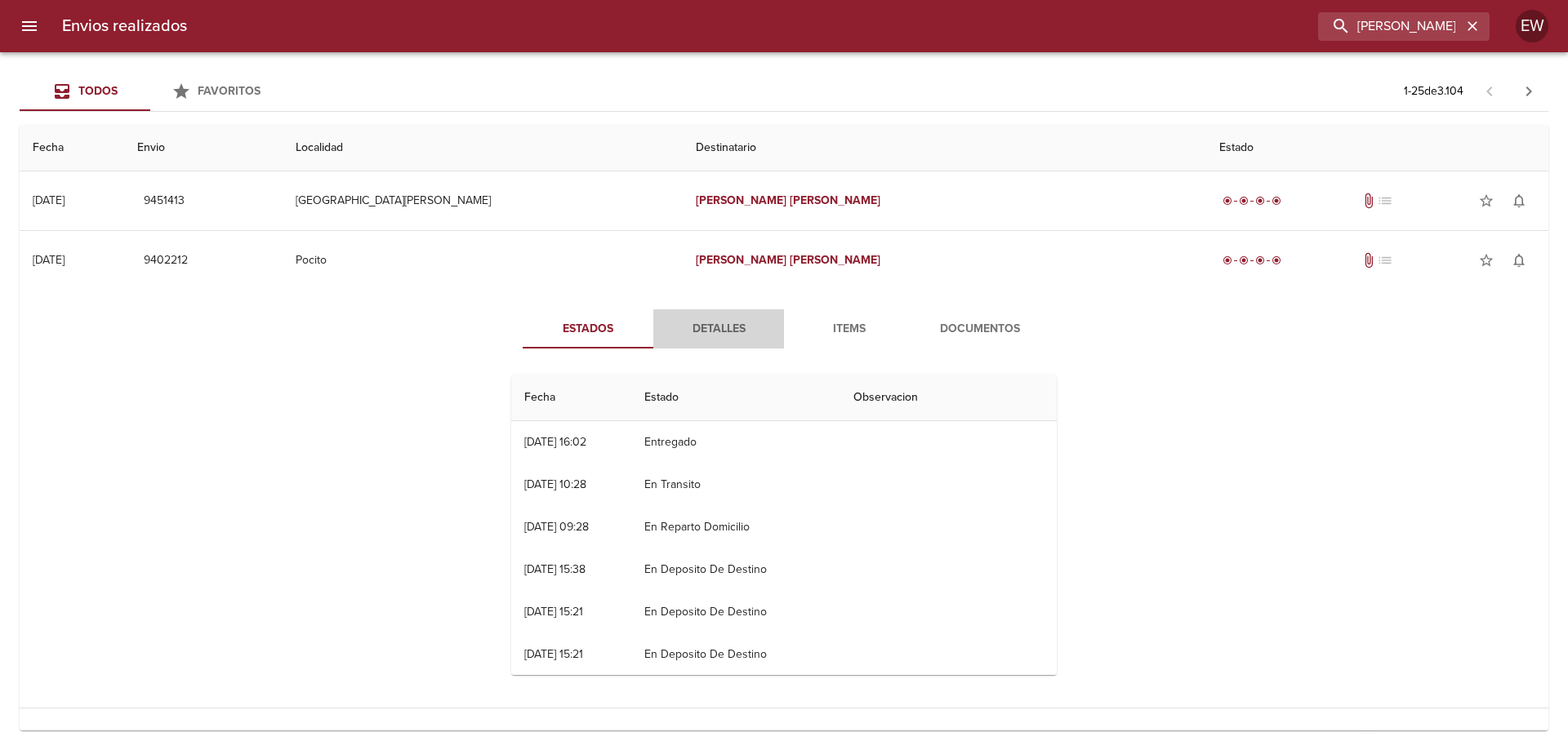
click at [717, 333] on span "Detalles" at bounding box center [718, 329] width 111 height 20
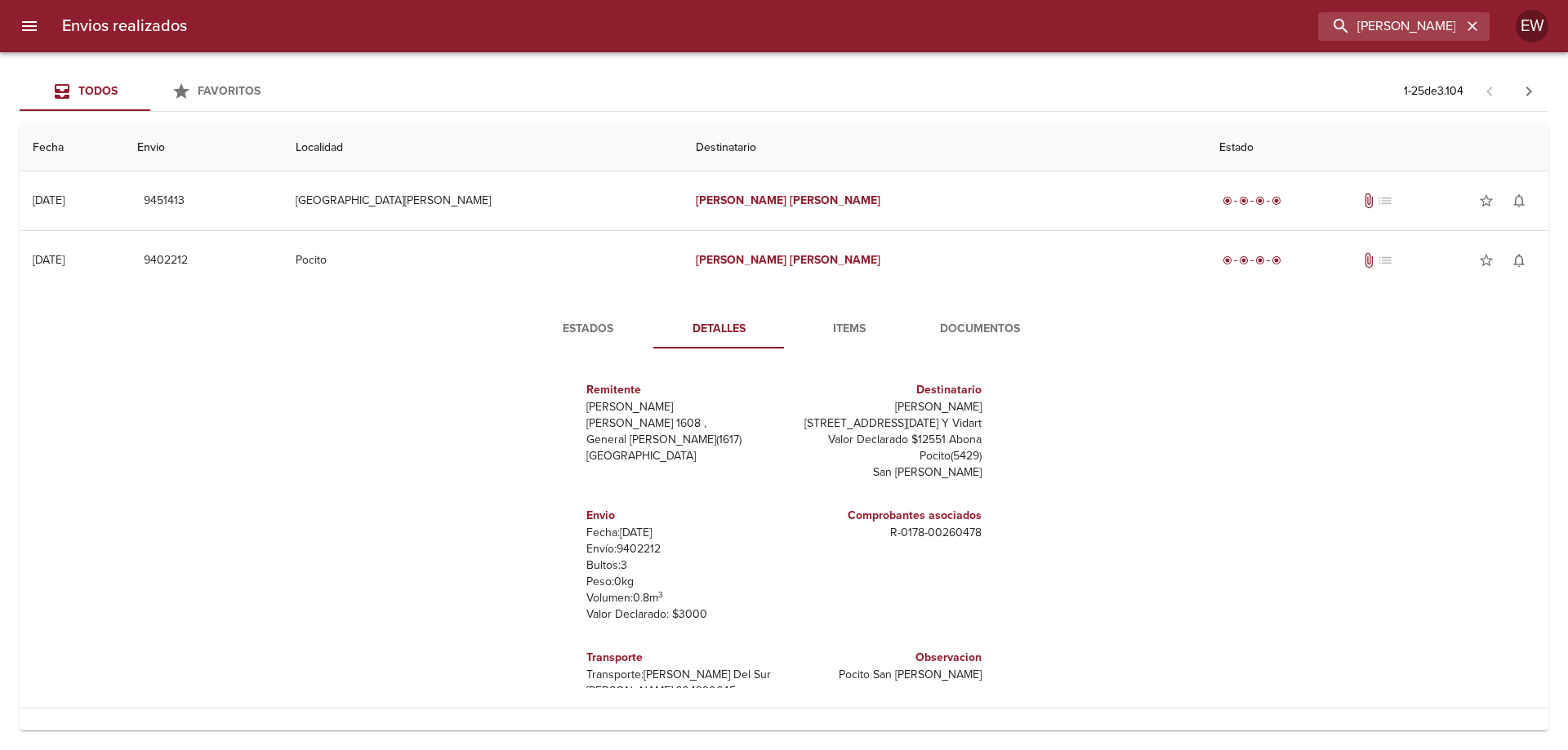
scroll to position [82, 0]
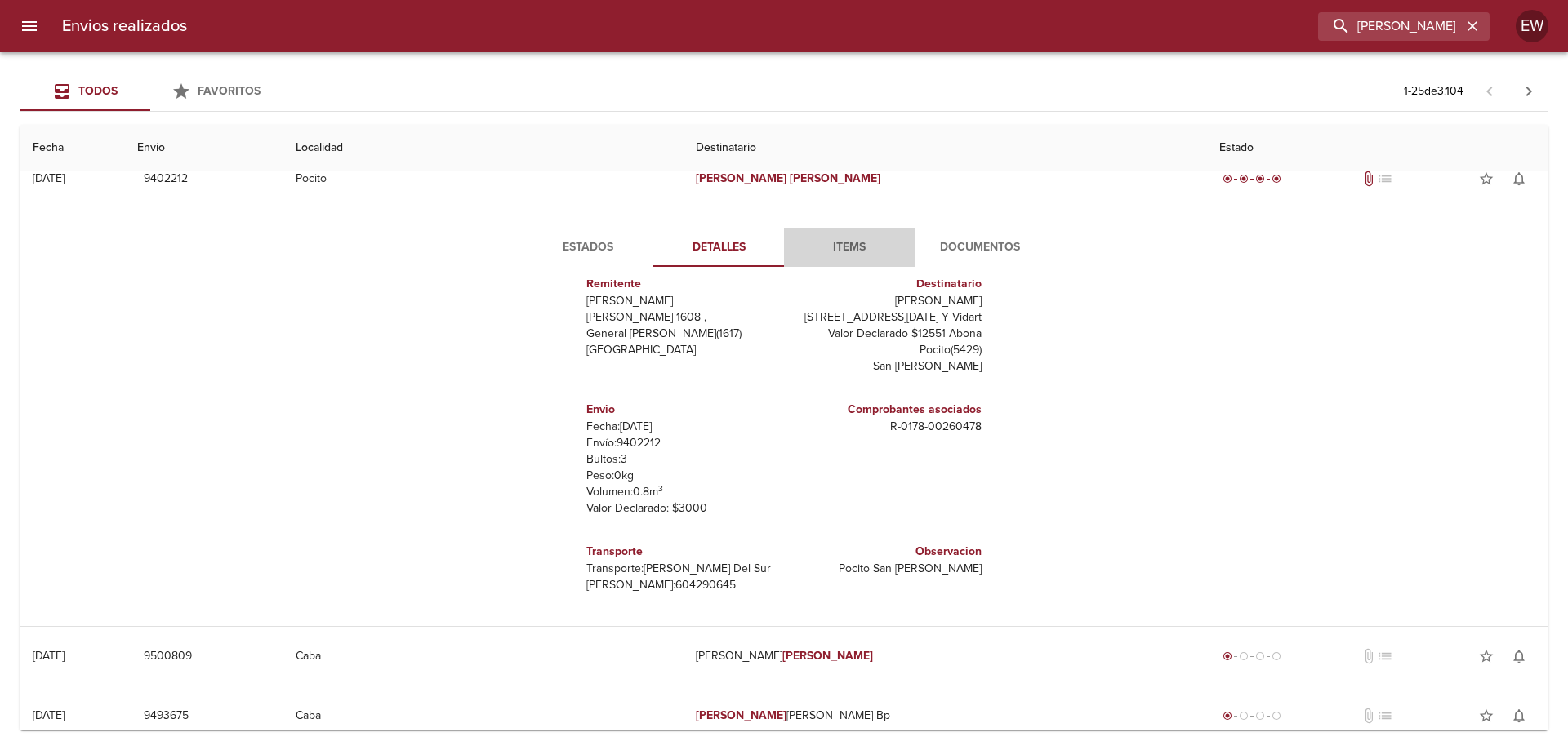
click at [840, 248] on span "Items" at bounding box center [848, 247] width 111 height 20
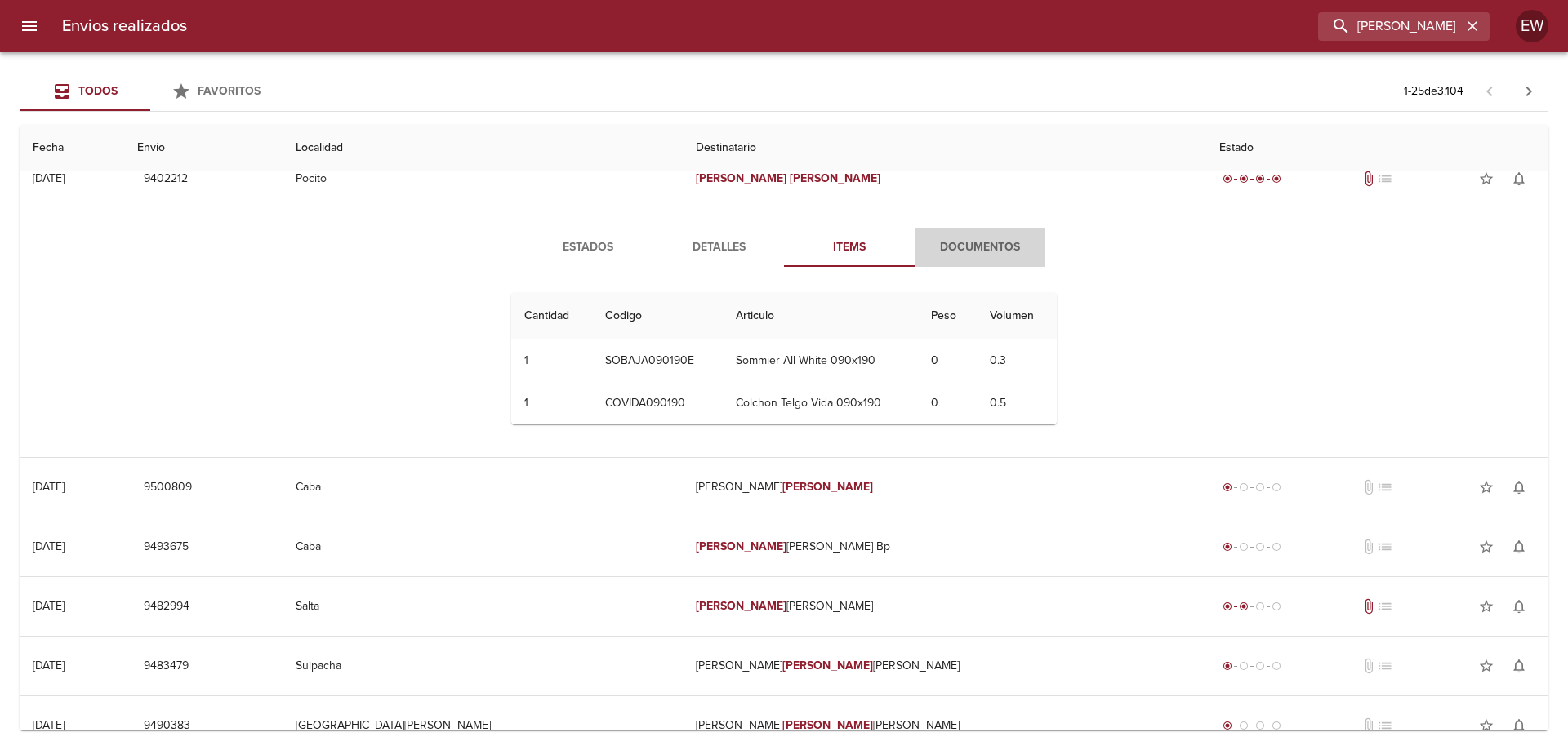
click at [960, 249] on span "Documentos" at bounding box center [979, 247] width 111 height 20
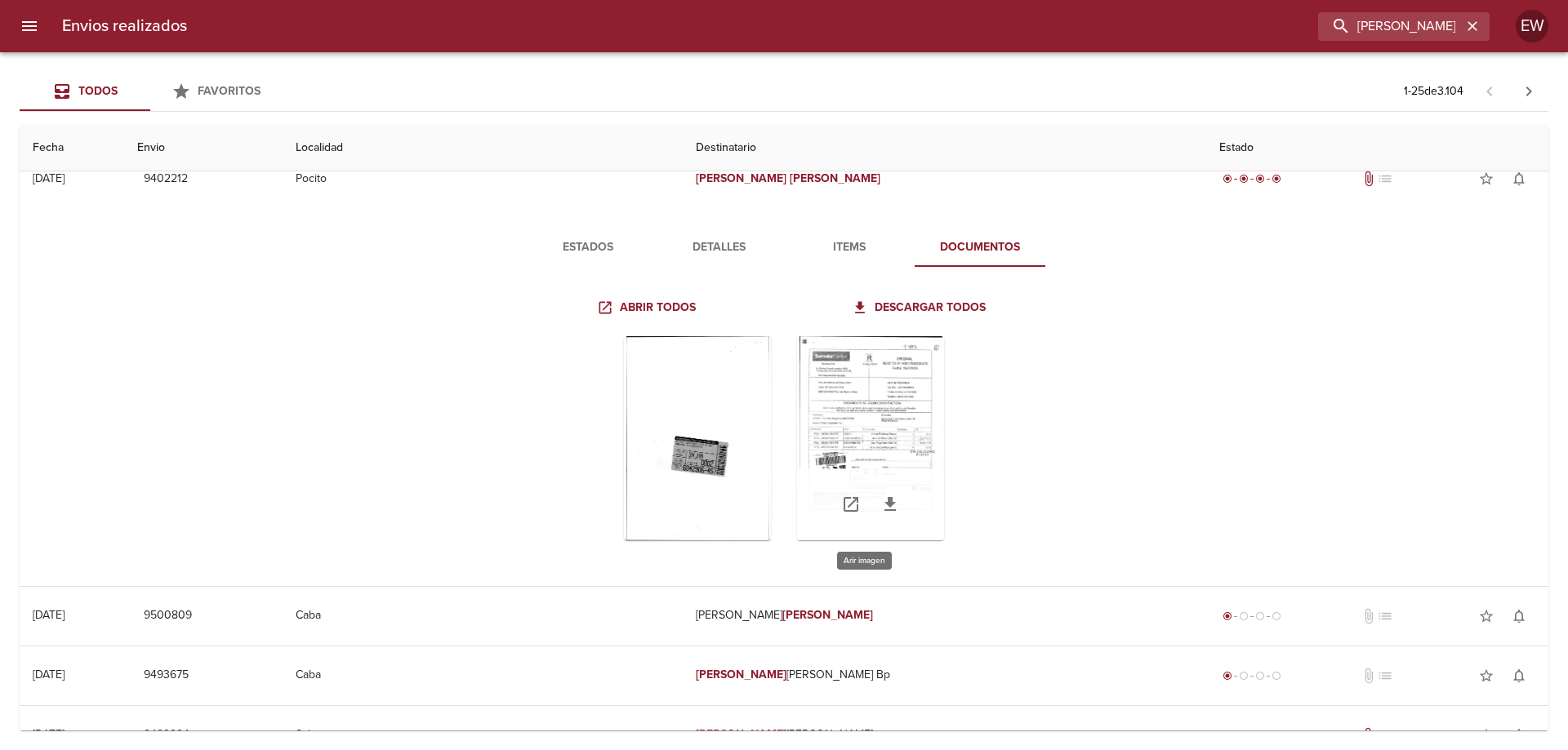
click at [887, 413] on div "Tabla de envíos del cliente" at bounding box center [870, 439] width 147 height 204
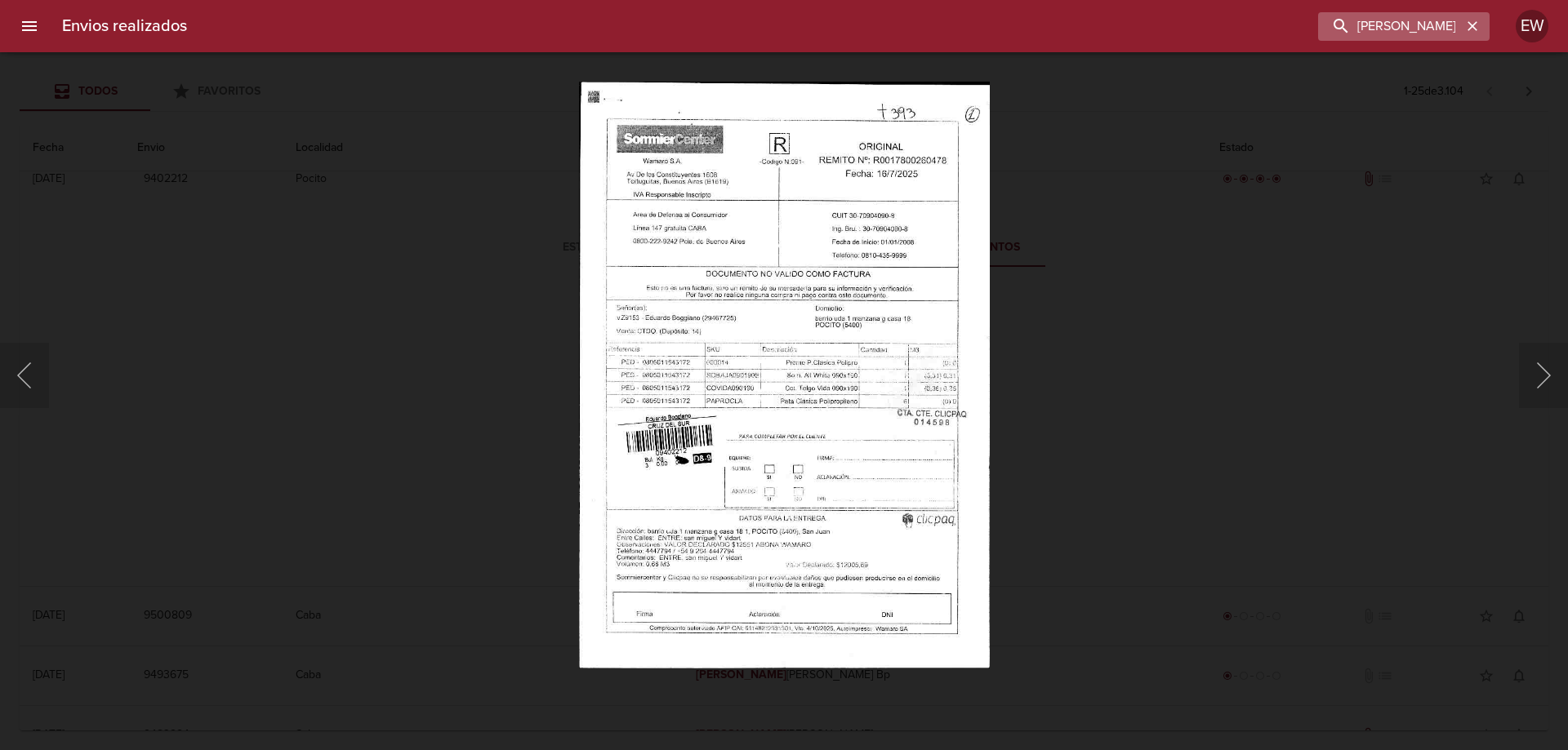
click at [1470, 25] on icon "button" at bounding box center [1471, 25] width 10 height 10
